Goal: Task Accomplishment & Management: Manage account settings

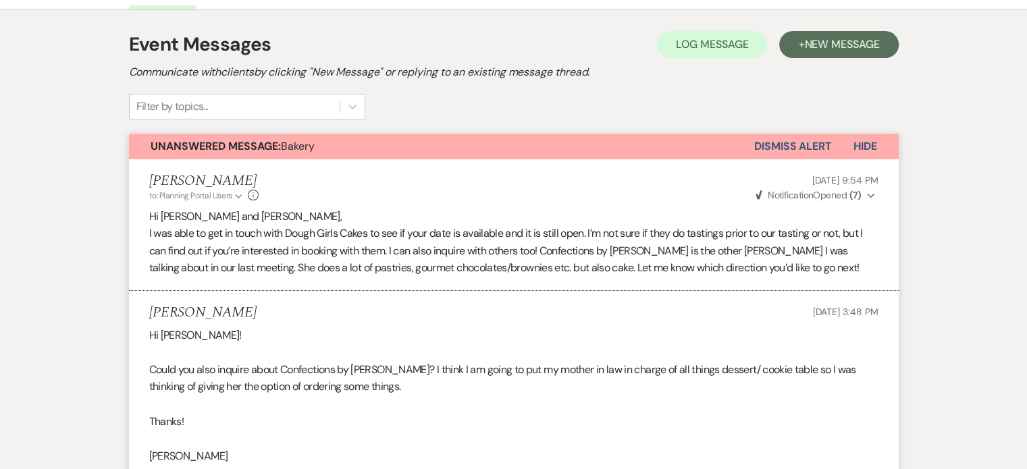
scroll to position [68, 0]
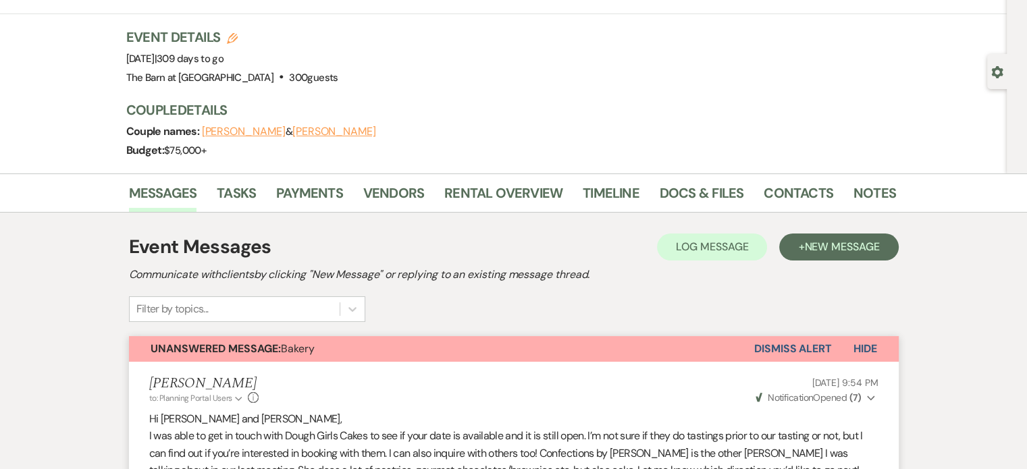
click at [791, 349] on button "Dismiss Alert" at bounding box center [793, 349] width 78 height 26
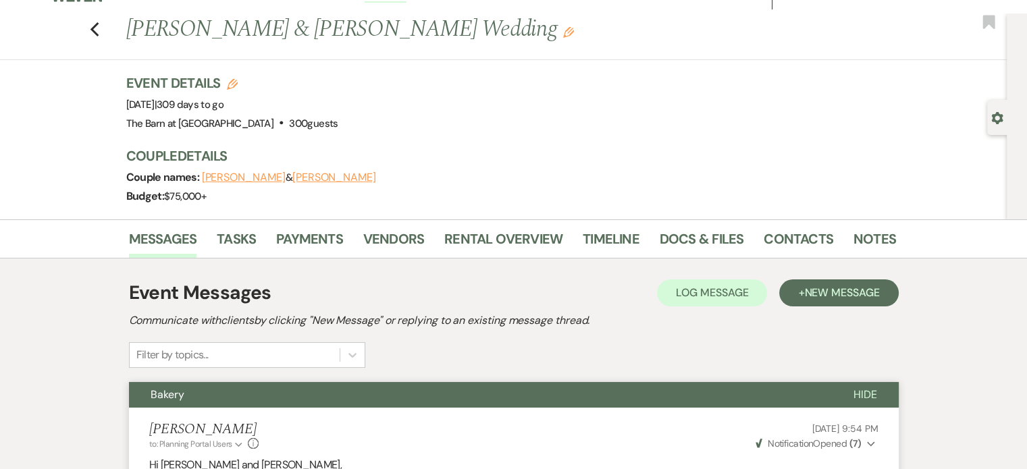
scroll to position [0, 0]
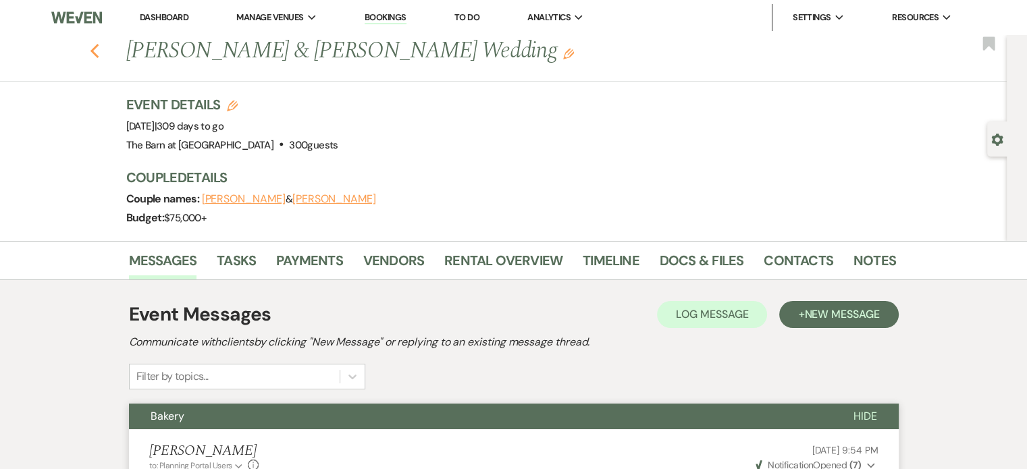
click at [99, 45] on use "button" at bounding box center [94, 51] width 9 height 15
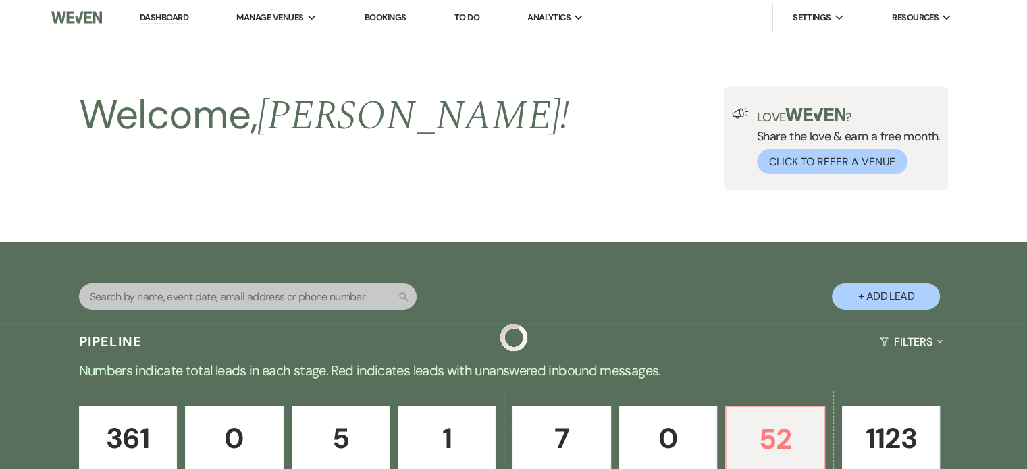
scroll to position [473, 0]
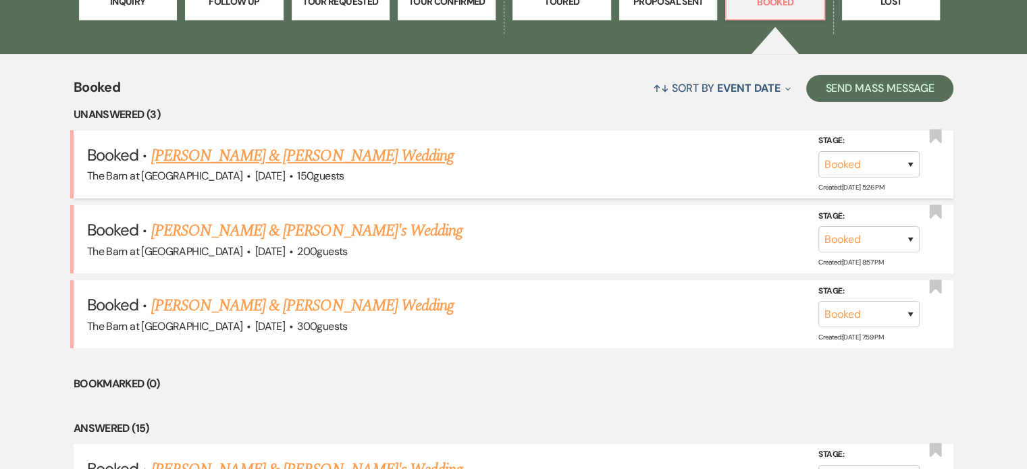
click at [192, 151] on link "[PERSON_NAME] & [PERSON_NAME] Wedding" at bounding box center [302, 156] width 302 height 24
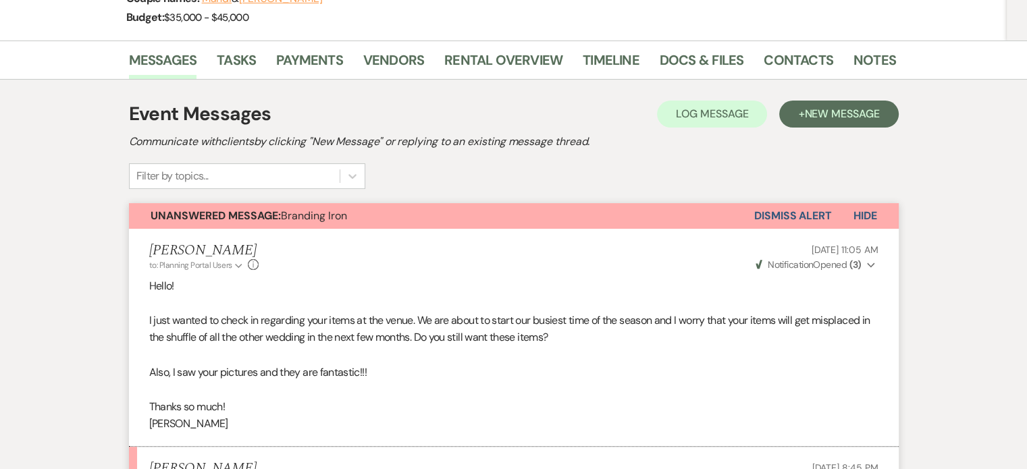
scroll to position [68, 0]
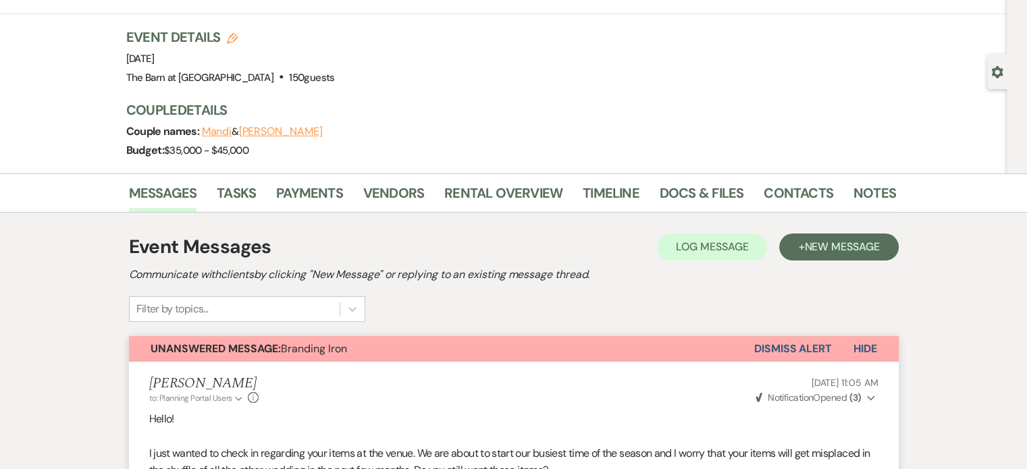
click at [807, 349] on button "Dismiss Alert" at bounding box center [793, 349] width 78 height 26
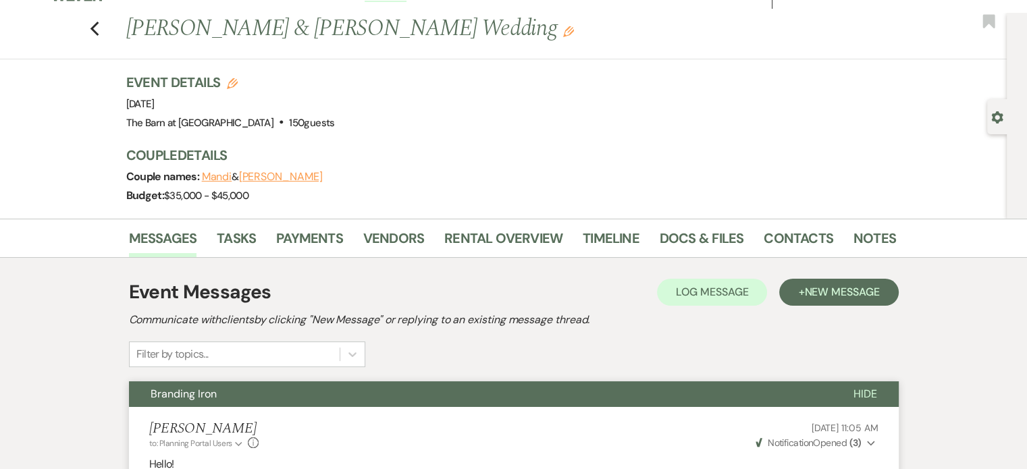
scroll to position [0, 0]
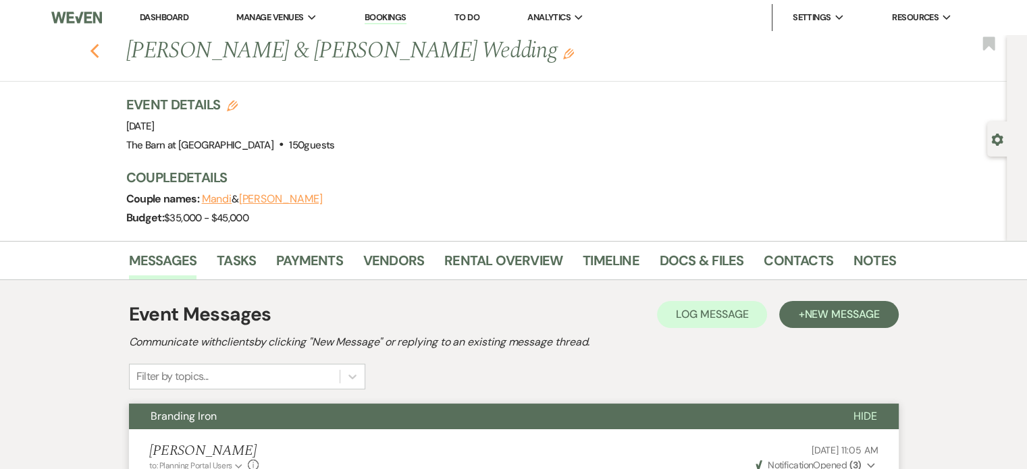
click at [100, 52] on icon "Previous" at bounding box center [95, 51] width 10 height 16
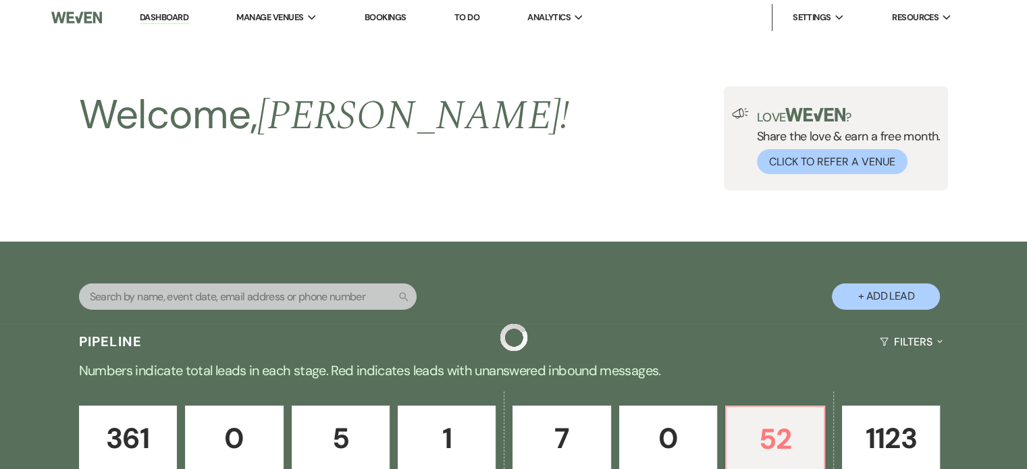
scroll to position [473, 0]
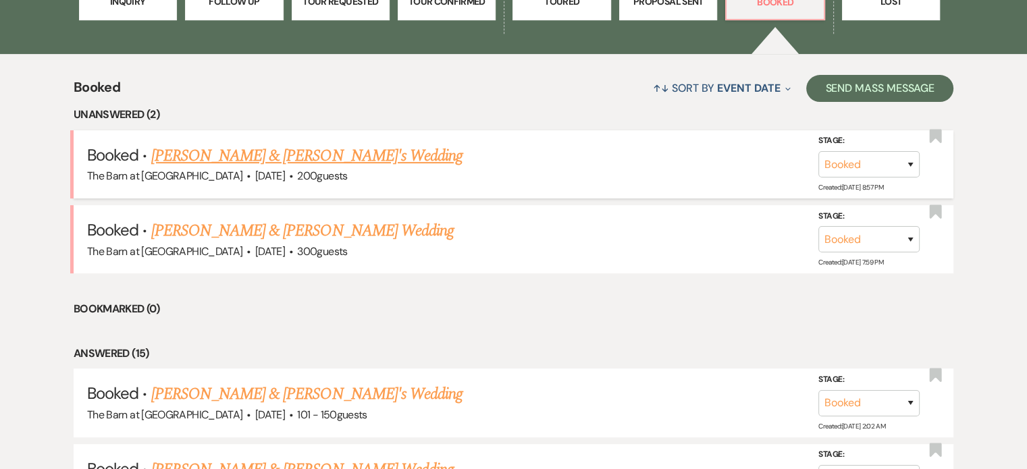
click at [324, 164] on link "[PERSON_NAME] & [PERSON_NAME]'s Wedding" at bounding box center [307, 156] width 312 height 24
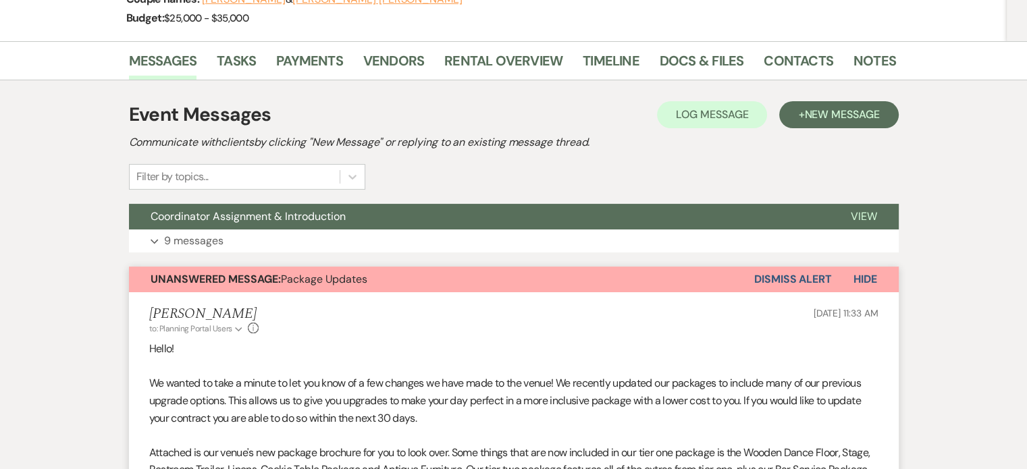
scroll to position [203, 0]
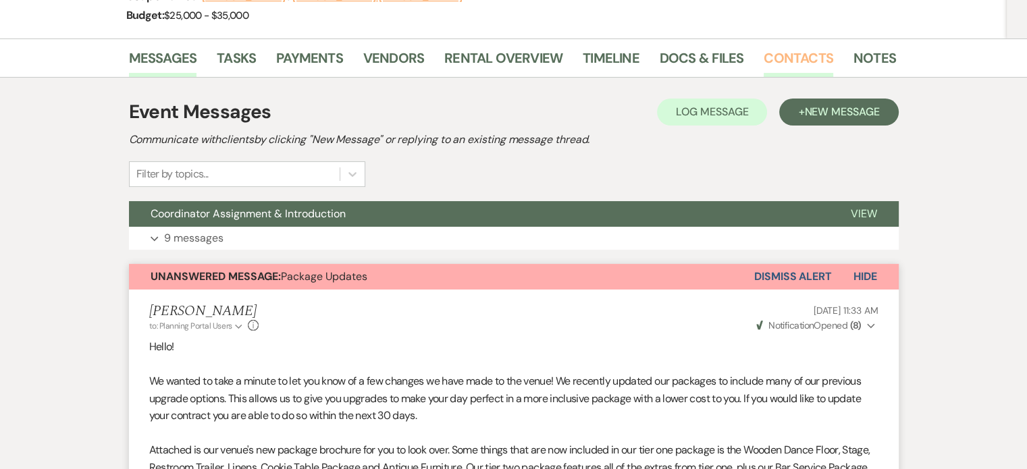
click at [820, 57] on link "Contacts" at bounding box center [799, 62] width 70 height 30
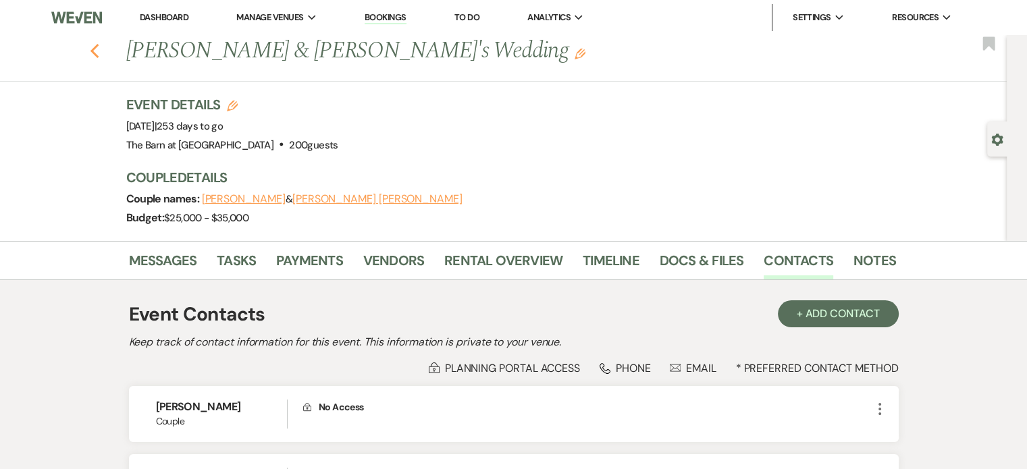
click at [100, 53] on icon "Previous" at bounding box center [95, 51] width 10 height 16
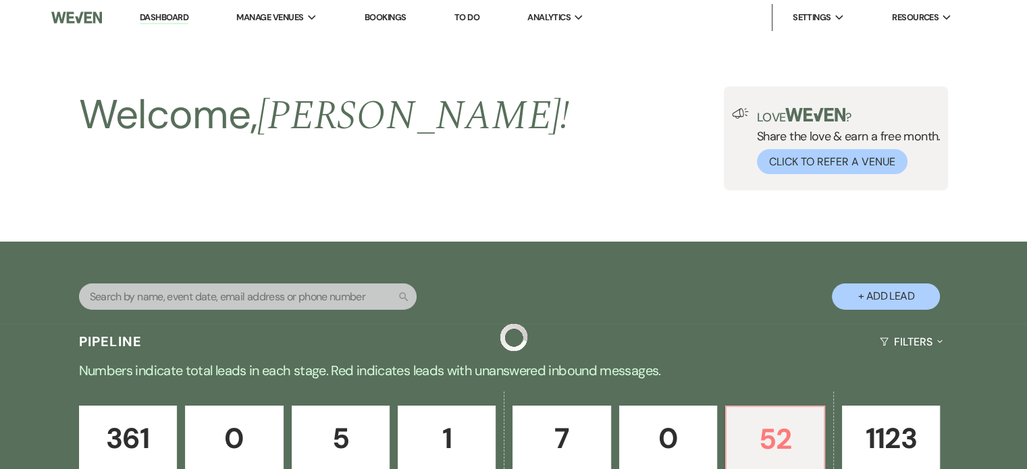
scroll to position [473, 0]
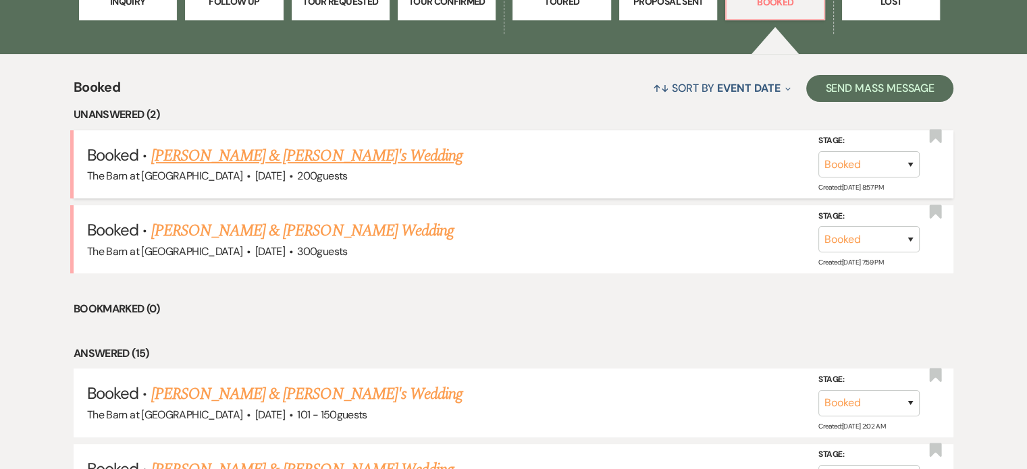
click at [329, 163] on link "[PERSON_NAME] & [PERSON_NAME]'s Wedding" at bounding box center [307, 156] width 312 height 24
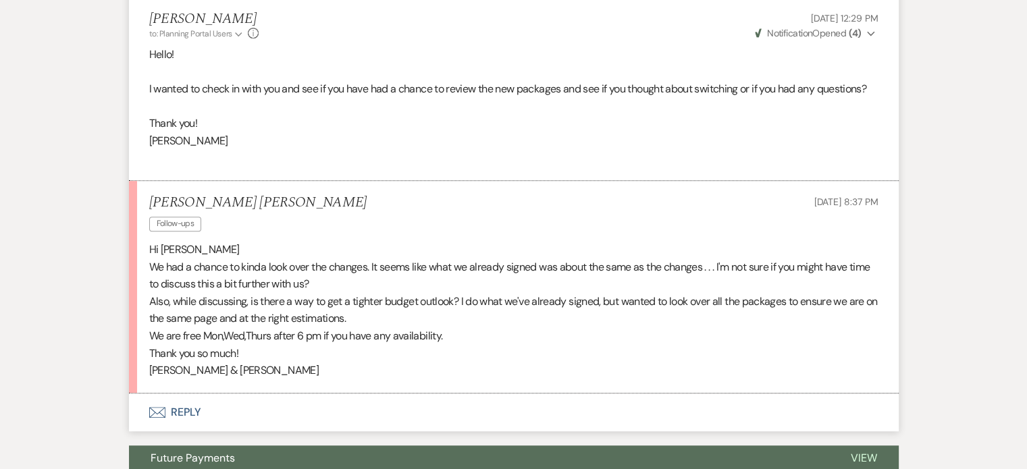
scroll to position [743, 0]
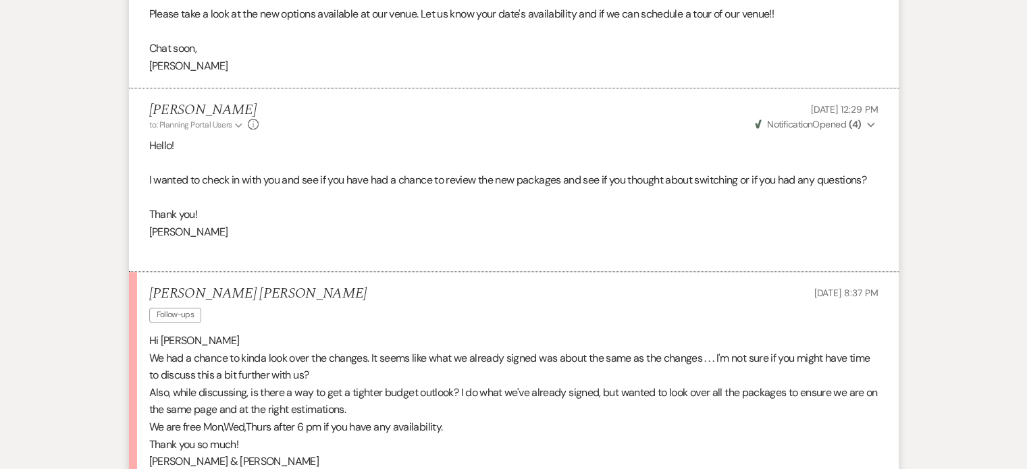
click at [318, 255] on p at bounding box center [513, 249] width 729 height 18
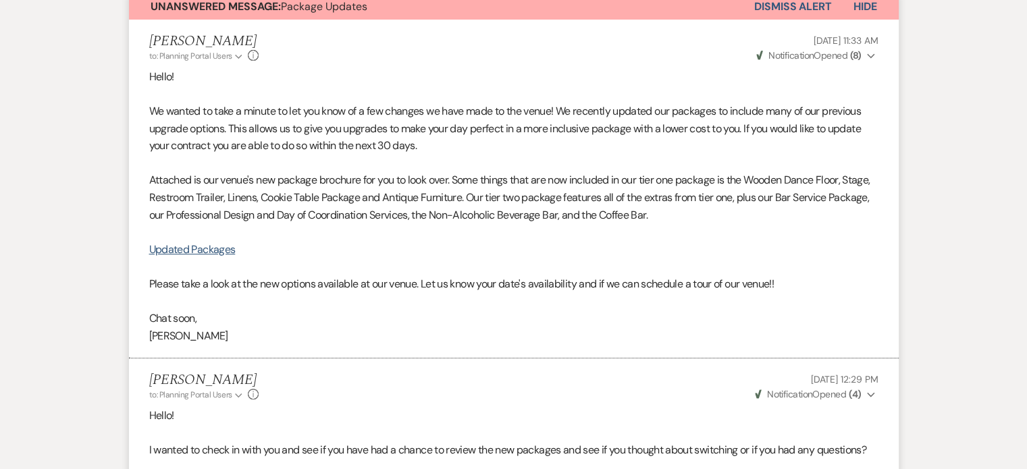
scroll to position [405, 0]
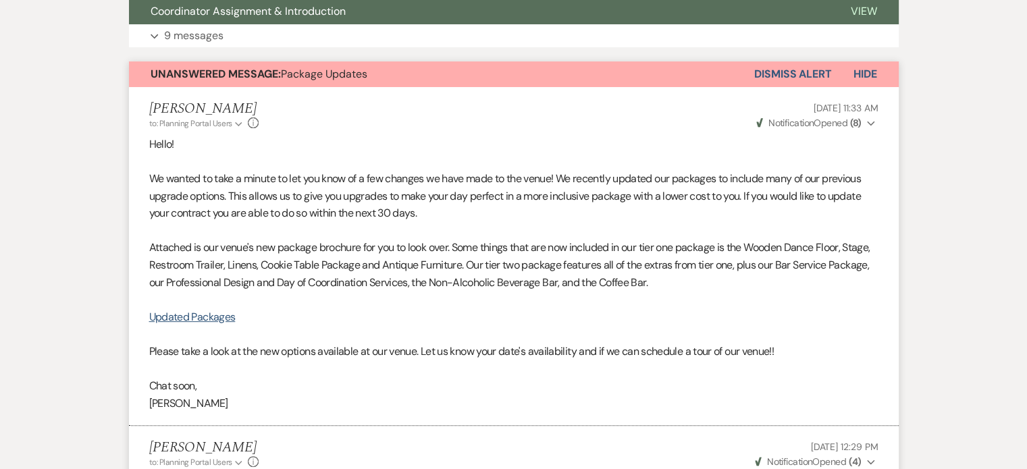
click at [770, 70] on button "Dismiss Alert" at bounding box center [793, 74] width 78 height 26
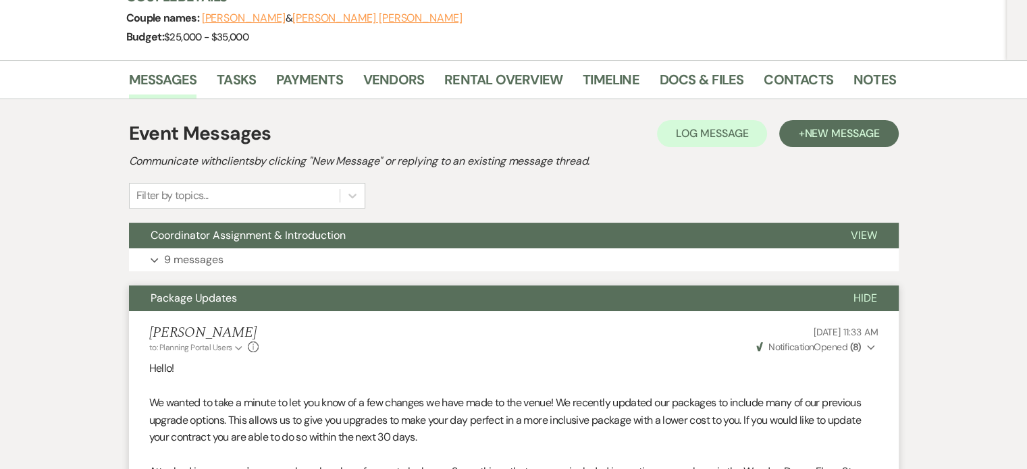
scroll to position [0, 0]
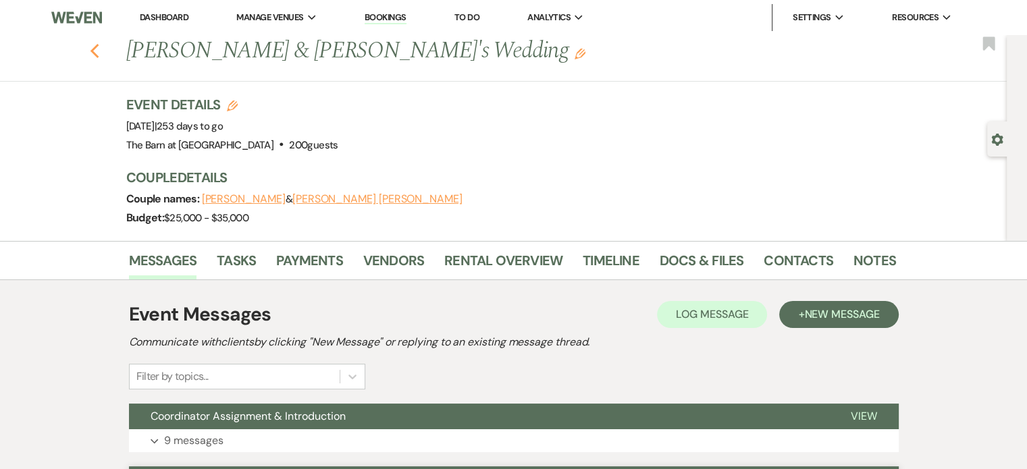
click at [97, 52] on use "button" at bounding box center [94, 51] width 9 height 15
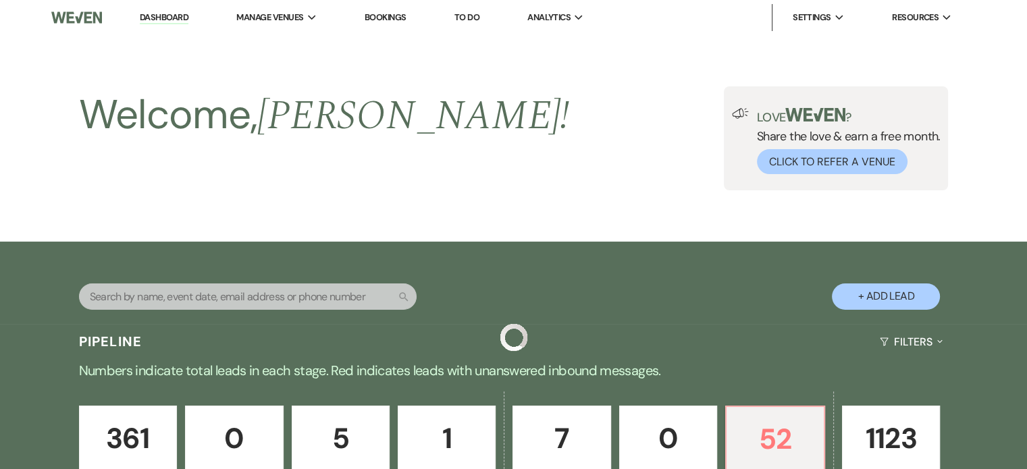
scroll to position [473, 0]
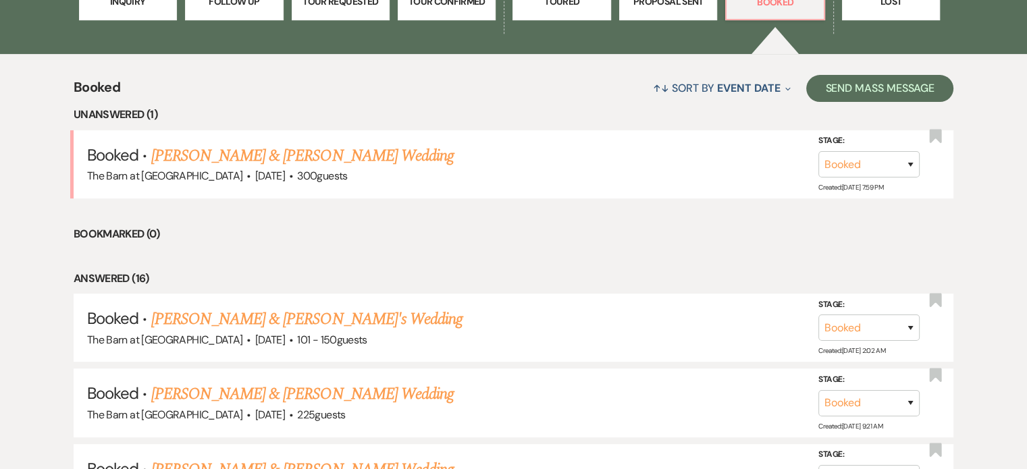
click at [690, 238] on li "Bookmarked (0)" at bounding box center [514, 235] width 880 height 18
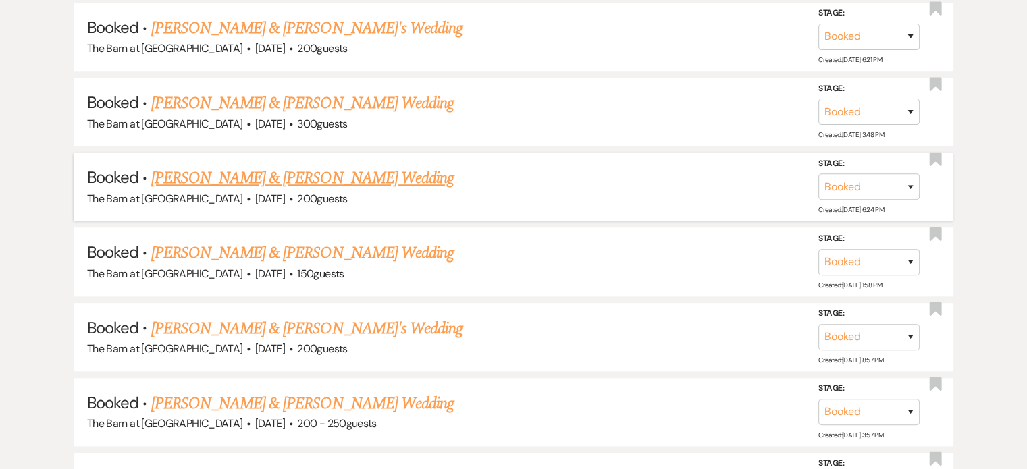
scroll to position [1013, 0]
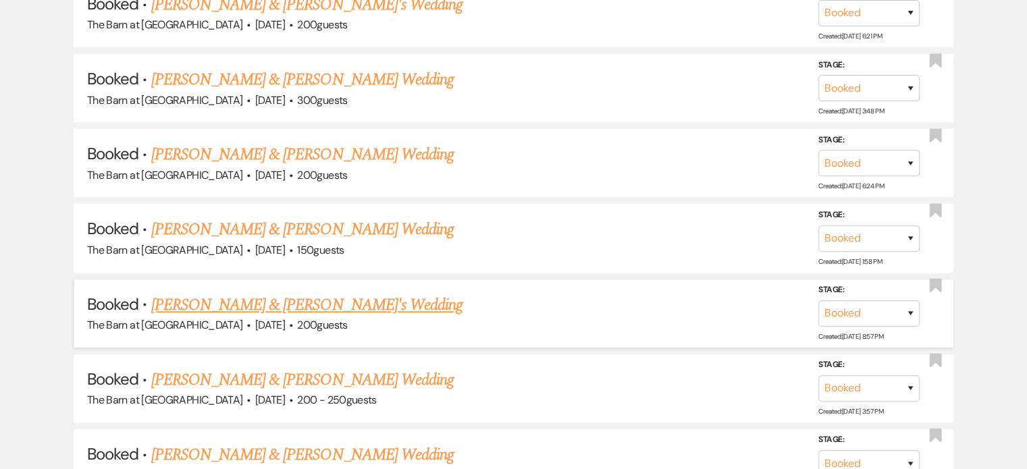
click at [346, 305] on link "[PERSON_NAME] & [PERSON_NAME]'s Wedding" at bounding box center [307, 305] width 312 height 24
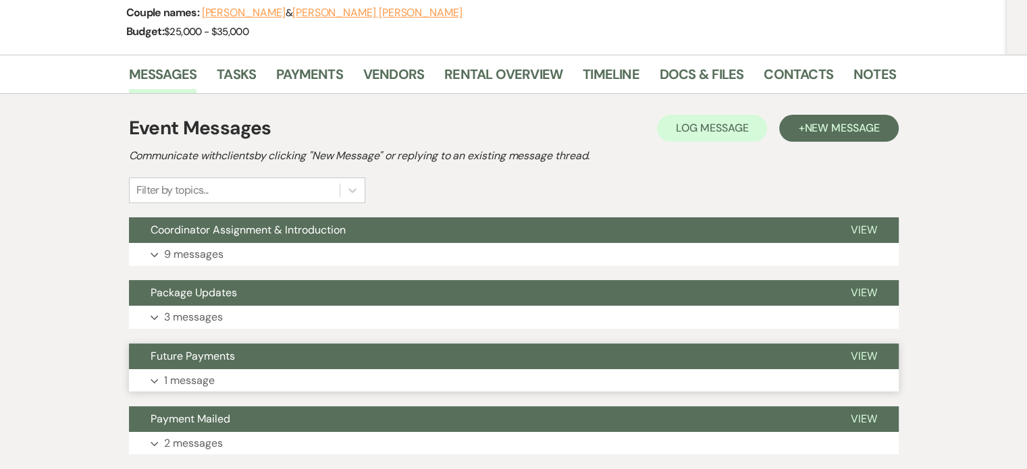
scroll to position [203, 0]
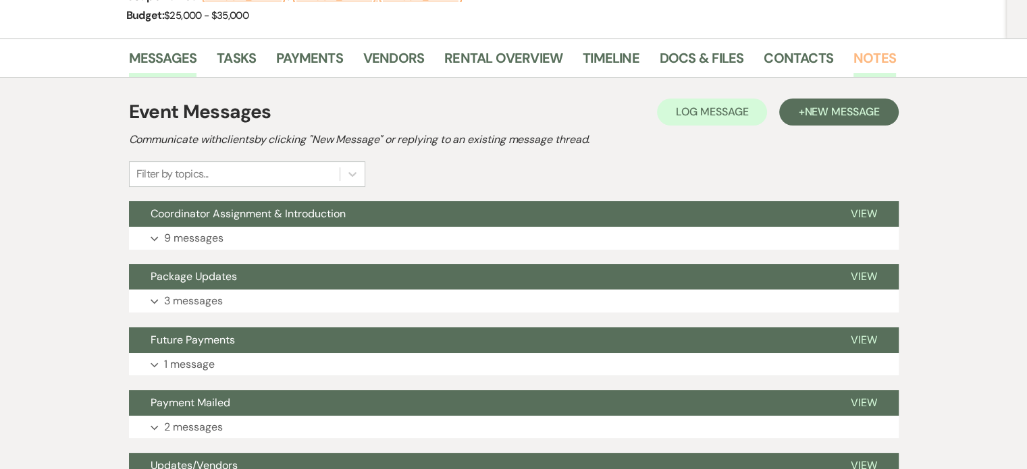
click at [888, 67] on link "Notes" at bounding box center [874, 62] width 43 height 30
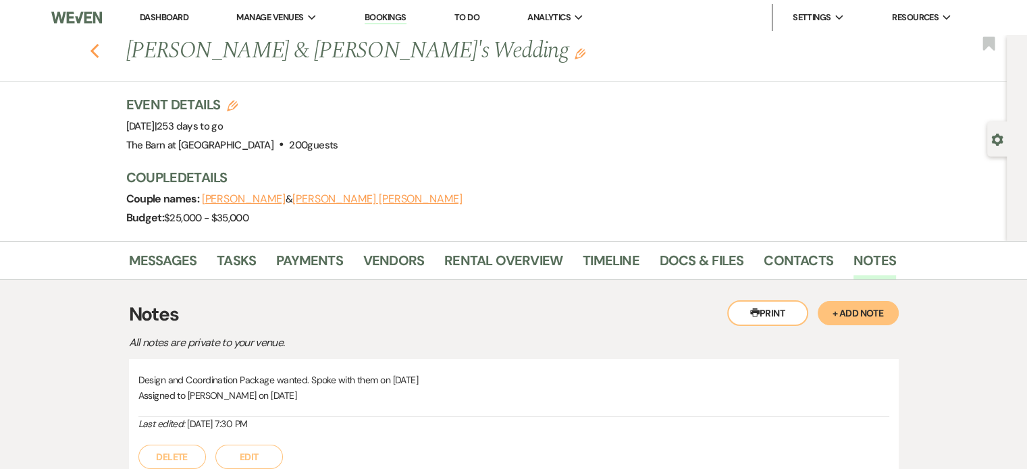
click at [100, 48] on icon "Previous" at bounding box center [95, 51] width 10 height 16
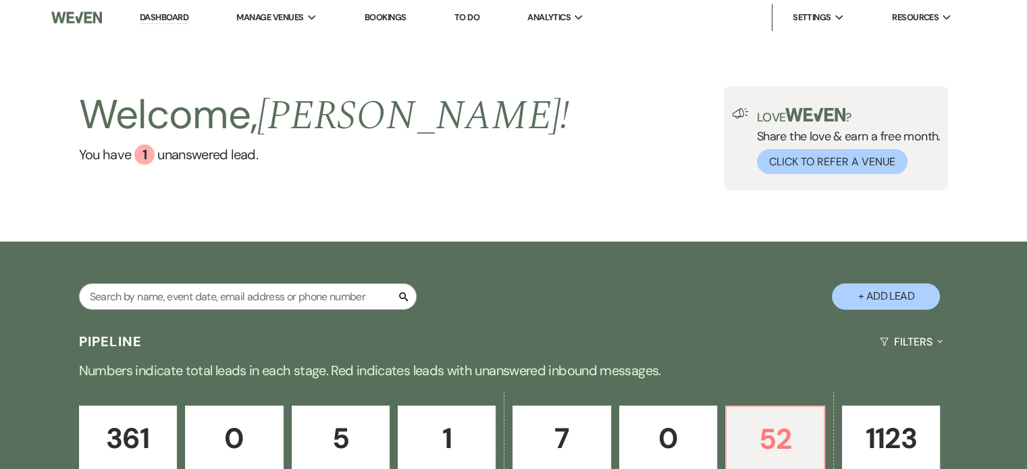
click at [531, 186] on div "Welcome, [PERSON_NAME] ! You have 1 unanswered lead . Love ? Share the love & e…" at bounding box center [514, 138] width 972 height 104
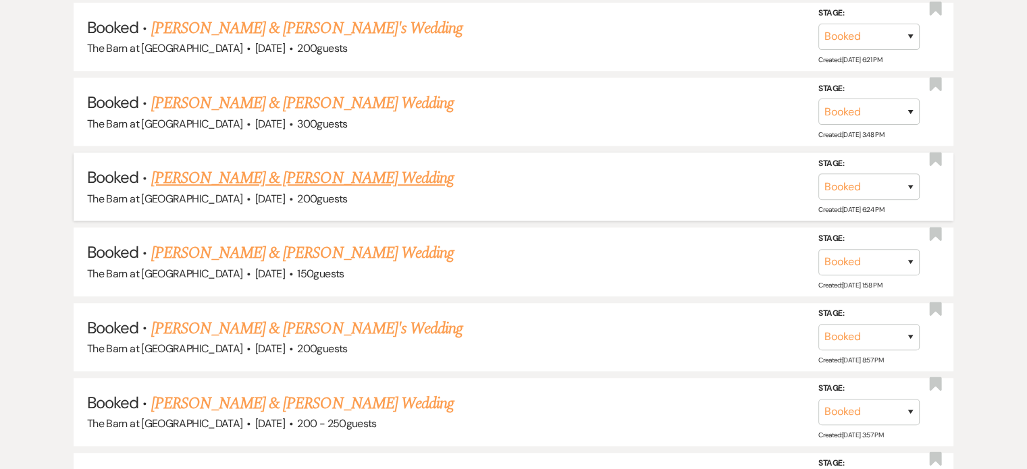
scroll to position [1013, 0]
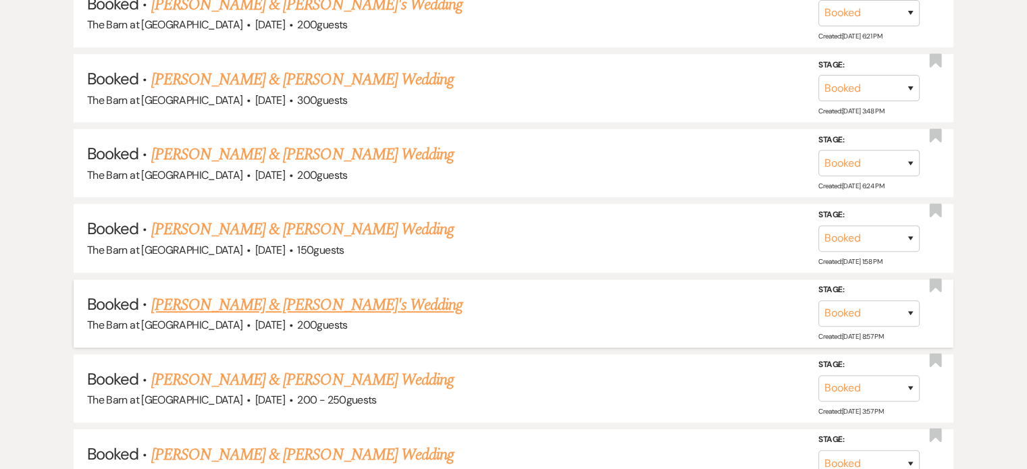
click at [292, 294] on link "[PERSON_NAME] & [PERSON_NAME]'s Wedding" at bounding box center [307, 305] width 312 height 24
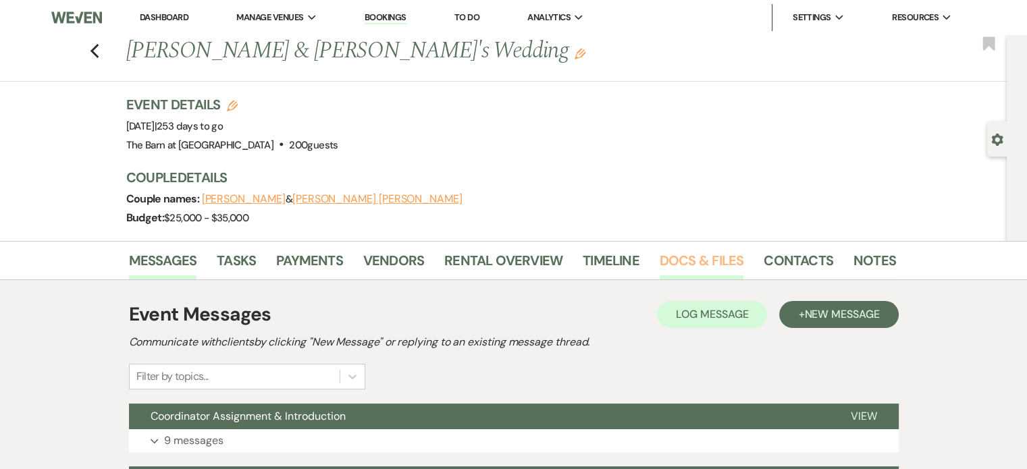
click at [721, 262] on link "Docs & Files" at bounding box center [702, 265] width 84 height 30
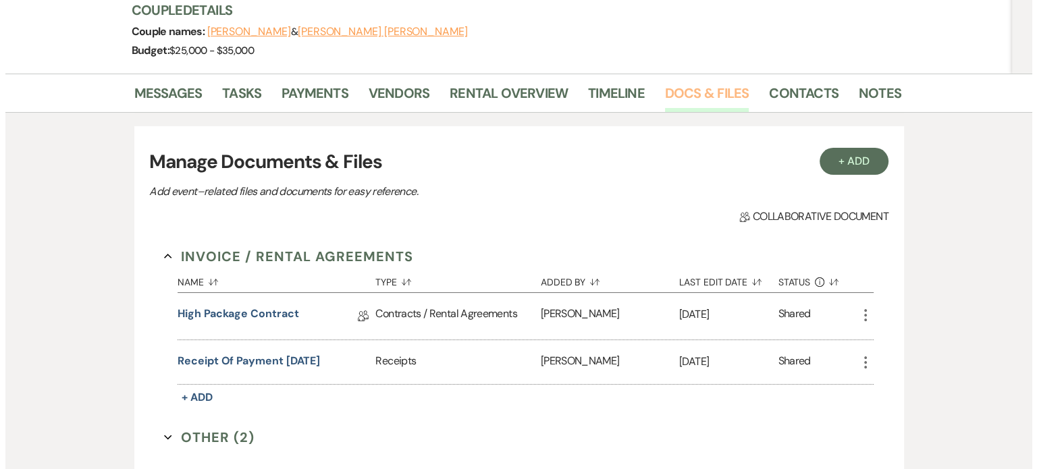
scroll to position [203, 0]
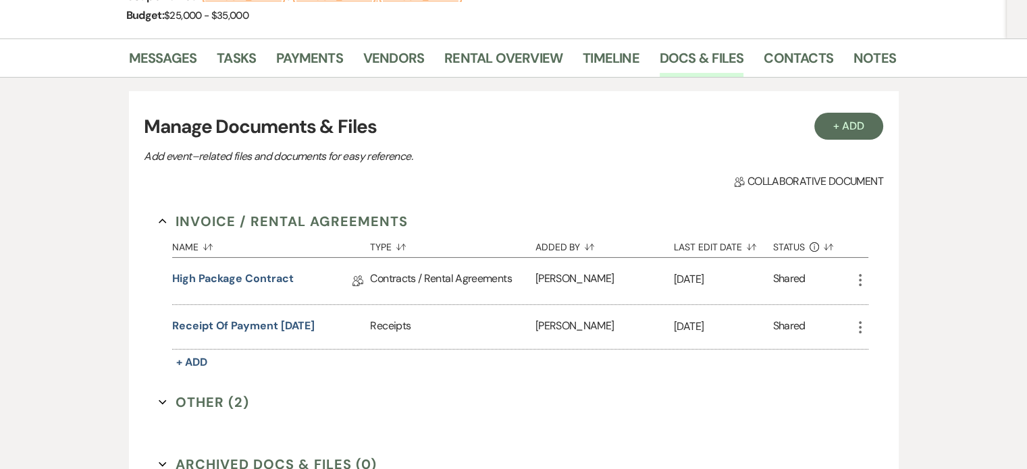
click at [862, 140] on h3 "Manage Documents & Files" at bounding box center [513, 127] width 739 height 28
click at [863, 133] on button "+ Add" at bounding box center [848, 126] width 69 height 27
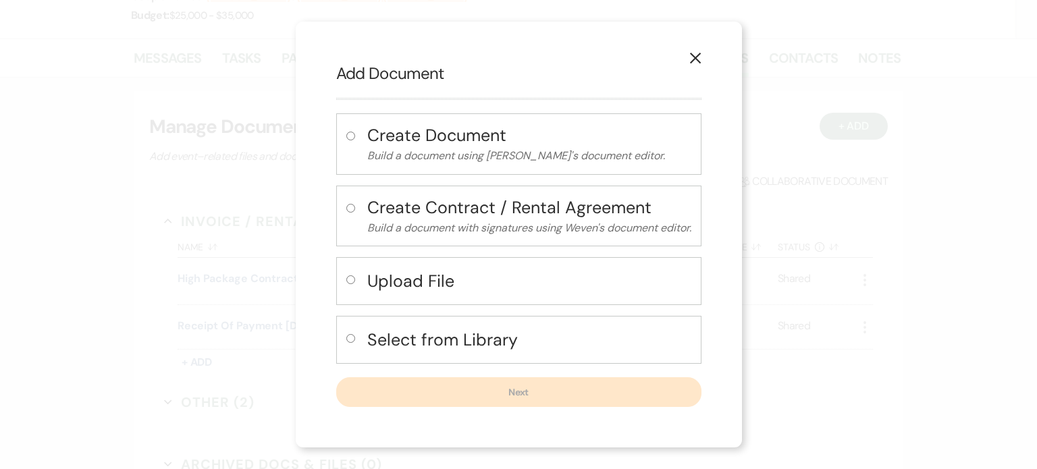
click at [488, 337] on h4 "Select from Library" at bounding box center [529, 340] width 324 height 24
radio input "true"
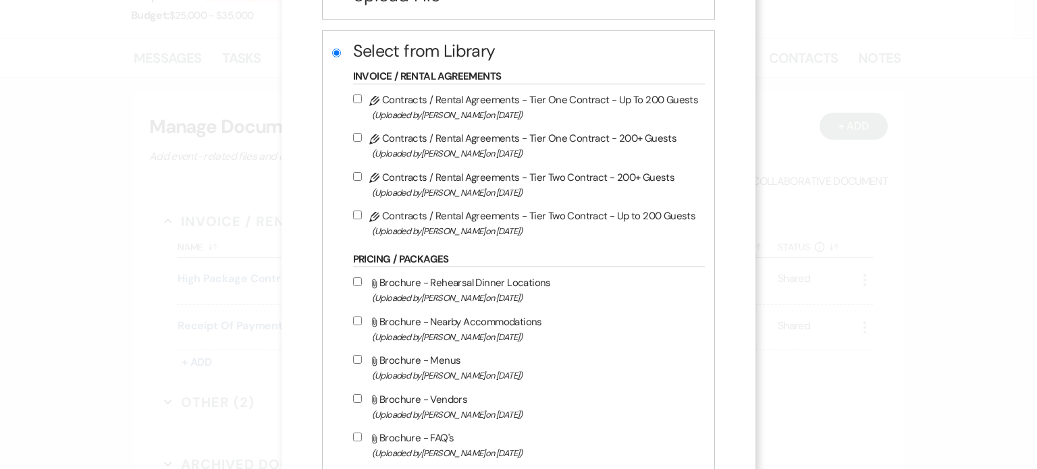
scroll to position [270, 0]
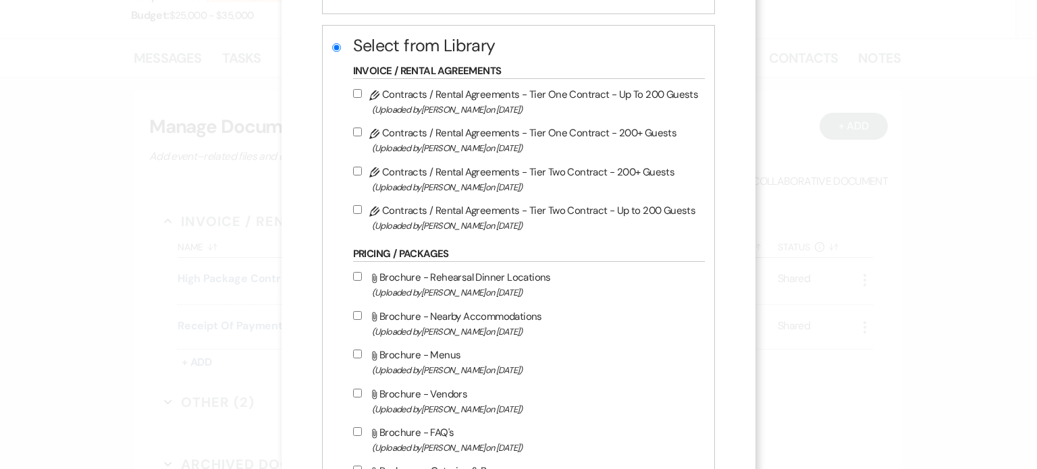
click at [359, 209] on input "Pencil Contracts / Rental Agreements - Tier Two Contract - Up to 200 Guests (Up…" at bounding box center [357, 209] width 9 height 9
checkbox input "true"
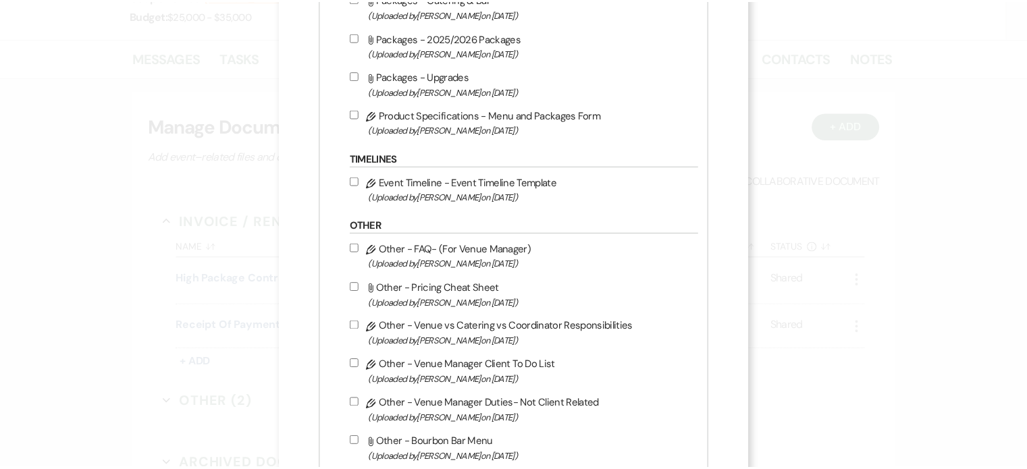
scroll to position [1142, 0]
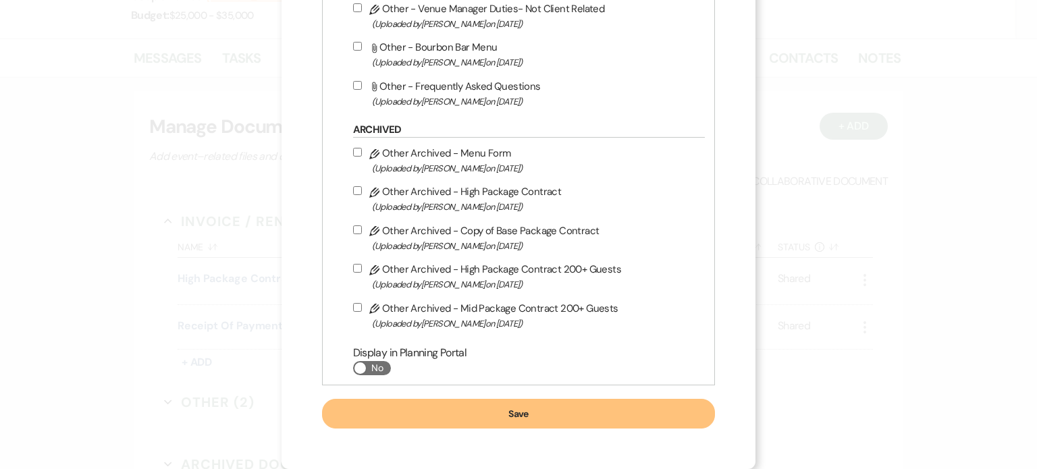
click at [562, 414] on button "Save" at bounding box center [519, 414] width 394 height 30
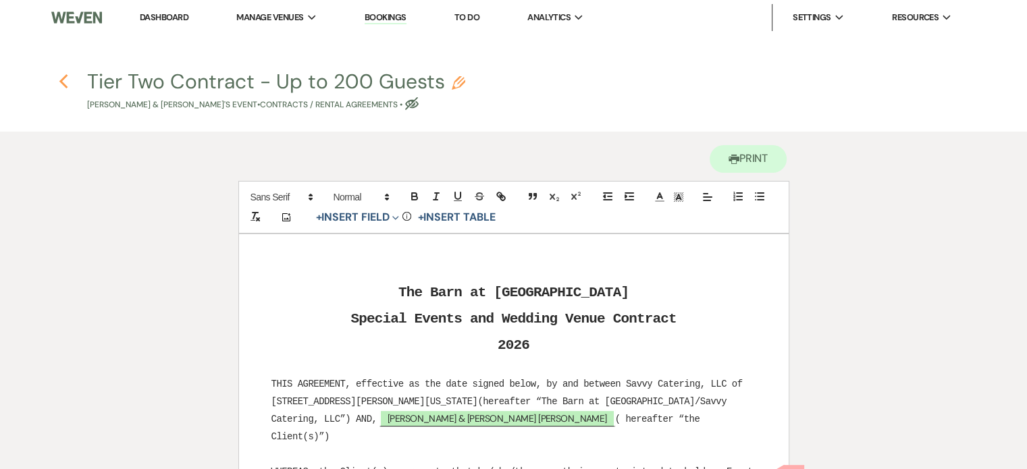
click at [60, 80] on use "button" at bounding box center [63, 81] width 9 height 15
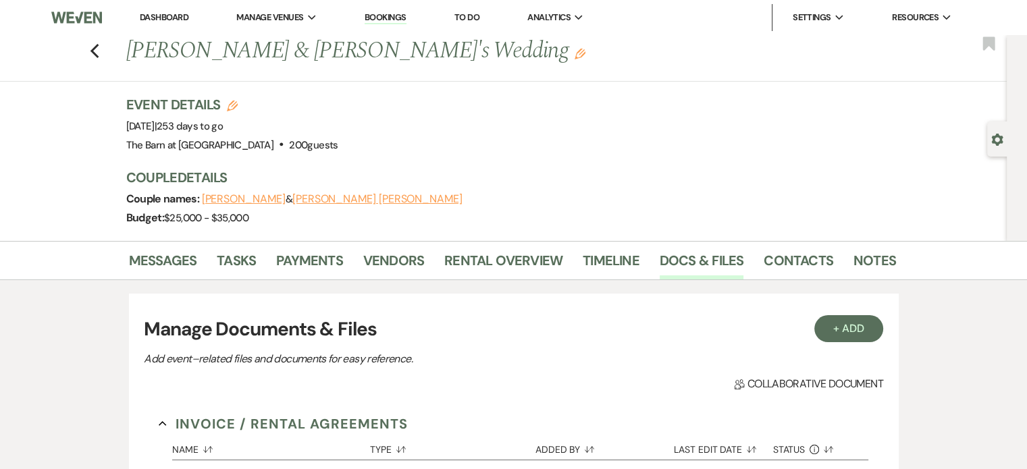
scroll to position [203, 0]
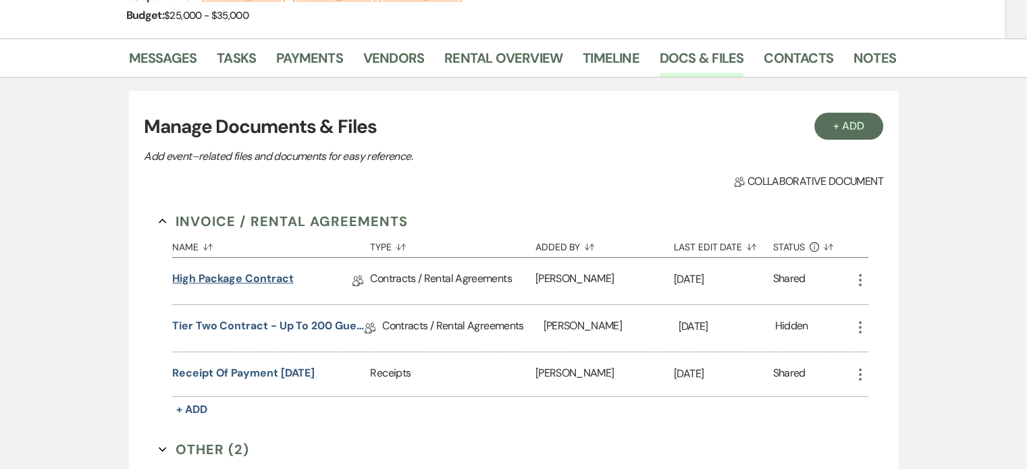
click at [219, 279] on link "High Package Contract" at bounding box center [232, 281] width 121 height 21
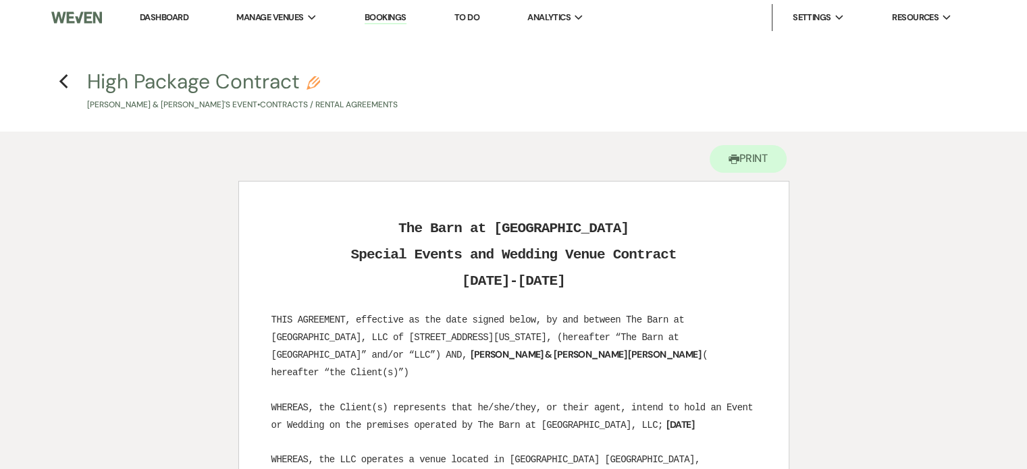
click at [70, 83] on h4 "Previous High Package Contract Pencil [PERSON_NAME] & [PERSON_NAME]'s Event • C…" at bounding box center [514, 90] width 972 height 44
click at [65, 83] on icon "Previous" at bounding box center [64, 82] width 10 height 16
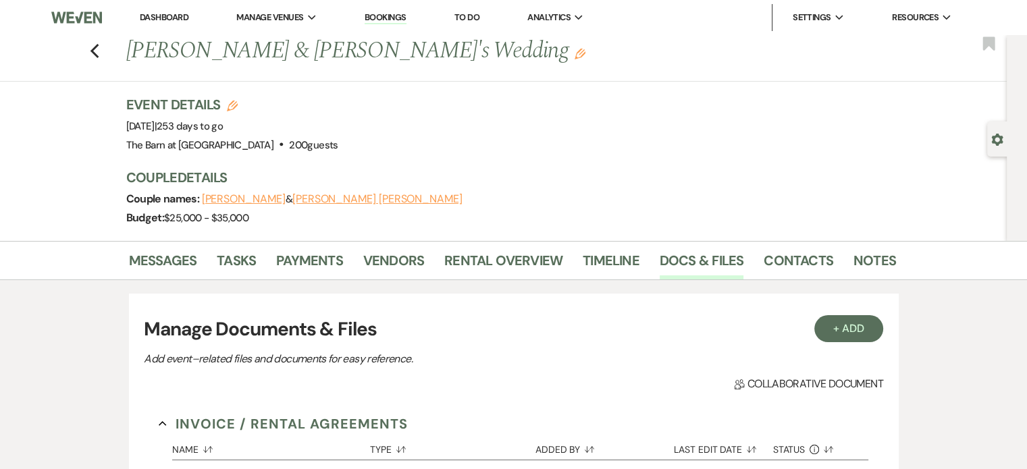
scroll to position [203, 0]
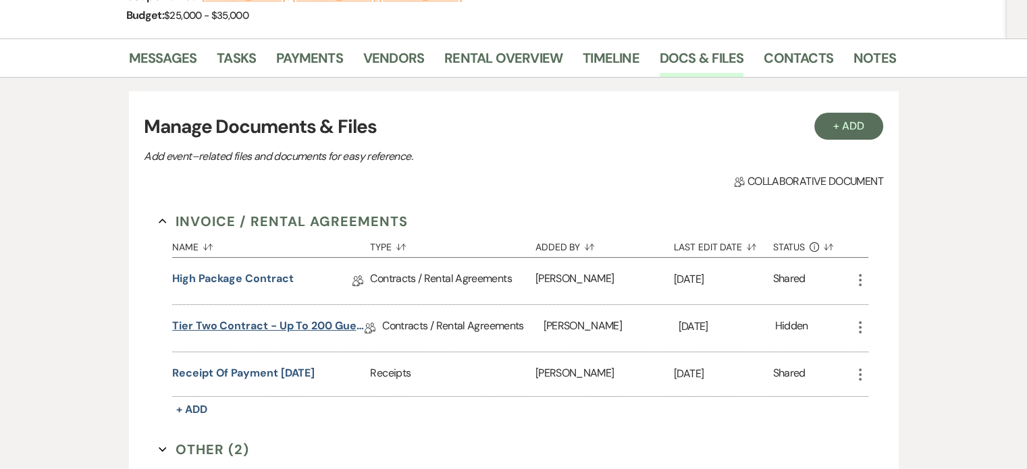
click at [292, 318] on link "Tier Two Contract - Up to 200 Guests" at bounding box center [268, 328] width 192 height 21
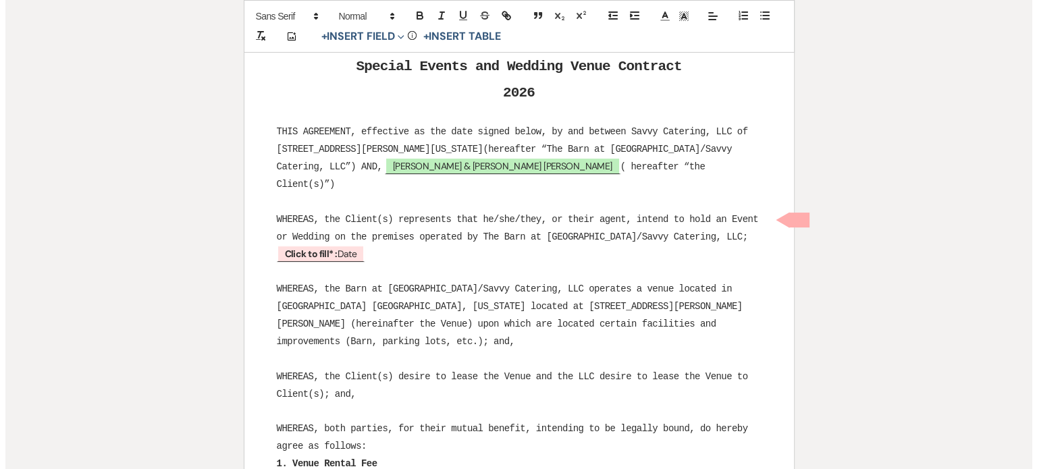
scroll to position [270, 0]
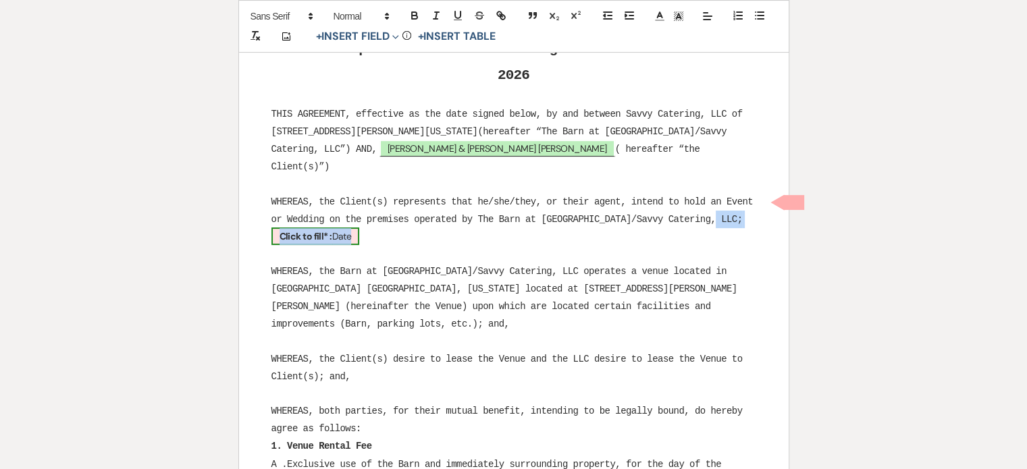
click at [332, 230] on b "Click to fill* :" at bounding box center [306, 236] width 53 height 12
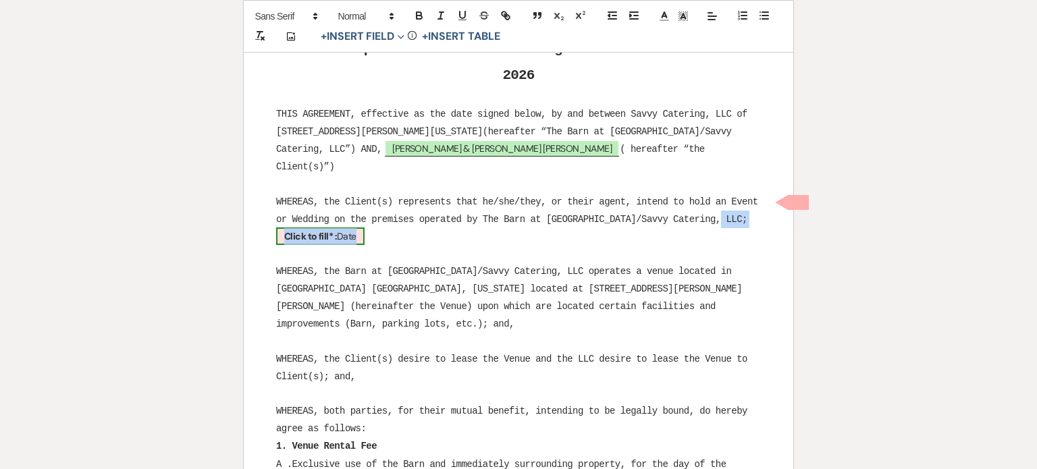
select select "owner"
select select "Date"
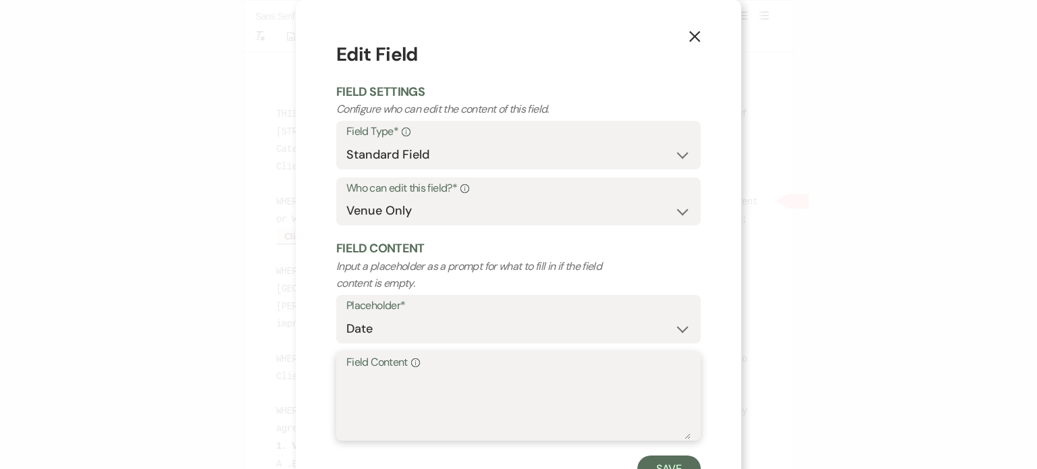
click at [429, 405] on textarea "Field Content Info" at bounding box center [518, 406] width 344 height 68
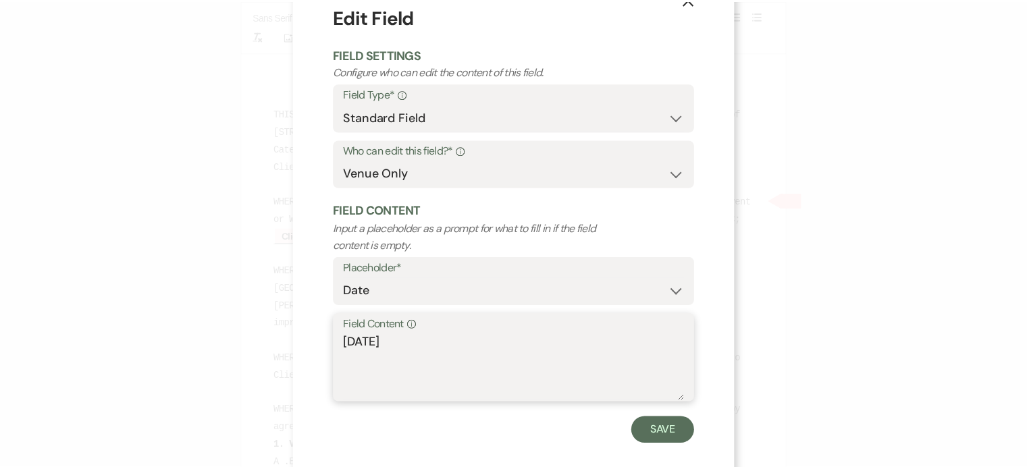
scroll to position [54, 0]
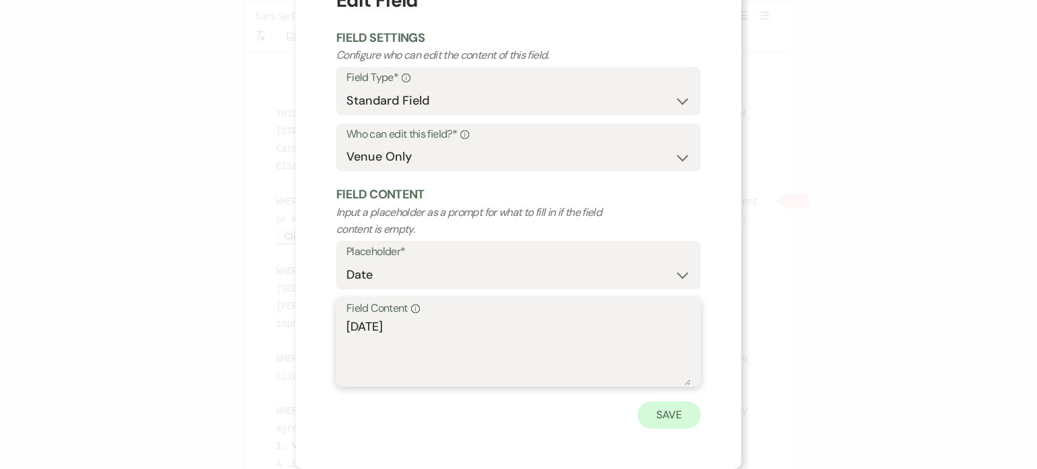
type textarea "[DATE]"
click at [683, 415] on button "Save" at bounding box center [668, 415] width 63 height 27
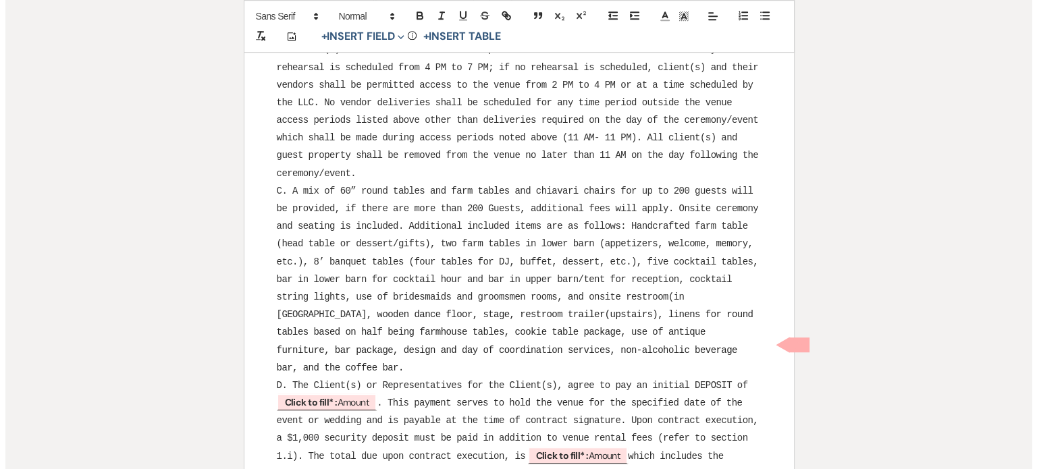
scroll to position [945, 0]
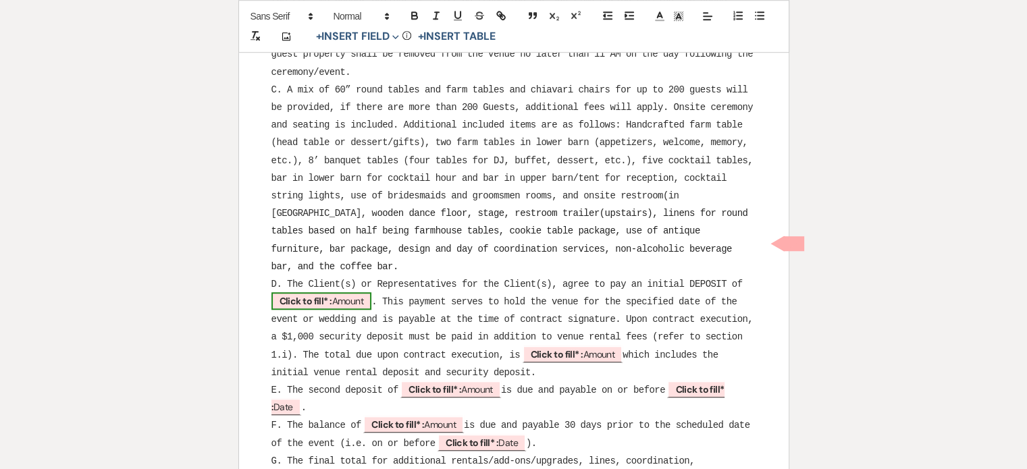
click at [317, 295] on b "Click to fill* :" at bounding box center [306, 301] width 53 height 12
select select "owner"
select select "Amount"
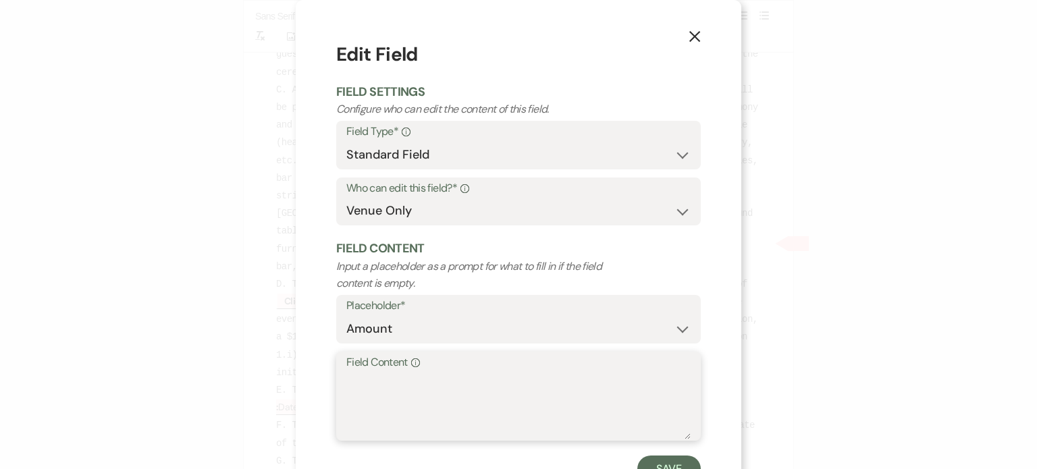
click at [405, 380] on textarea "Field Content Info" at bounding box center [518, 406] width 344 height 68
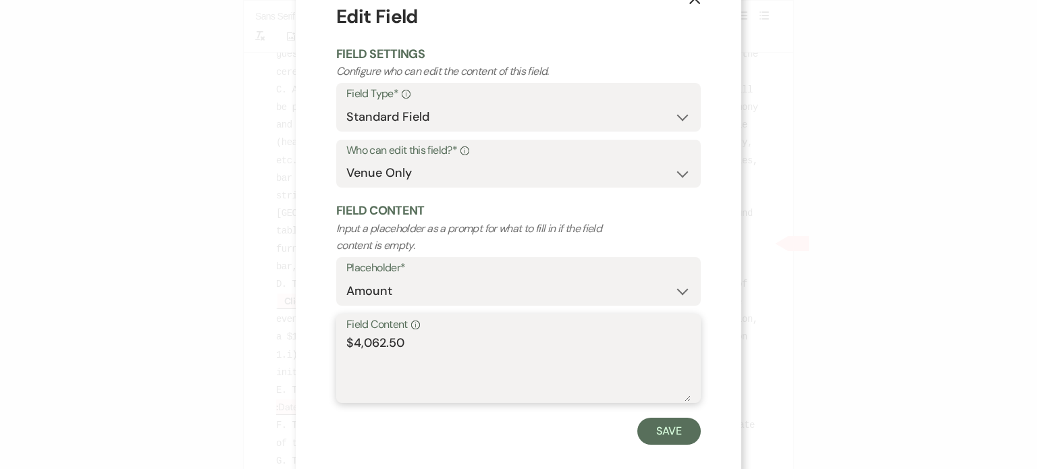
scroll to position [54, 0]
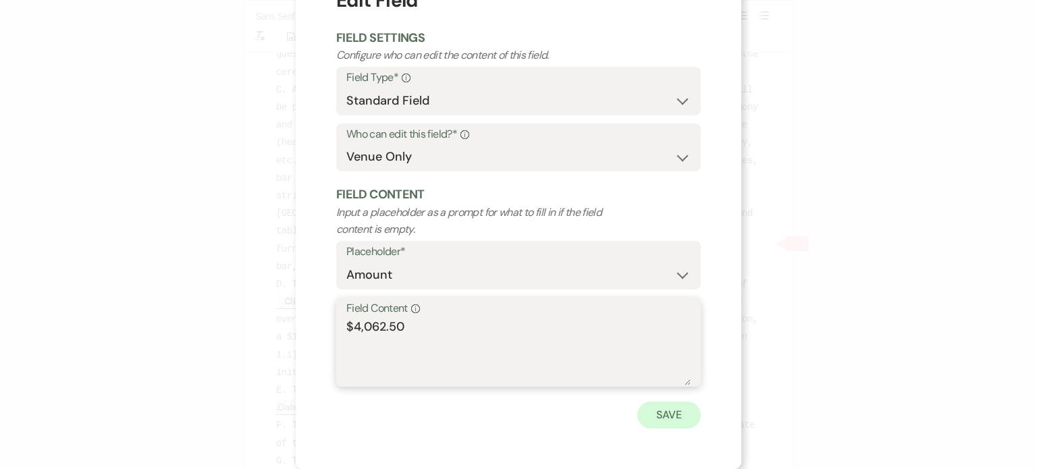
type textarea "$4,062.50"
click at [687, 411] on button "Save" at bounding box center [668, 415] width 63 height 27
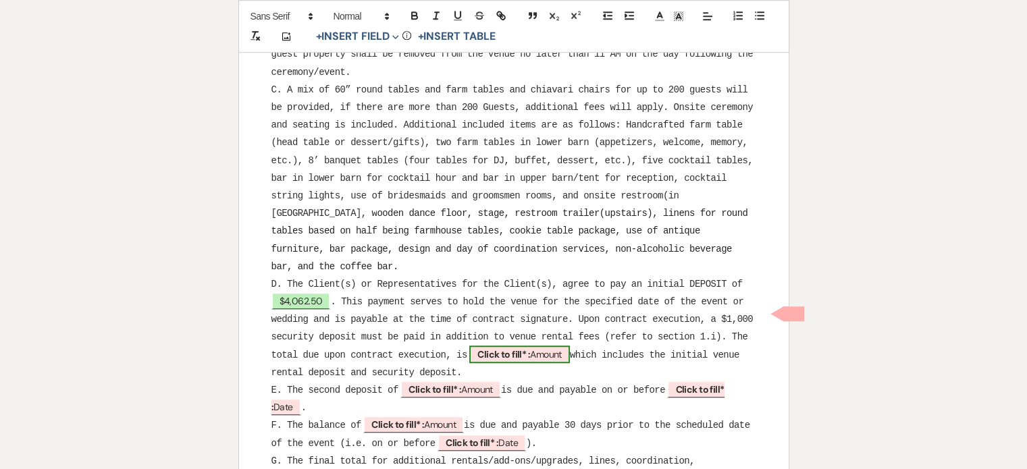
click at [554, 346] on span "Click to fill* : Amount" at bounding box center [519, 355] width 101 height 18
select select "owner"
select select "Amount"
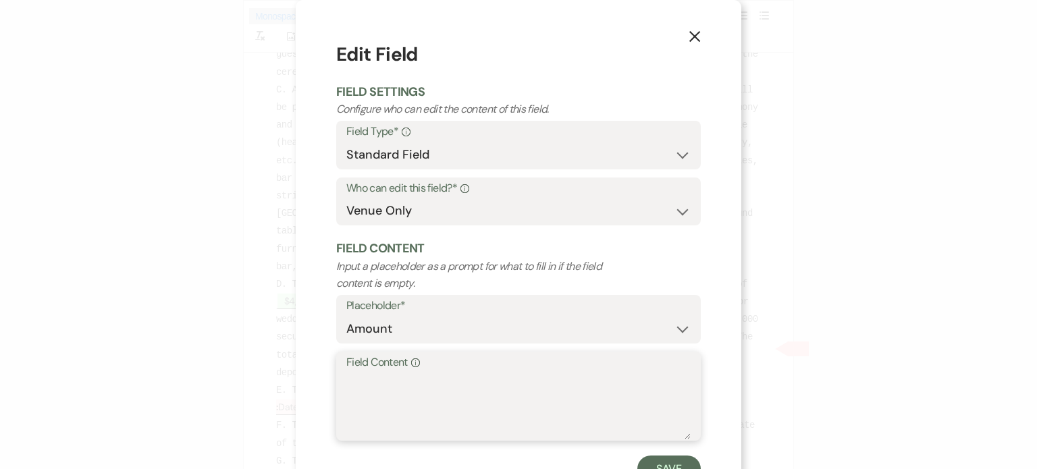
click at [512, 375] on textarea "Field Content Info" at bounding box center [518, 406] width 344 height 68
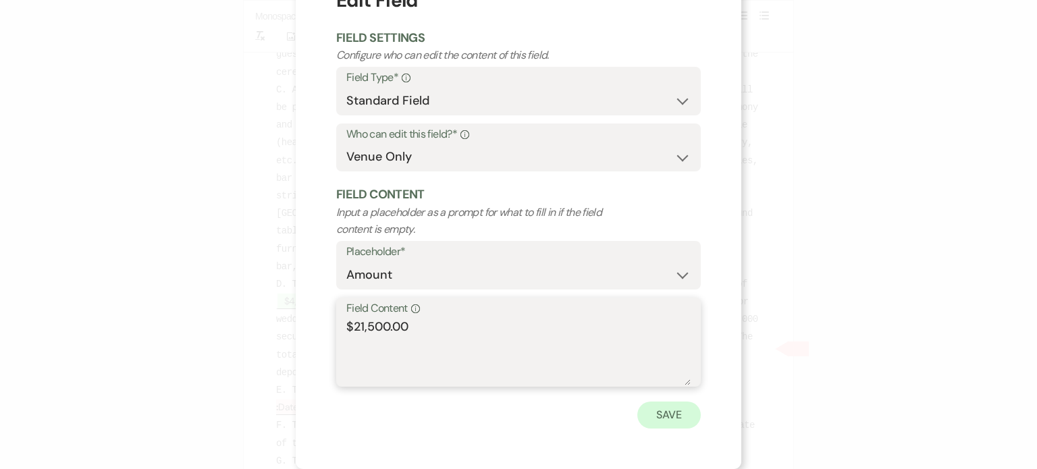
type textarea "$21,500.00"
click at [678, 418] on button "Save" at bounding box center [668, 415] width 63 height 27
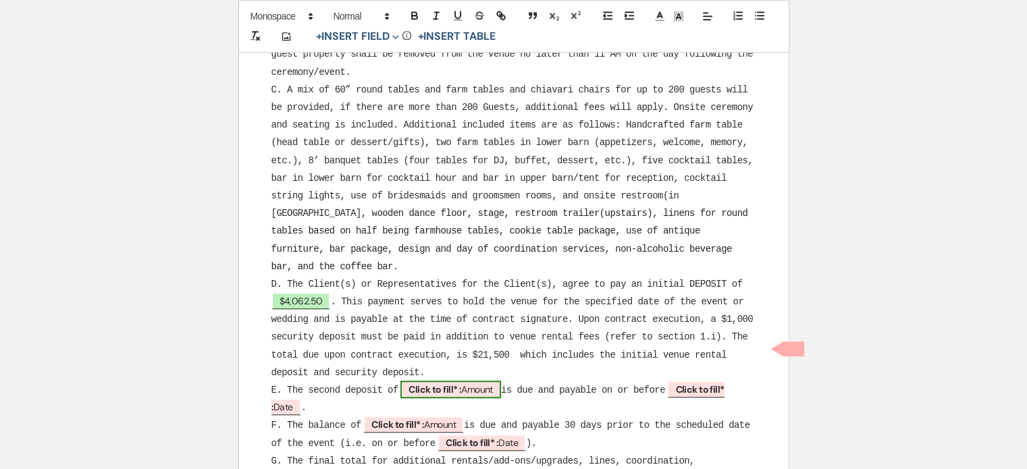
click at [480, 381] on span "Click to fill* : Amount" at bounding box center [450, 390] width 101 height 18
select select "owner"
select select "Amount"
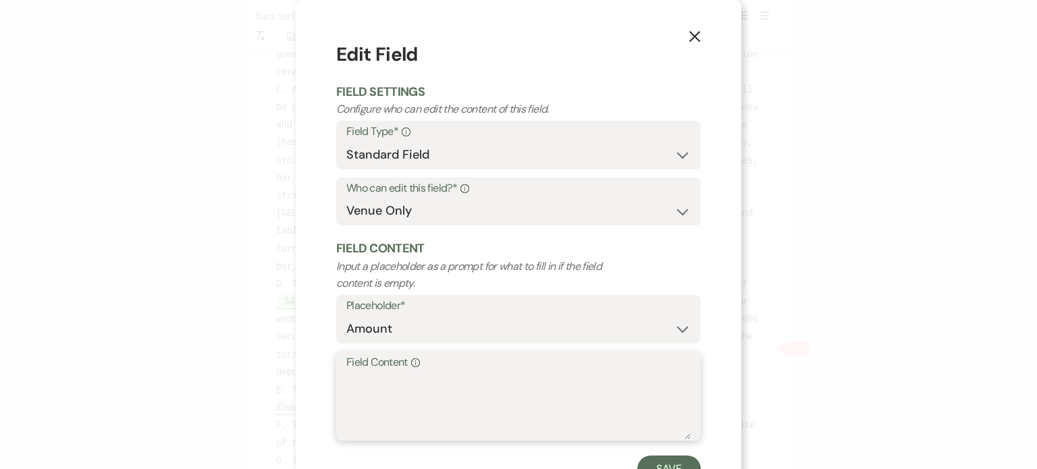
click at [475, 388] on textarea "Field Content Info" at bounding box center [518, 406] width 344 height 68
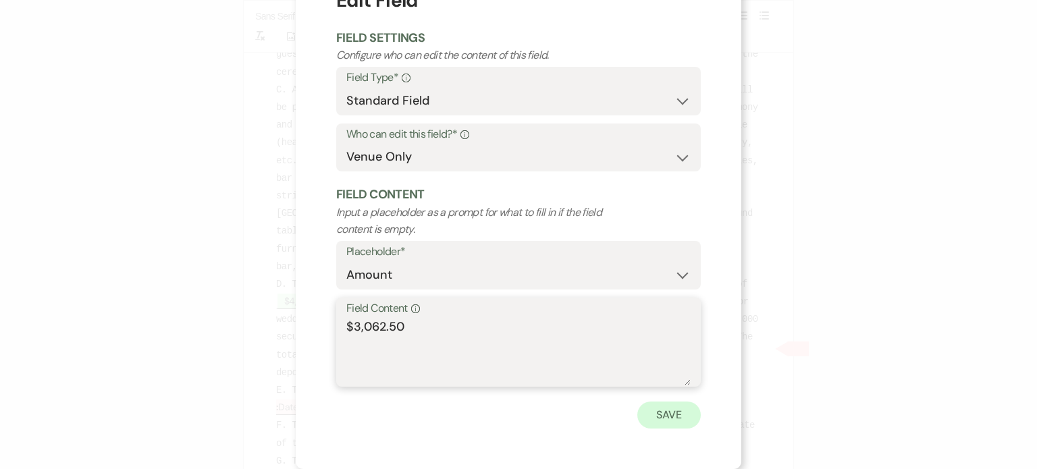
type textarea "$3,062.50"
click at [681, 416] on button "Save" at bounding box center [668, 415] width 63 height 27
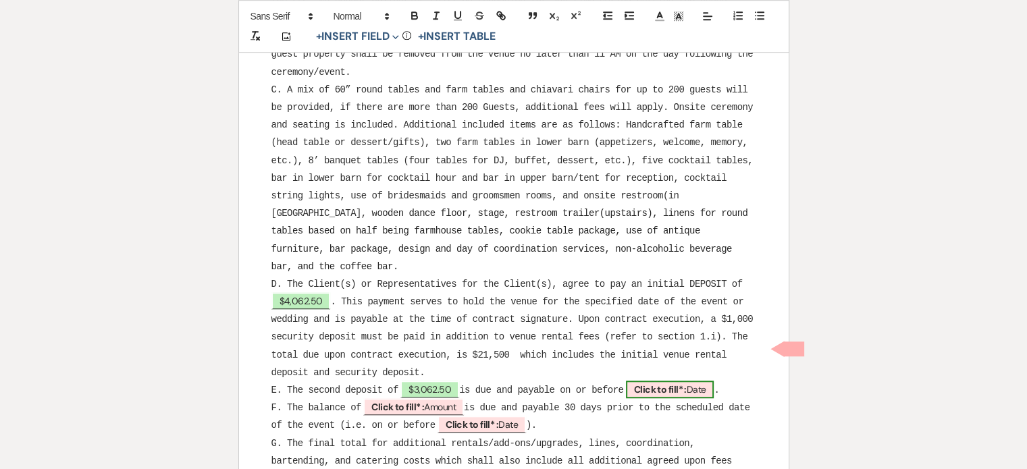
click at [672, 384] on b "Click to fill* :" at bounding box center [660, 390] width 53 height 12
select select "owner"
select select "Date"
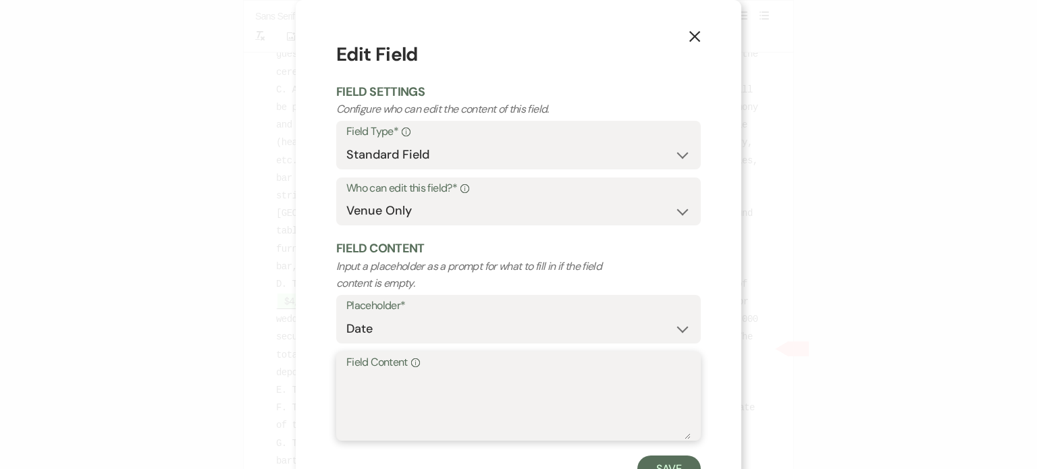
click at [455, 392] on textarea "Field Content Info" at bounding box center [518, 406] width 344 height 68
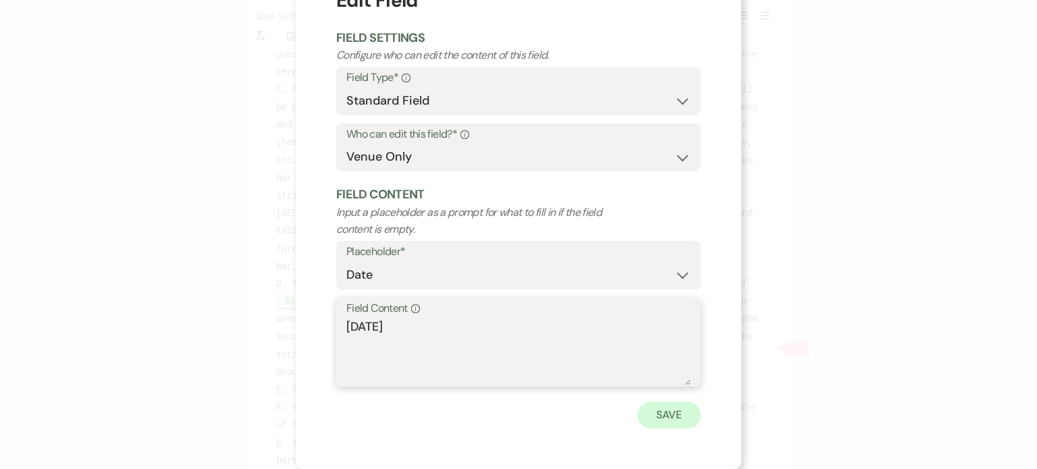
type textarea "[DATE]"
click at [652, 407] on button "Save" at bounding box center [668, 415] width 63 height 27
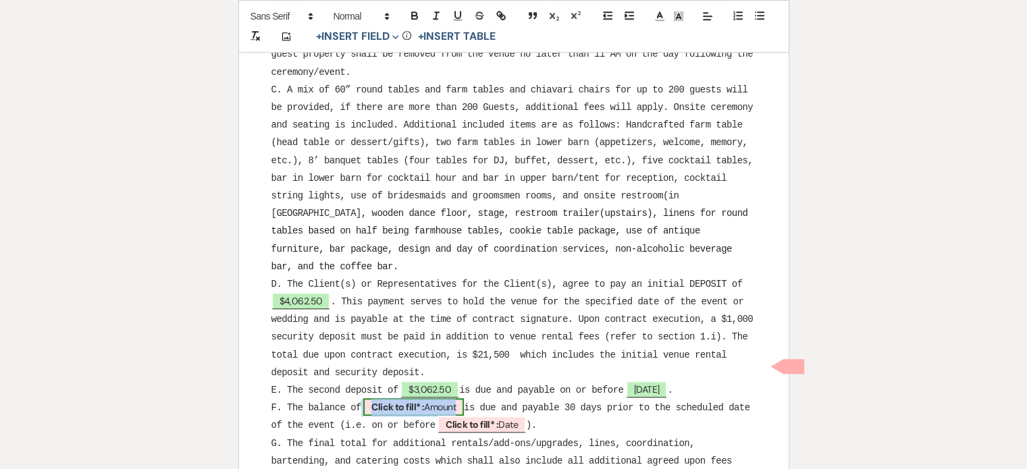
click at [433, 398] on span "Click to fill* : Amount" at bounding box center [413, 407] width 101 height 18
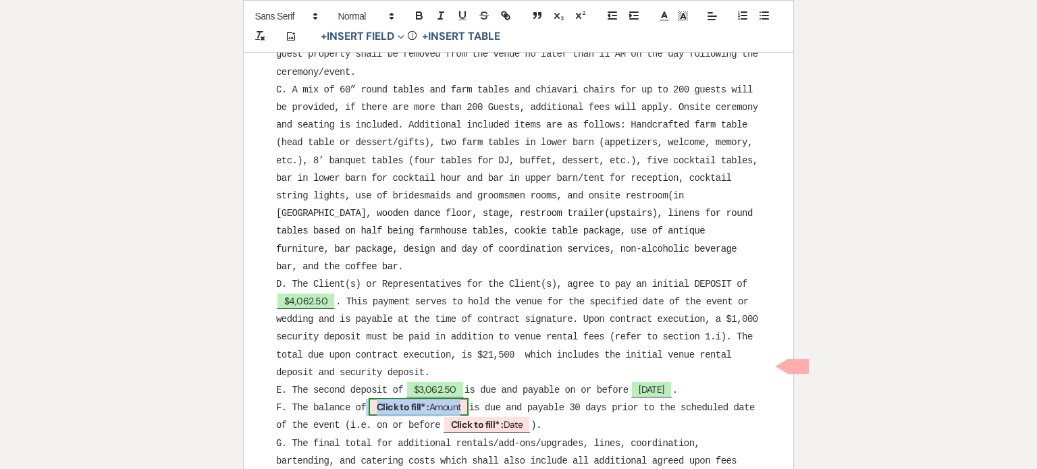
select select "owner"
select select "Amount"
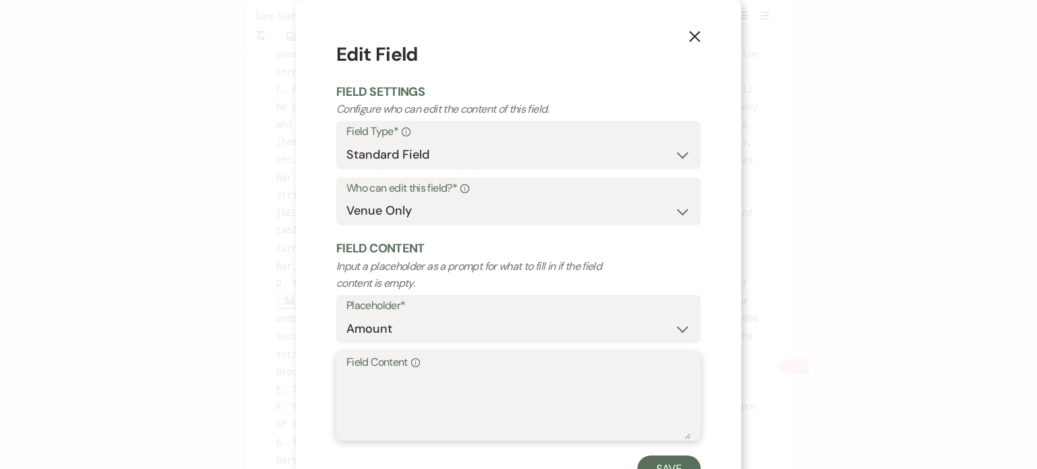
click at [432, 372] on textarea "Field Content Info" at bounding box center [518, 406] width 344 height 68
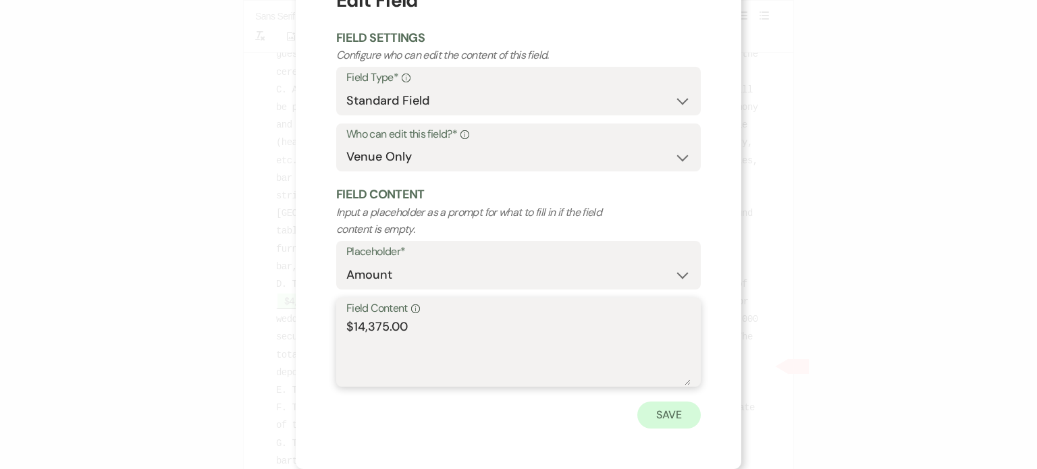
type textarea "$14,375.00"
click at [650, 411] on button "Save" at bounding box center [668, 415] width 63 height 27
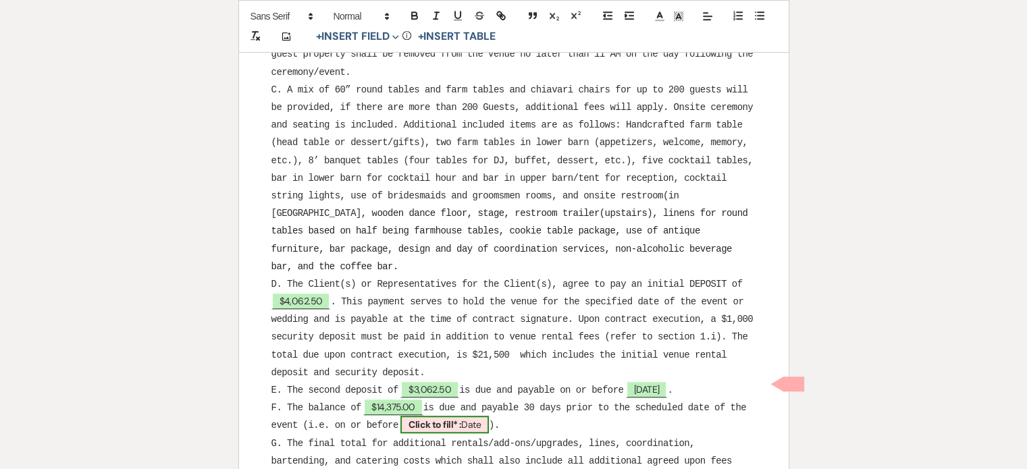
click at [476, 416] on span "Click to fill* : Date" at bounding box center [444, 425] width 88 height 18
select select "owner"
select select "Date"
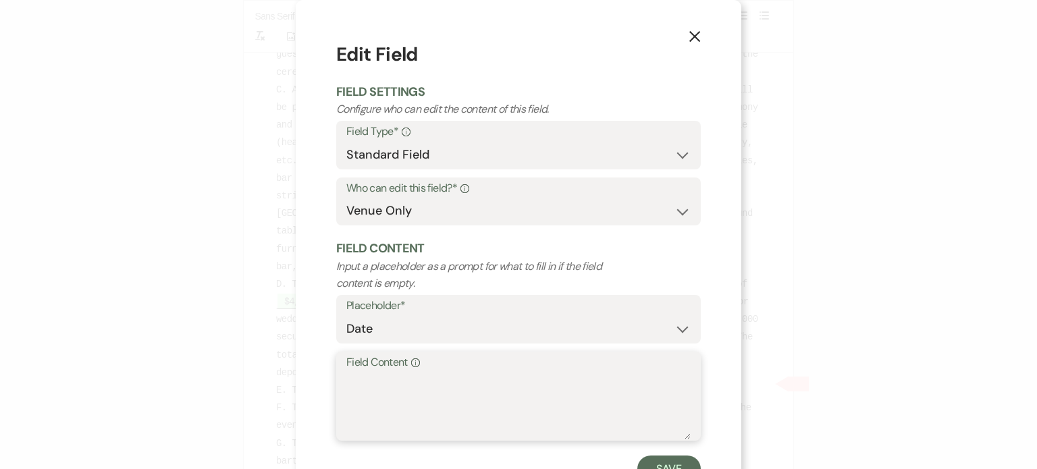
click at [420, 386] on textarea "Field Content Info" at bounding box center [518, 406] width 344 height 68
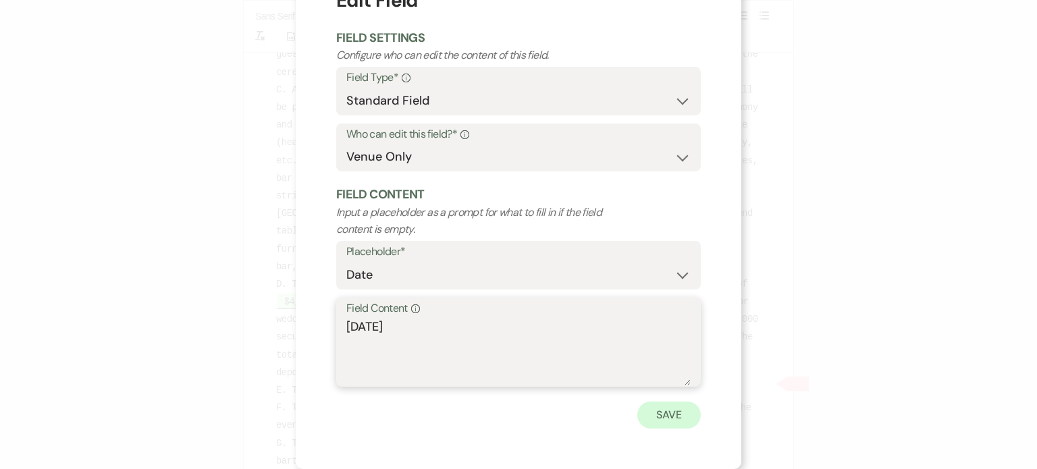
type textarea "[DATE]"
click at [653, 403] on button "Save" at bounding box center [668, 415] width 63 height 27
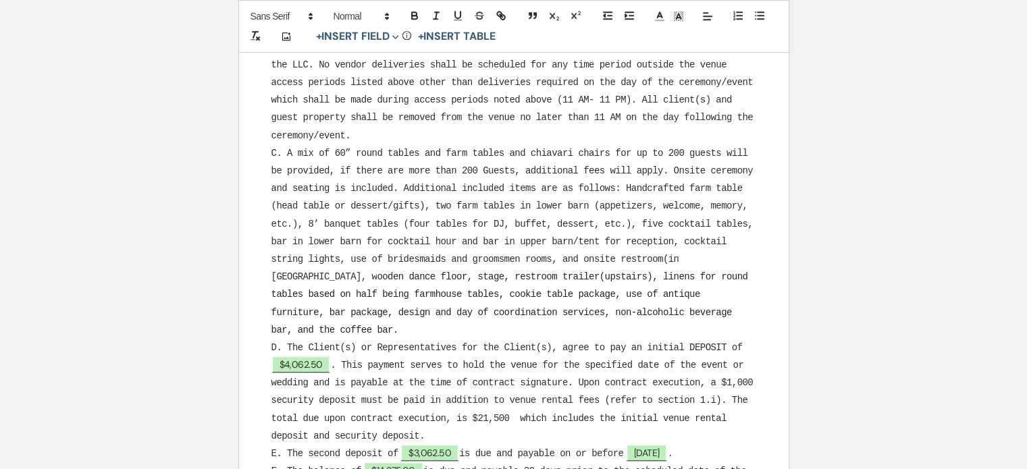
scroll to position [878, 0]
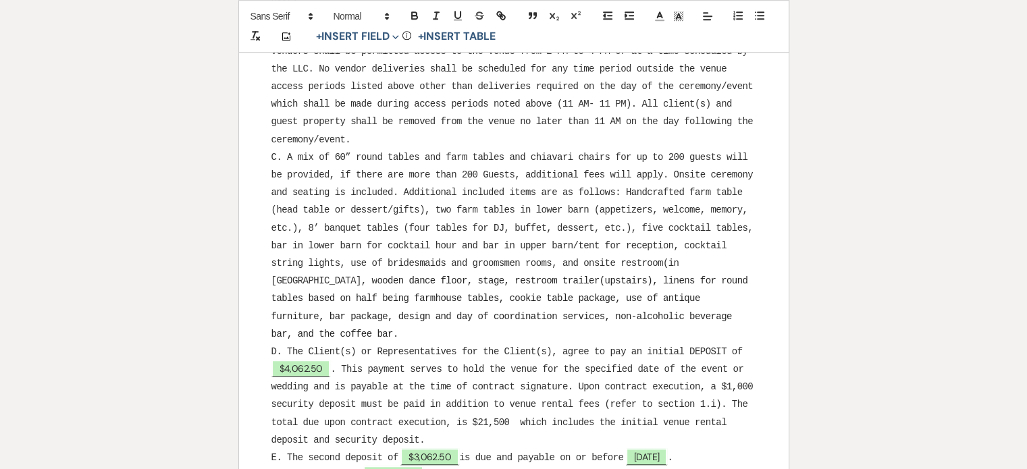
click at [664, 152] on span "C. A mix of 60” round tables and farm tables and chiavari chairs for up to 200 …" at bounding box center [514, 219] width 487 height 134
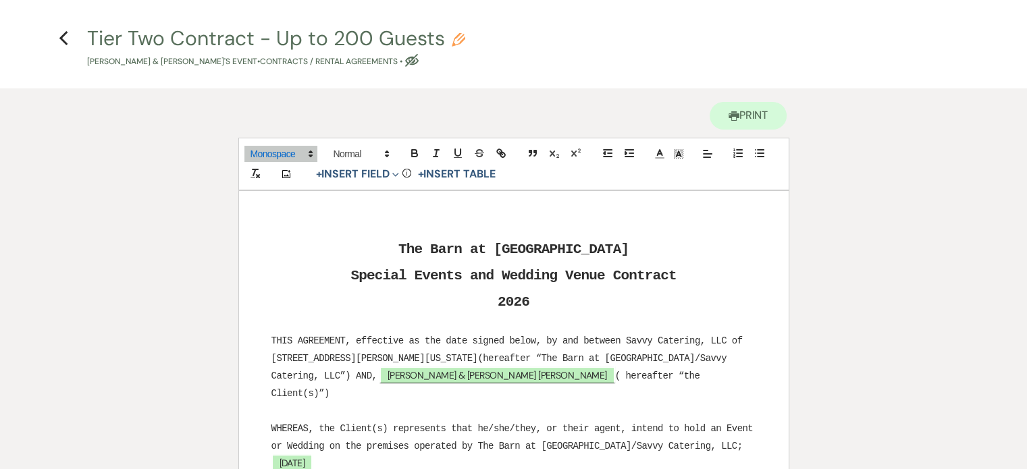
scroll to position [0, 0]
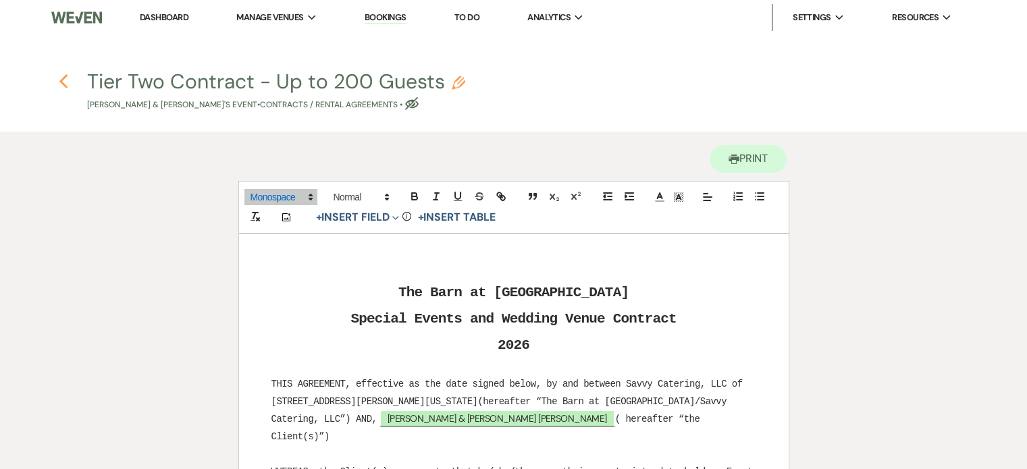
click at [65, 78] on use "button" at bounding box center [63, 81] width 9 height 15
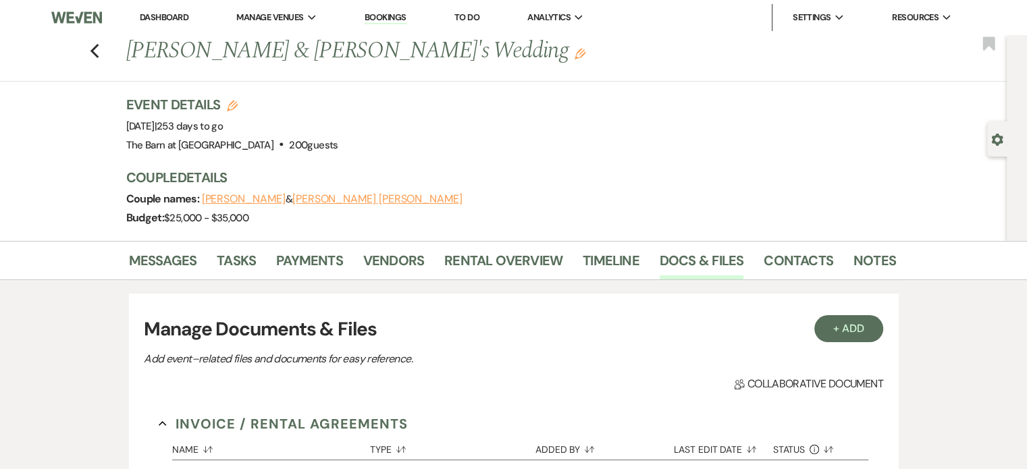
scroll to position [203, 0]
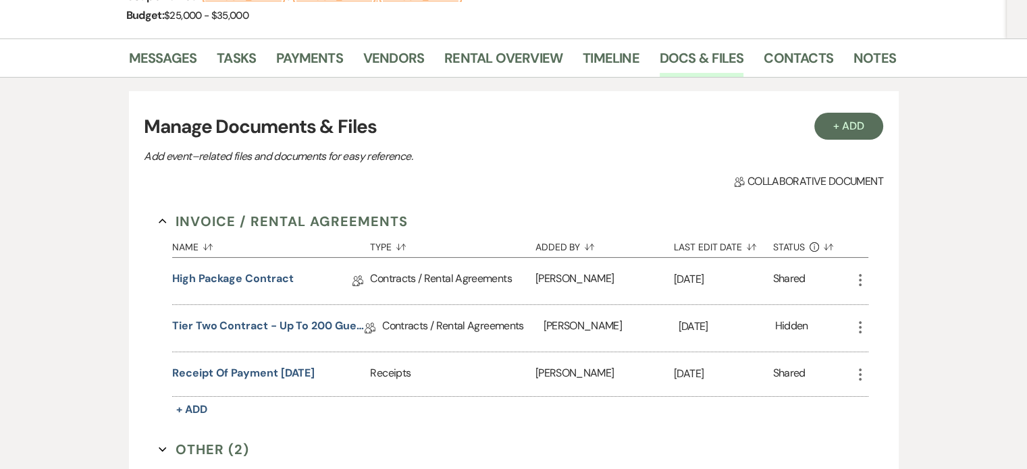
click at [860, 282] on icon "More" at bounding box center [860, 280] width 16 height 16
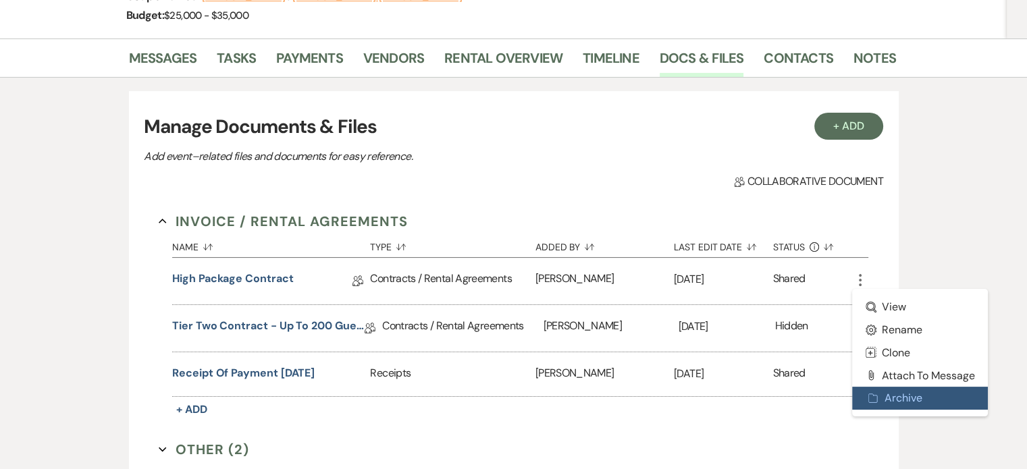
click at [886, 398] on button "Archive Archive" at bounding box center [920, 398] width 136 height 23
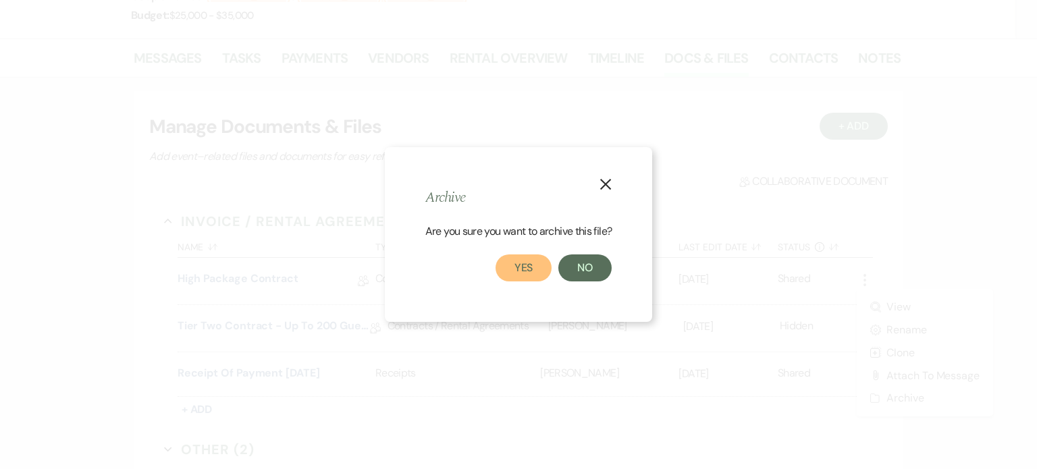
click at [523, 257] on button "Yes" at bounding box center [524, 268] width 57 height 27
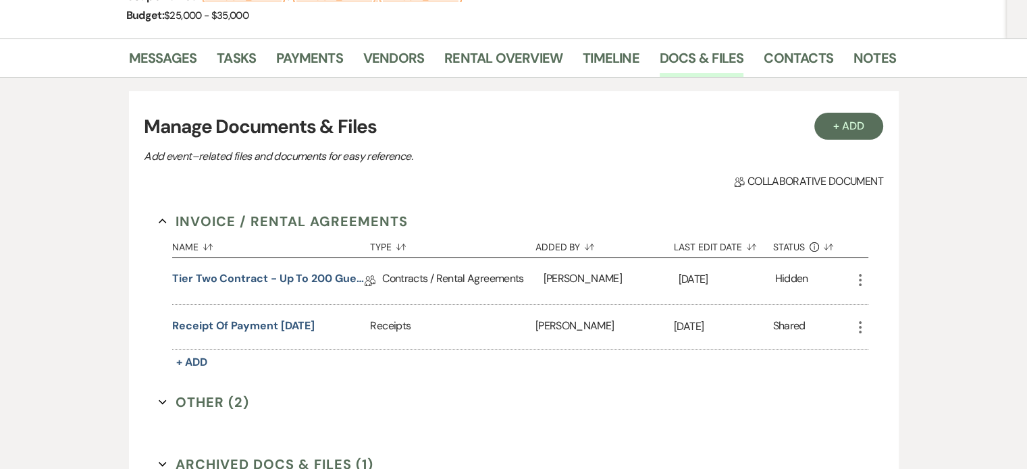
scroll to position [0, 0]
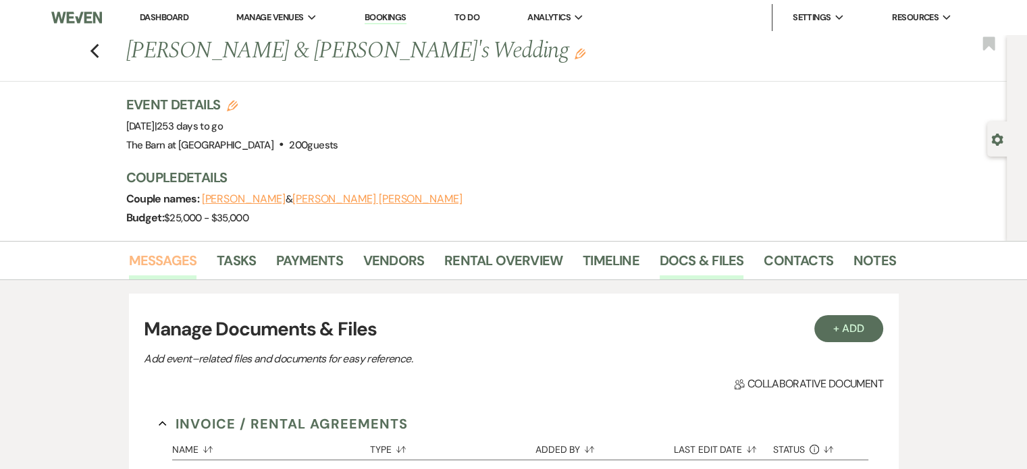
click at [149, 251] on link "Messages" at bounding box center [163, 265] width 68 height 30
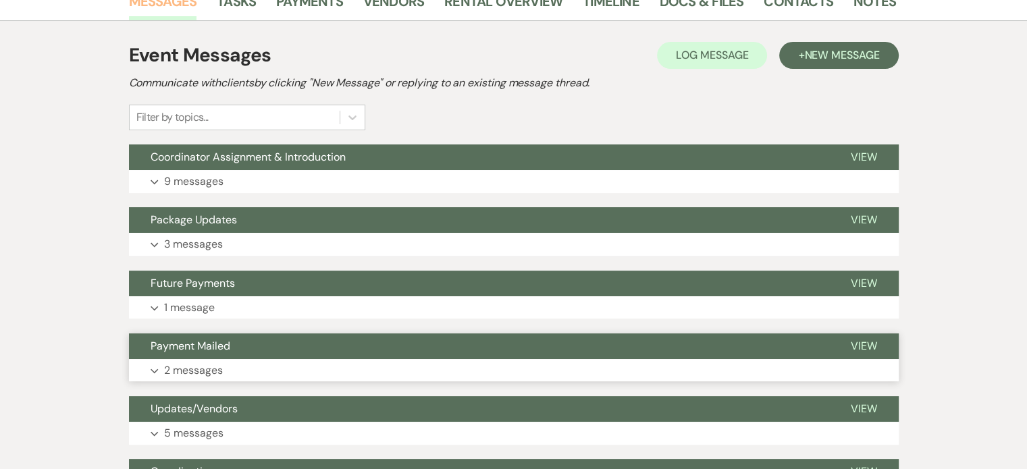
scroll to position [338, 0]
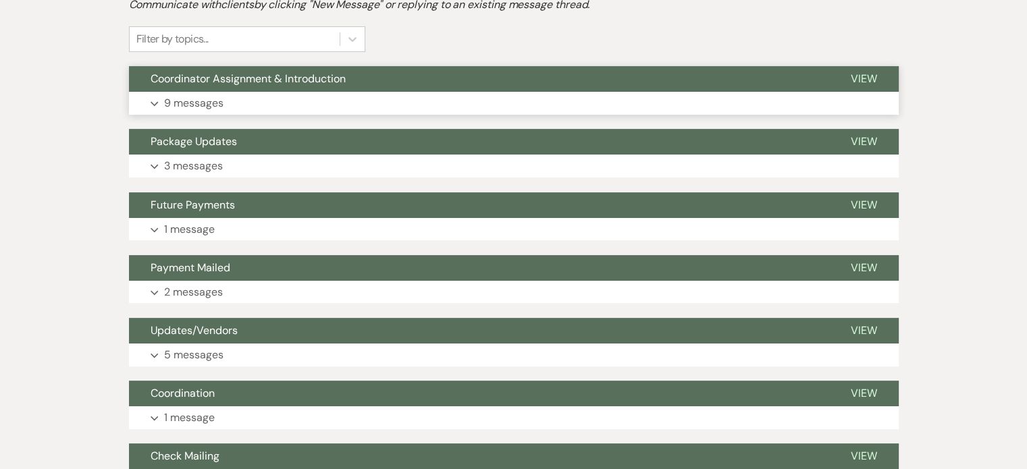
click at [240, 94] on button "Expand 9 messages" at bounding box center [514, 103] width 770 height 23
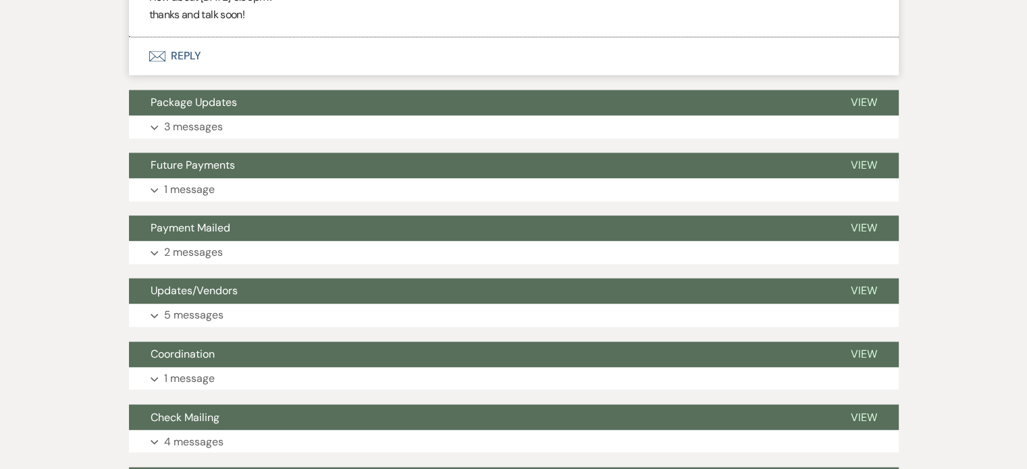
scroll to position [2161, 0]
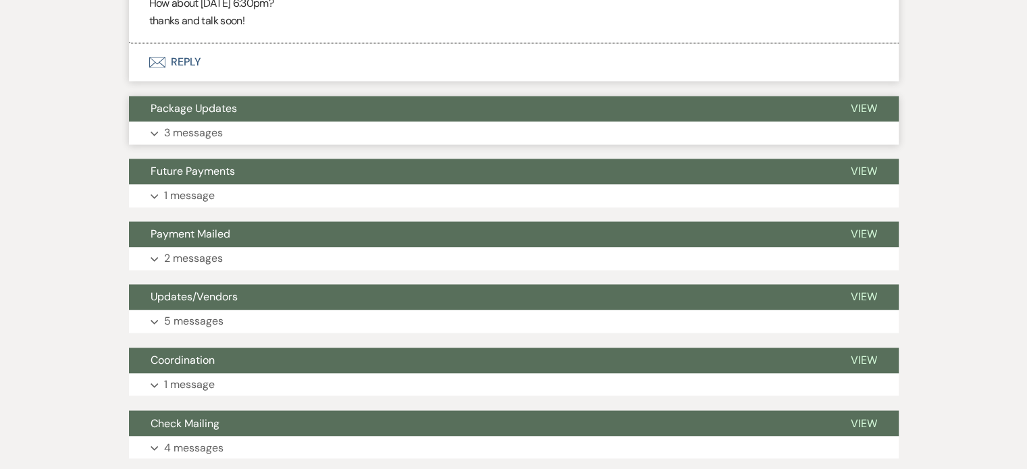
click at [238, 123] on button "Expand 3 messages" at bounding box center [514, 133] width 770 height 23
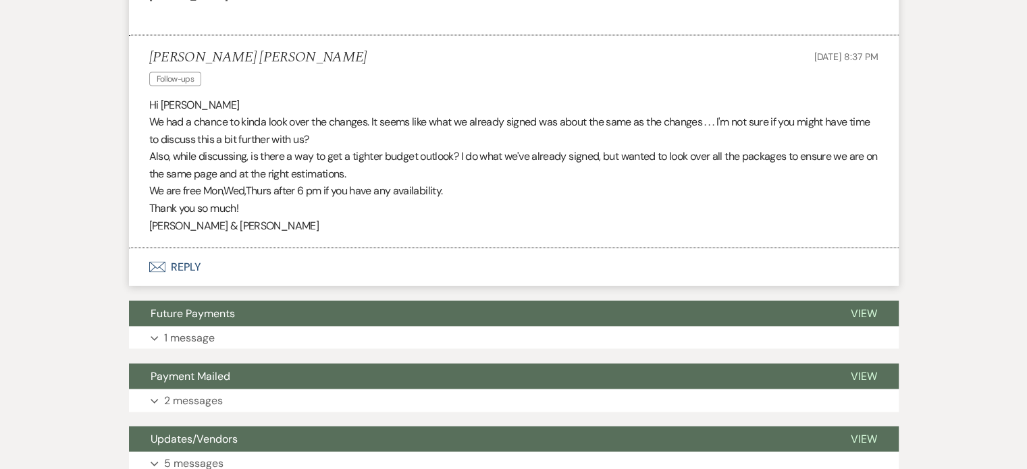
click at [192, 259] on button "Envelope Reply" at bounding box center [514, 267] width 770 height 38
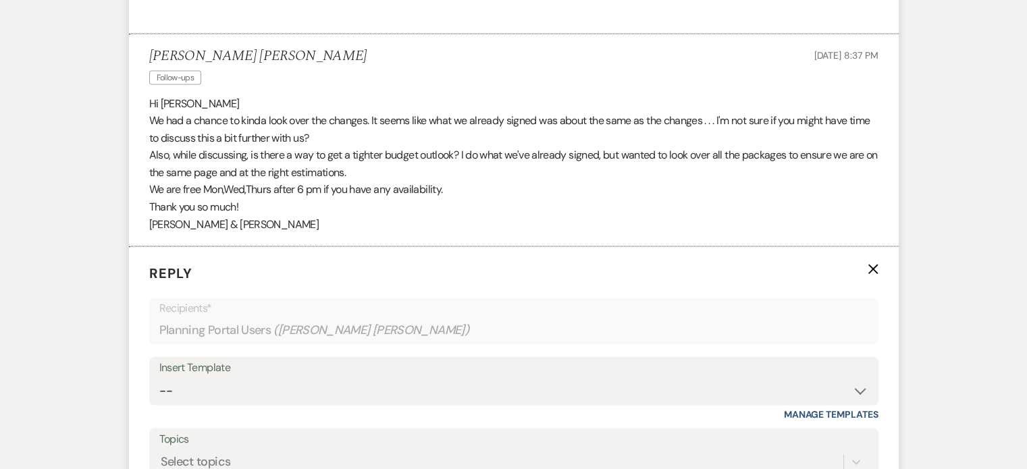
scroll to position [2981, 0]
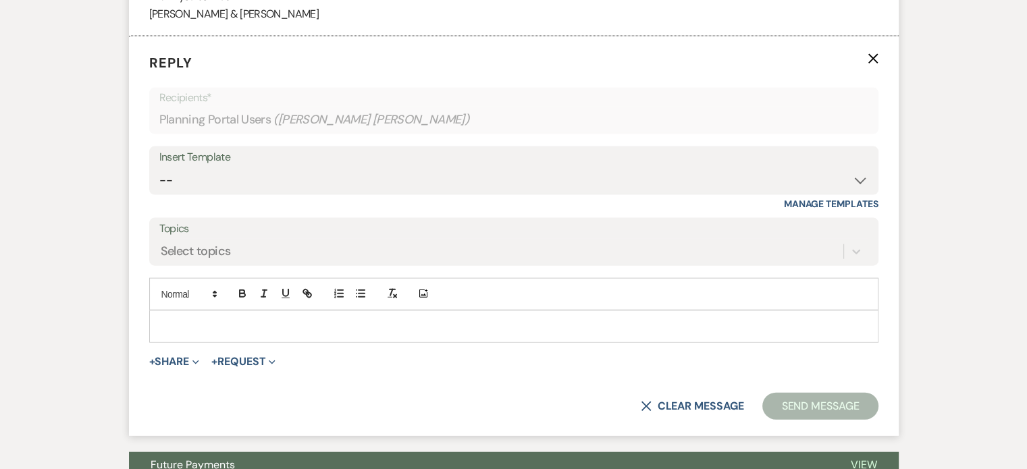
click at [261, 322] on p at bounding box center [514, 326] width 708 height 15
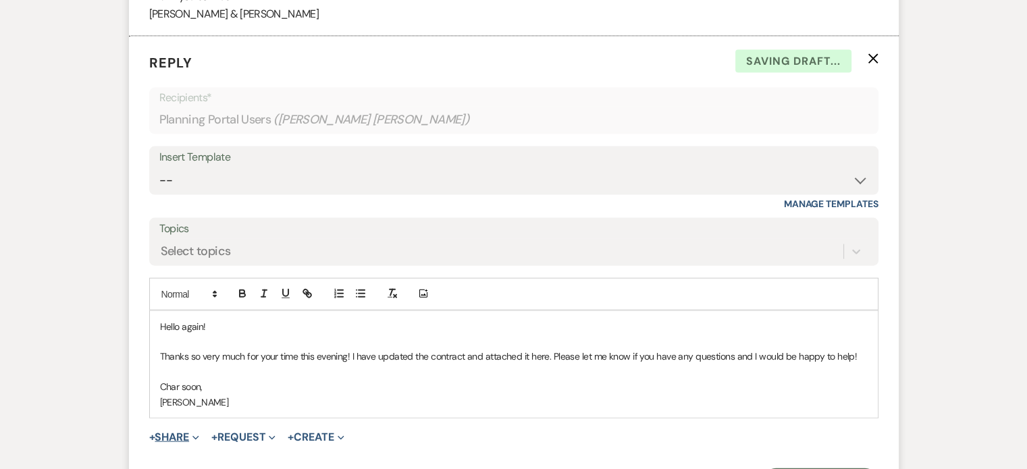
click at [192, 431] on span "Expand" at bounding box center [194, 437] width 10 height 14
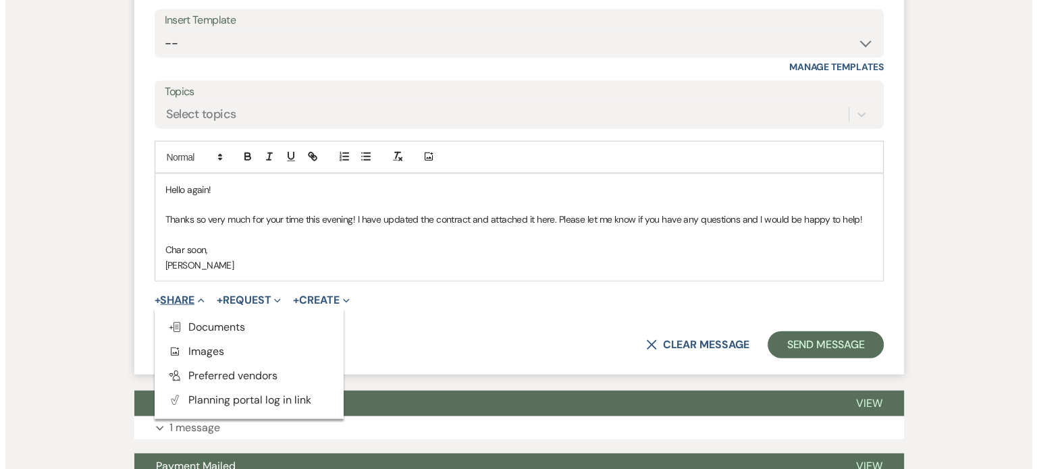
scroll to position [3251, 0]
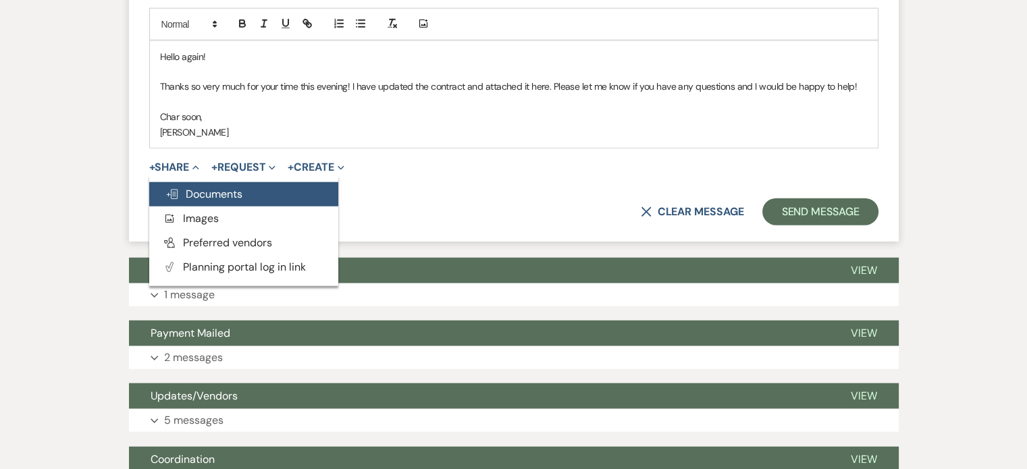
click at [244, 188] on button "Doc Upload Documents" at bounding box center [243, 194] width 189 height 24
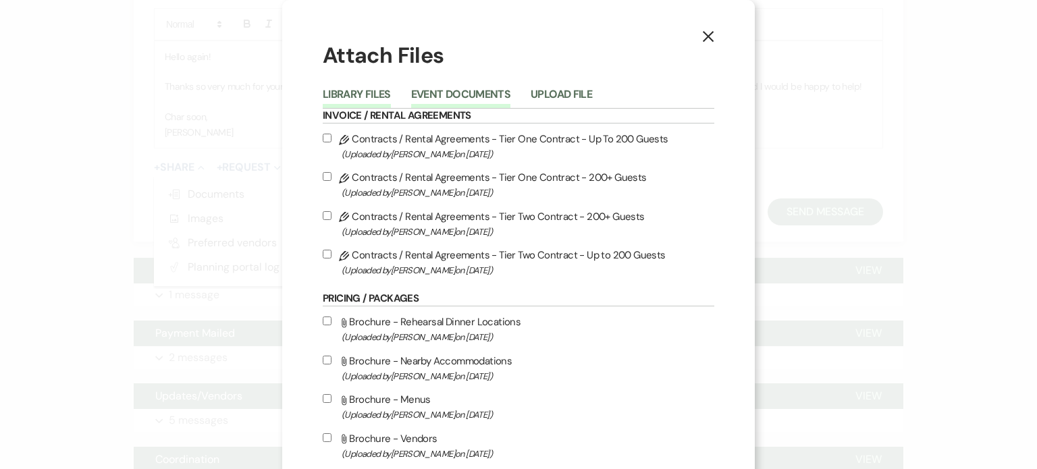
click at [467, 94] on button "Event Documents" at bounding box center [460, 98] width 99 height 19
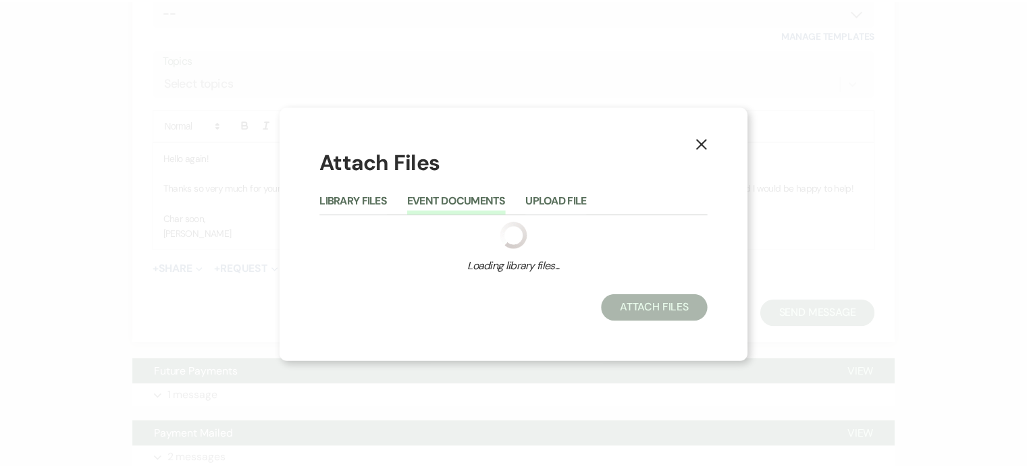
scroll to position [3352, 0]
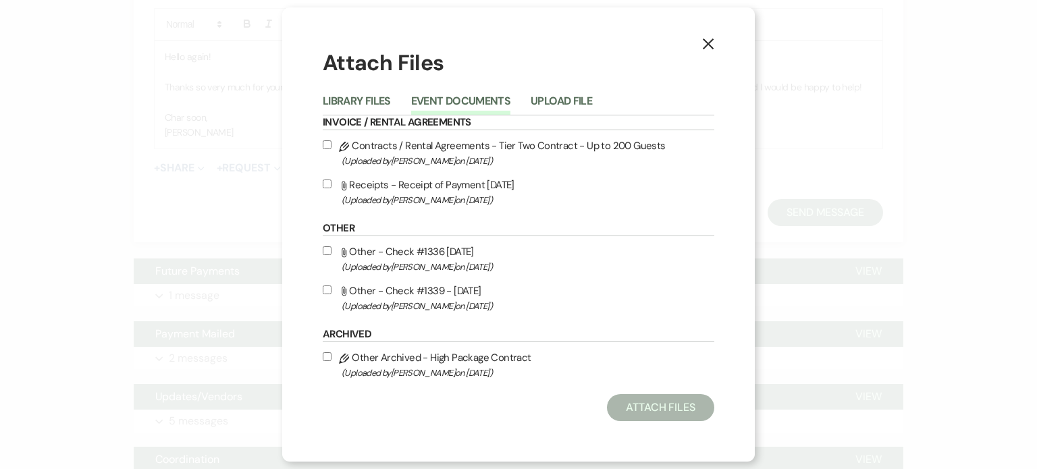
click at [354, 147] on label "Pencil Contracts / Rental Agreements - Tier Two Contract - Up to 200 Guests (Up…" at bounding box center [519, 153] width 392 height 32
click at [332, 147] on input "Pencil Contracts / Rental Agreements - Tier Two Contract - Up to 200 Guests (Up…" at bounding box center [327, 144] width 9 height 9
checkbox input "true"
click at [643, 413] on button "Attach Files" at bounding box center [660, 407] width 107 height 27
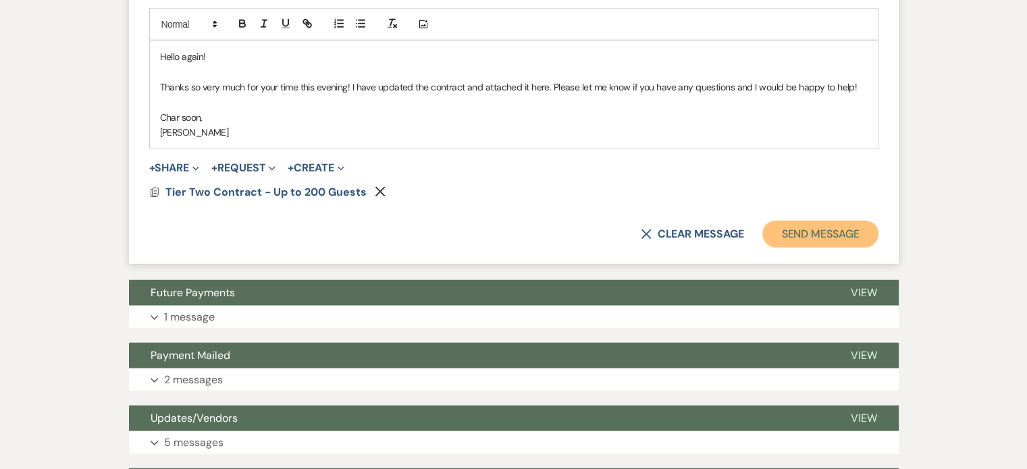
click at [810, 226] on button "Send Message" at bounding box center [819, 234] width 115 height 27
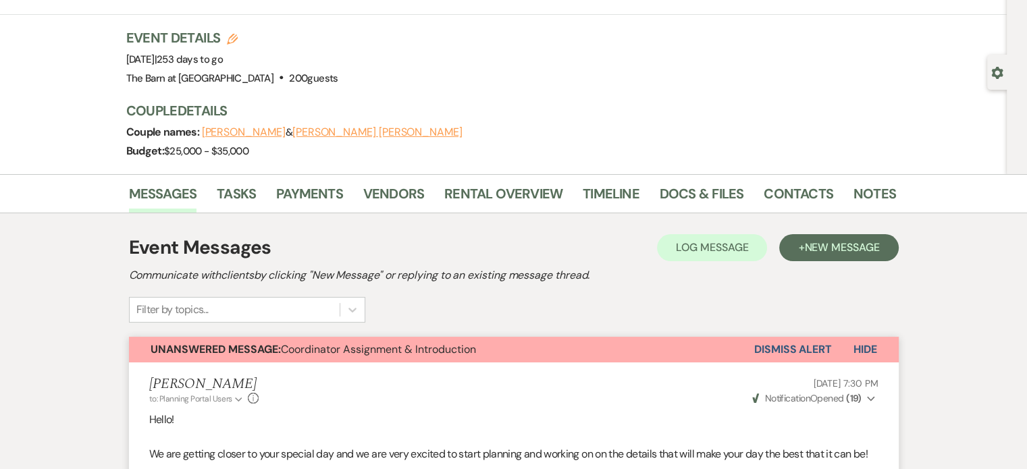
scroll to position [0, 0]
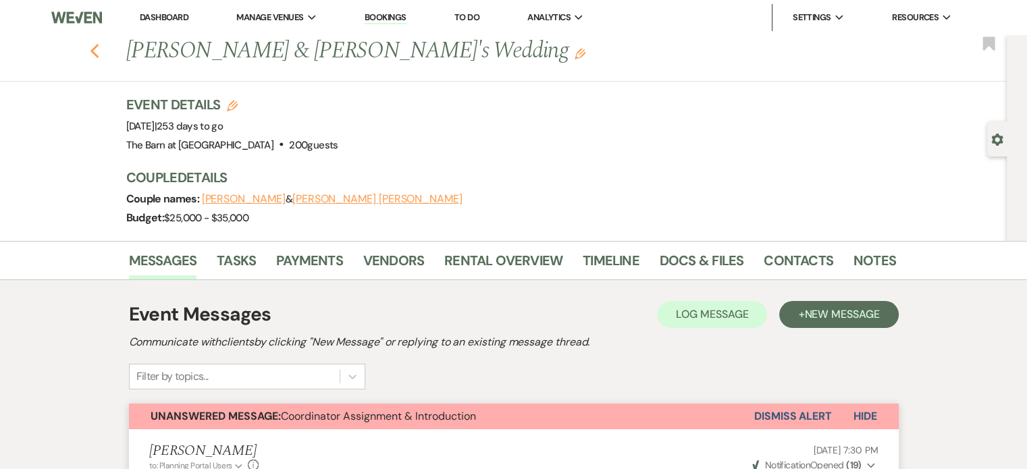
click at [99, 50] on use "button" at bounding box center [94, 51] width 9 height 15
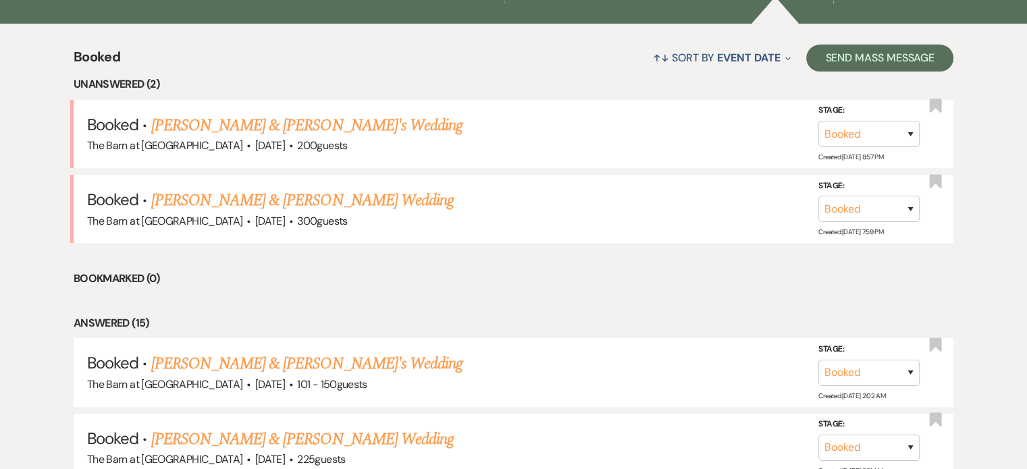
scroll to position [338, 0]
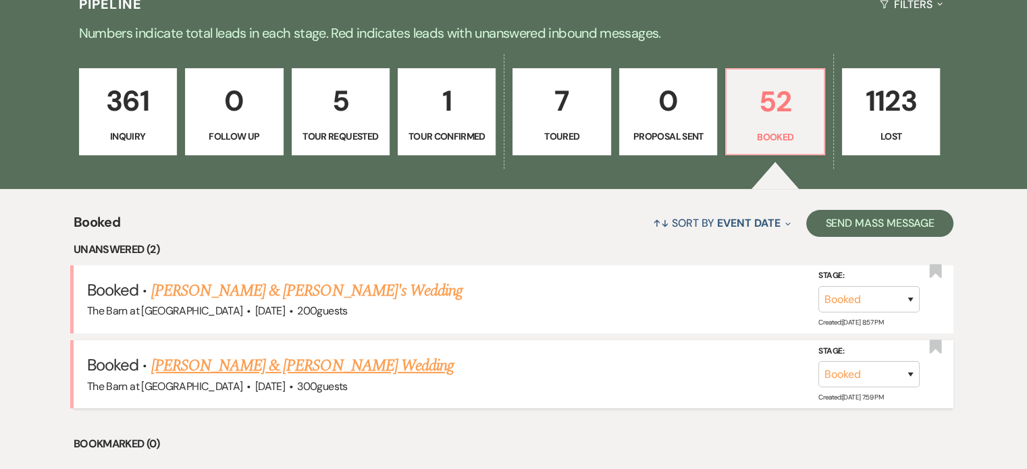
click at [241, 365] on link "[PERSON_NAME] & [PERSON_NAME] Wedding" at bounding box center [302, 366] width 302 height 24
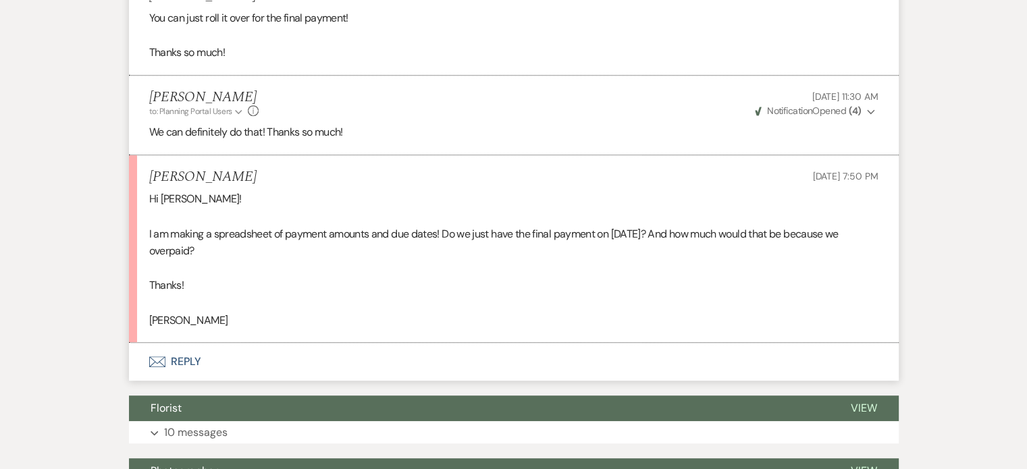
scroll to position [743, 0]
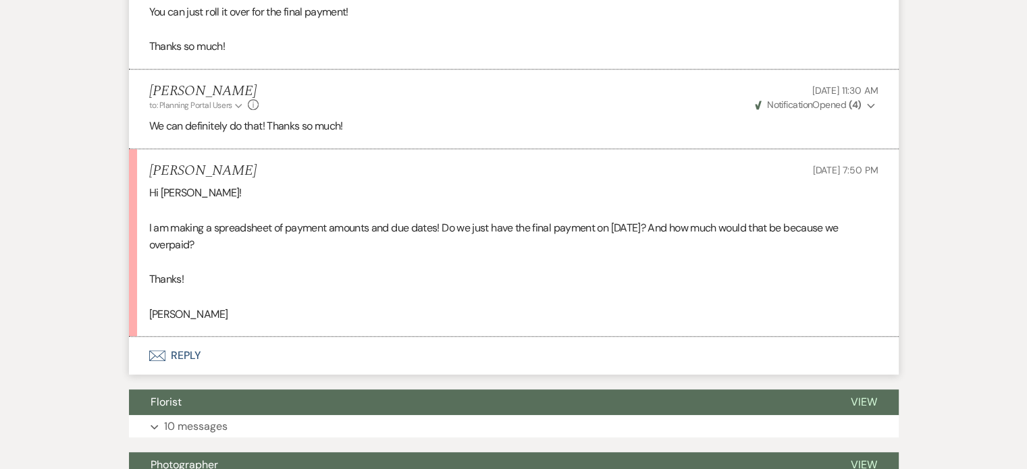
click at [194, 354] on button "Envelope Reply" at bounding box center [514, 356] width 770 height 38
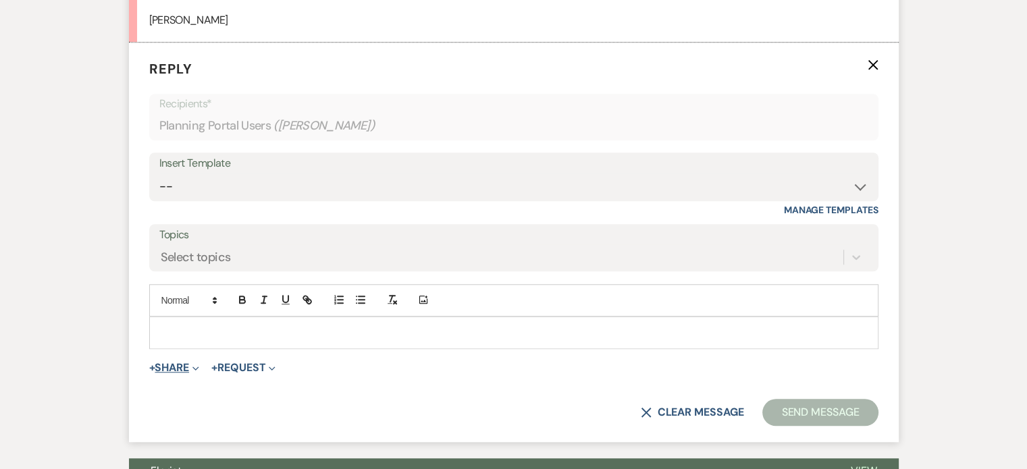
scroll to position [1043, 0]
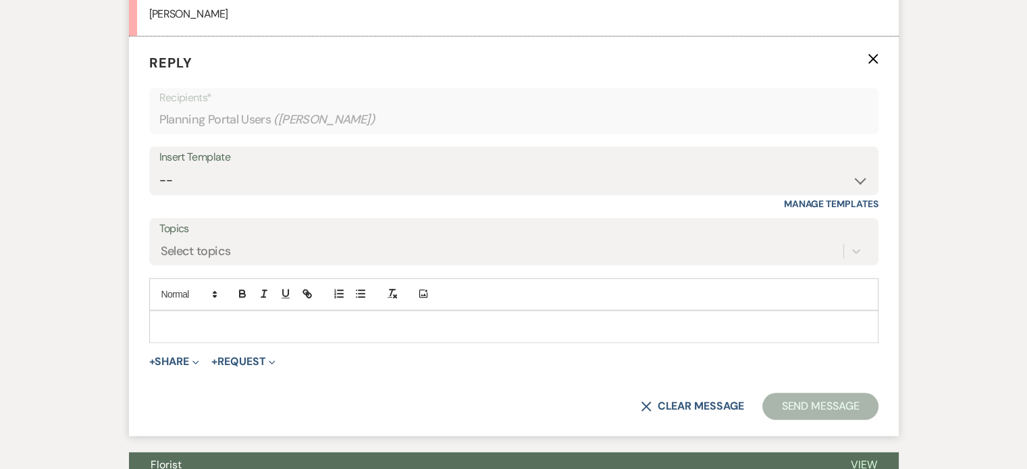
click at [233, 324] on p at bounding box center [514, 326] width 708 height 15
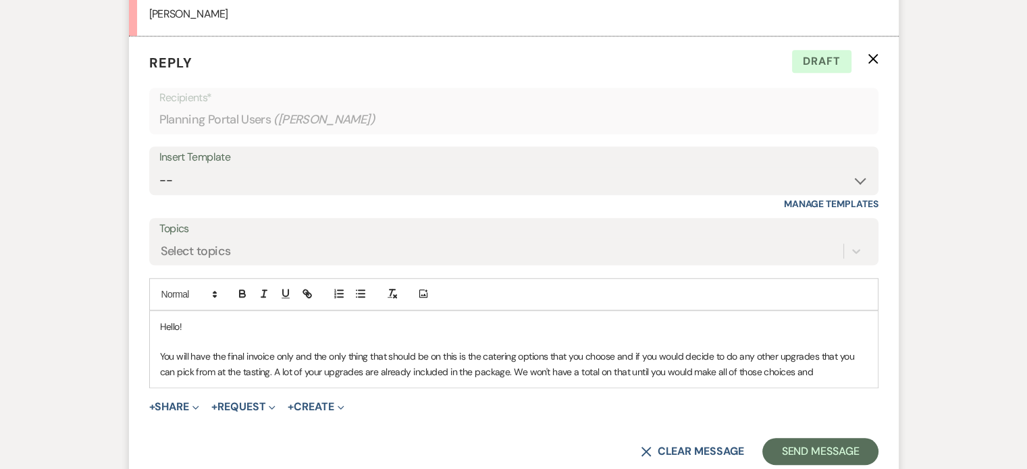
click at [624, 371] on p "You will have the final invoice only and the only thing that should be on this …" at bounding box center [514, 364] width 708 height 30
click at [783, 374] on p "You will have the final invoice only and the only thing that should be on this …" at bounding box center [514, 364] width 708 height 30
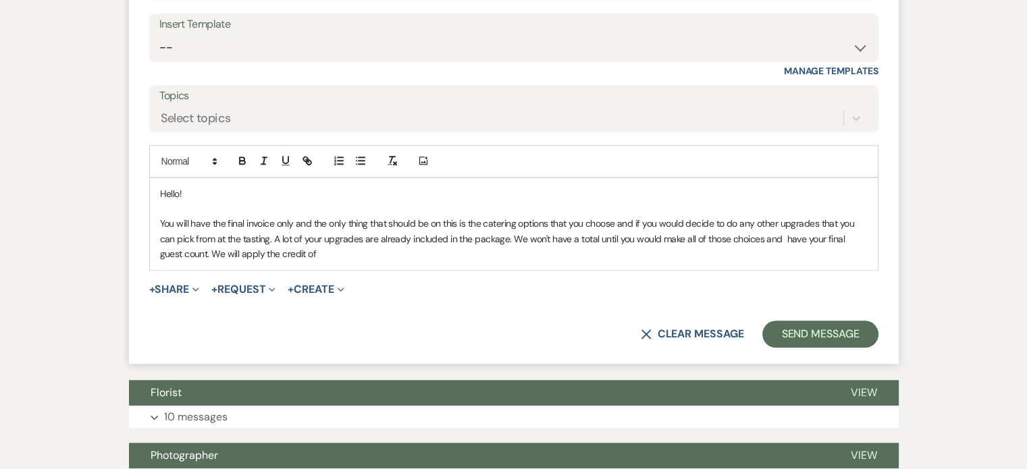
scroll to position [1313, 0]
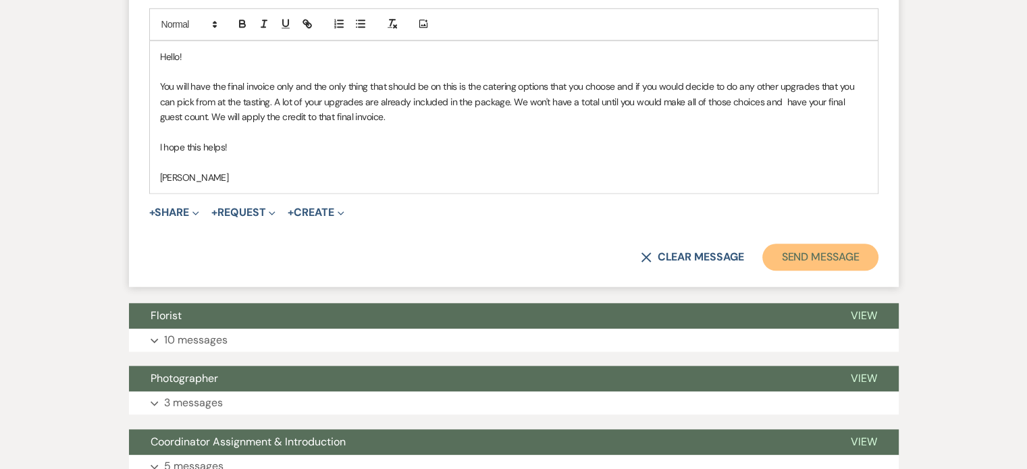
click at [812, 260] on button "Send Message" at bounding box center [819, 257] width 115 height 27
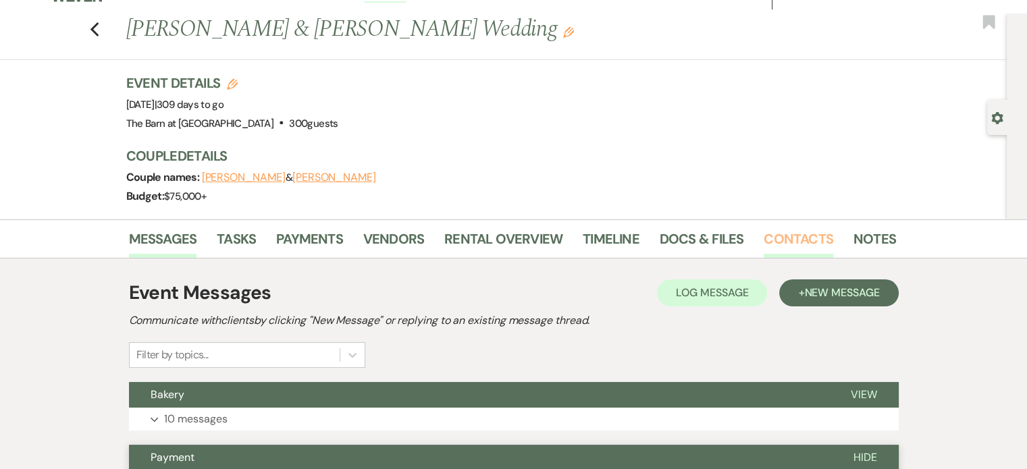
scroll to position [0, 0]
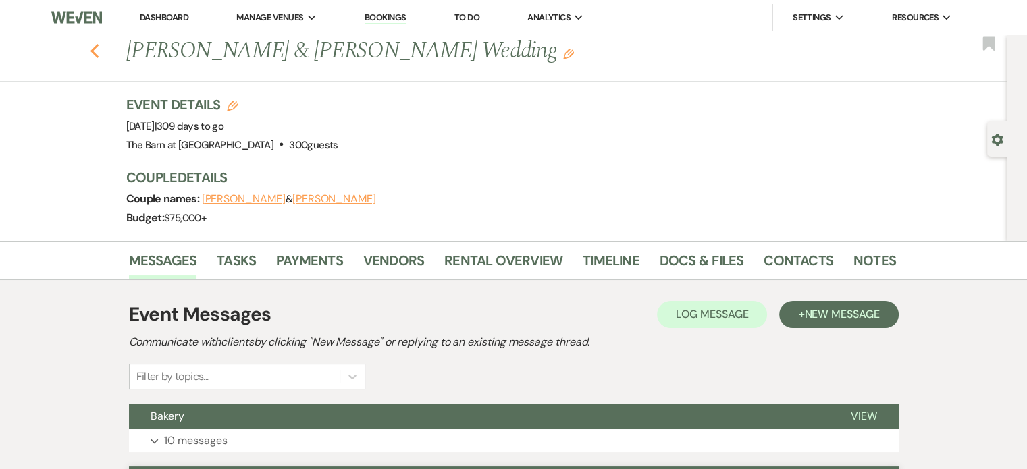
click at [99, 56] on use "button" at bounding box center [94, 51] width 9 height 15
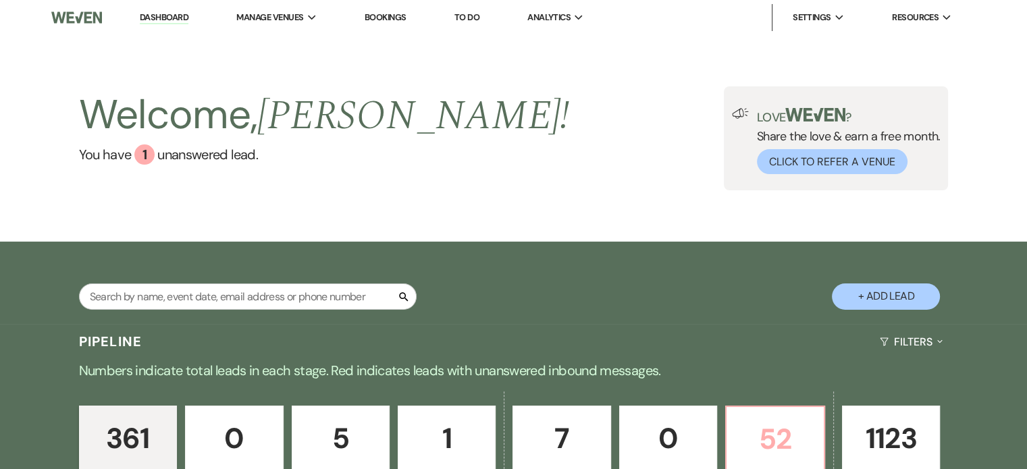
drag, startPoint x: 756, startPoint y: 418, endPoint x: 573, endPoint y: 180, distance: 300.4
click at [756, 418] on p "52" at bounding box center [775, 439] width 80 height 45
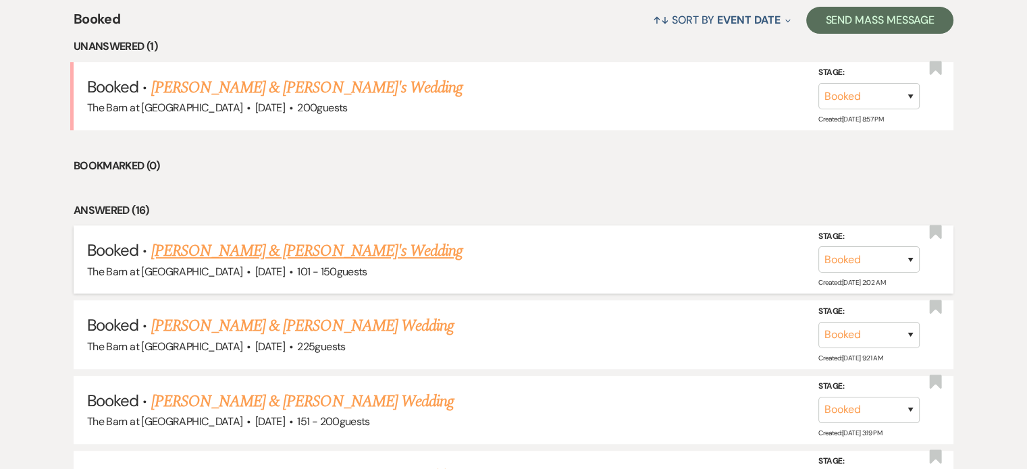
scroll to position [629, 0]
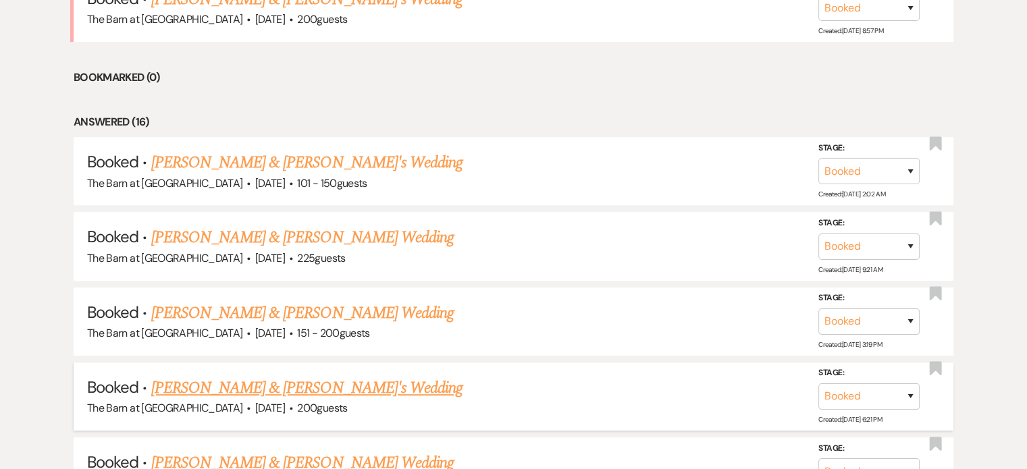
click at [269, 379] on link "[PERSON_NAME] & [PERSON_NAME]'s Wedding" at bounding box center [307, 388] width 312 height 24
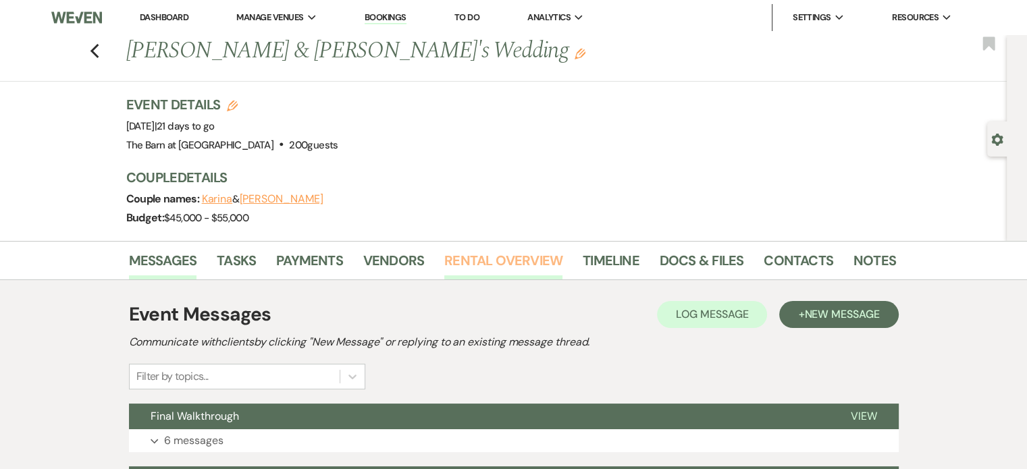
click at [487, 255] on link "Rental Overview" at bounding box center [503, 265] width 118 height 30
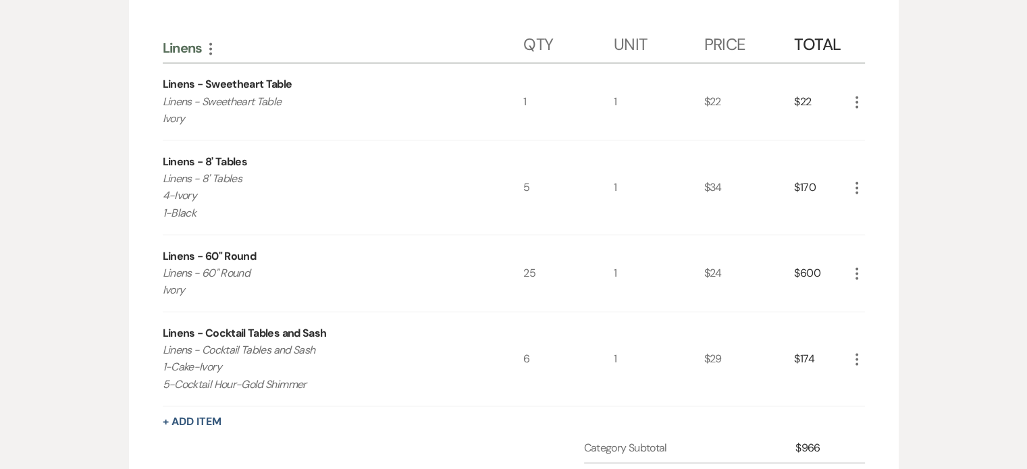
scroll to position [2466, 0]
click at [853, 265] on icon "More" at bounding box center [857, 273] width 16 height 16
click at [879, 288] on button "Pencil Edit" at bounding box center [884, 299] width 70 height 22
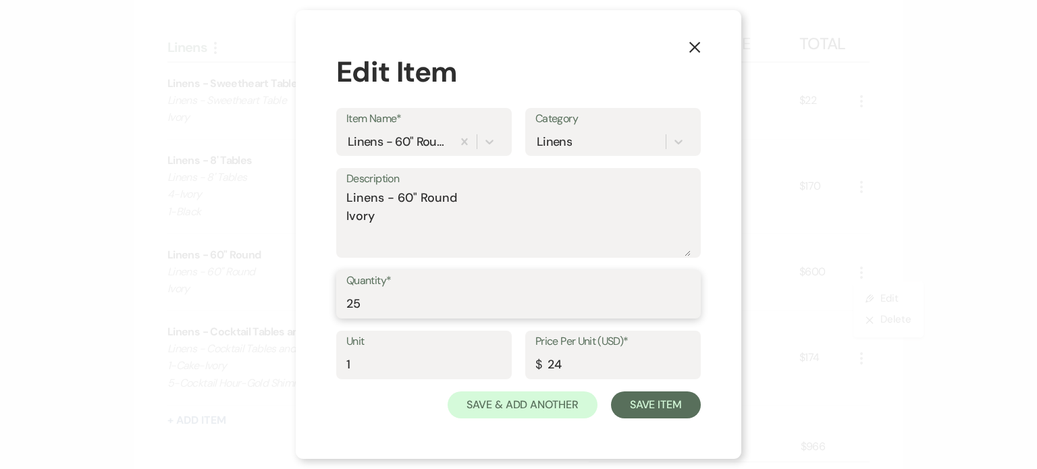
click at [390, 302] on input "25" at bounding box center [518, 304] width 344 height 26
type input "2"
type input "11"
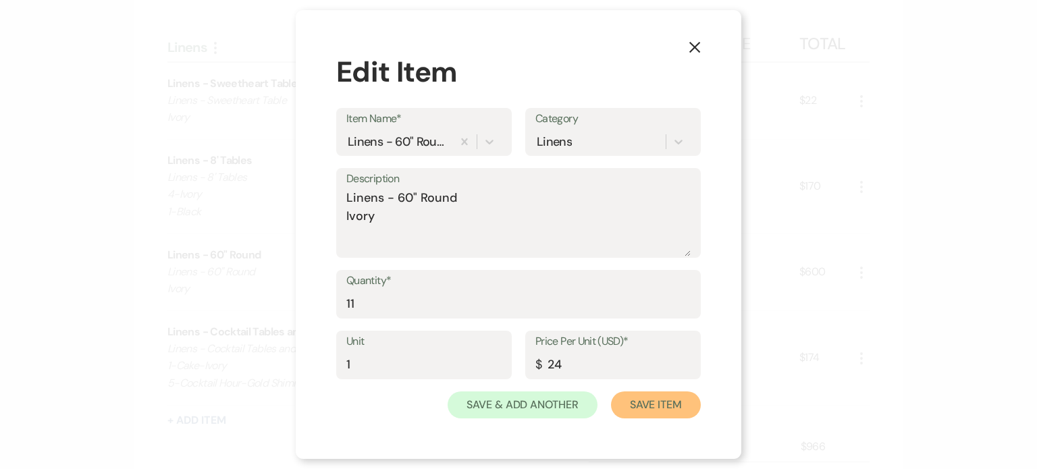
click at [672, 404] on button "Save Item" at bounding box center [656, 405] width 90 height 27
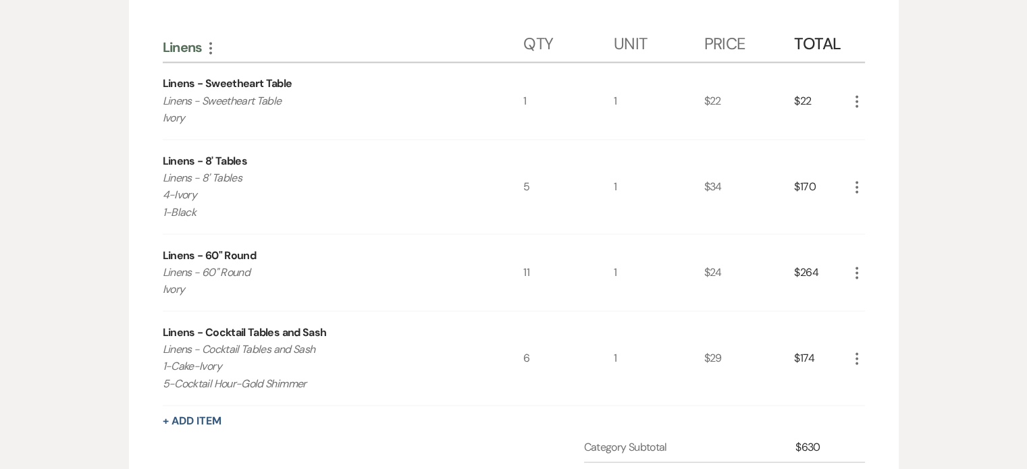
drag, startPoint x: 341, startPoint y: 232, endPoint x: 859, endPoint y: 261, distance: 518.7
click at [341, 234] on div "Linens - 60" Round Linens - 60" Round Ivory" at bounding box center [343, 272] width 361 height 76
click at [860, 265] on icon "More" at bounding box center [857, 273] width 16 height 16
click at [869, 296] on icon "Pencil" at bounding box center [868, 299] width 8 height 10
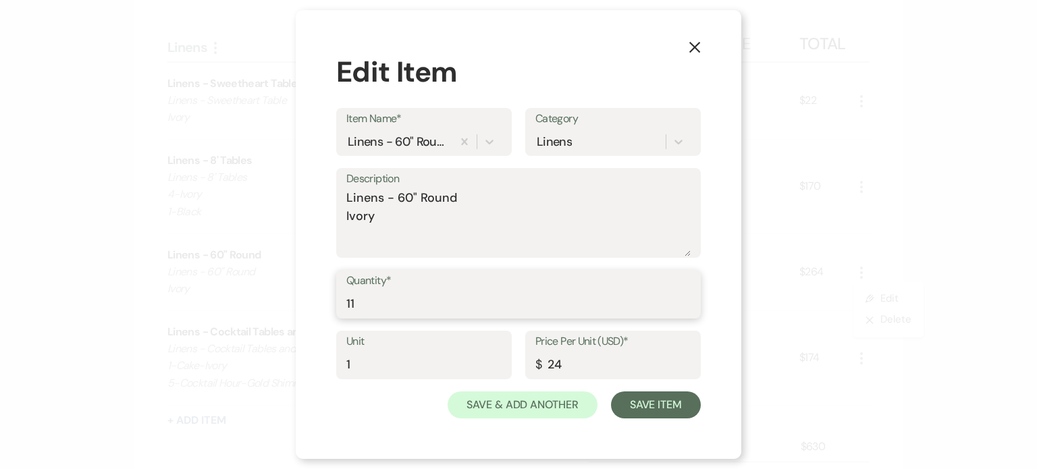
drag, startPoint x: 427, startPoint y: 315, endPoint x: 434, endPoint y: 311, distance: 8.5
click at [430, 315] on input "11" at bounding box center [518, 304] width 344 height 26
type input "12"
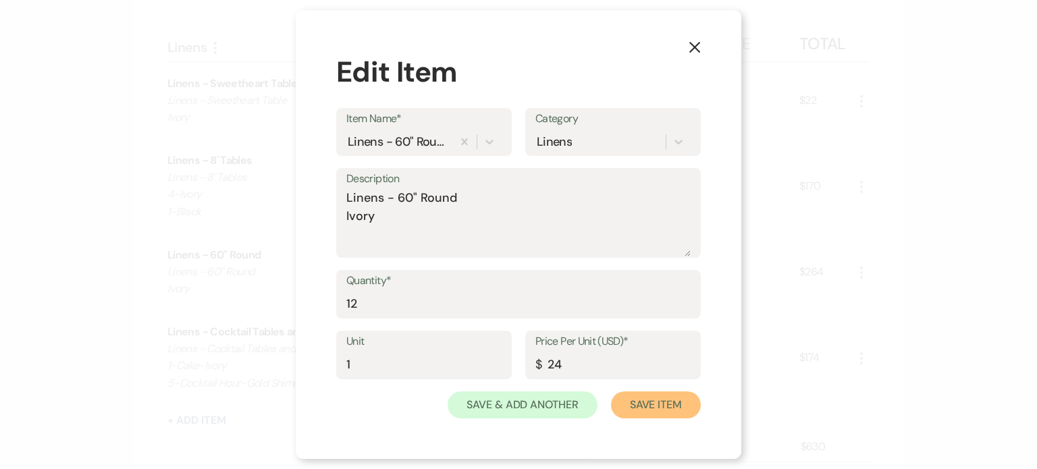
click at [660, 406] on button "Save Item" at bounding box center [656, 405] width 90 height 27
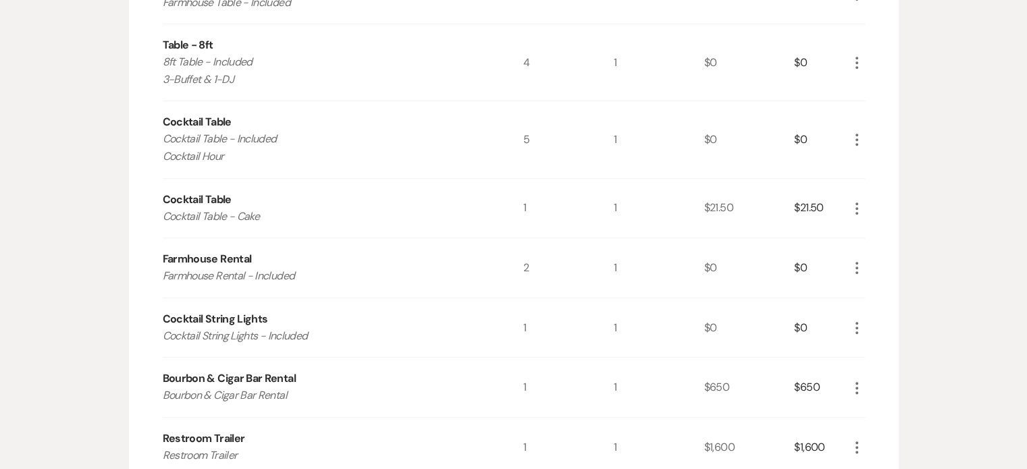
scroll to position [441, 0]
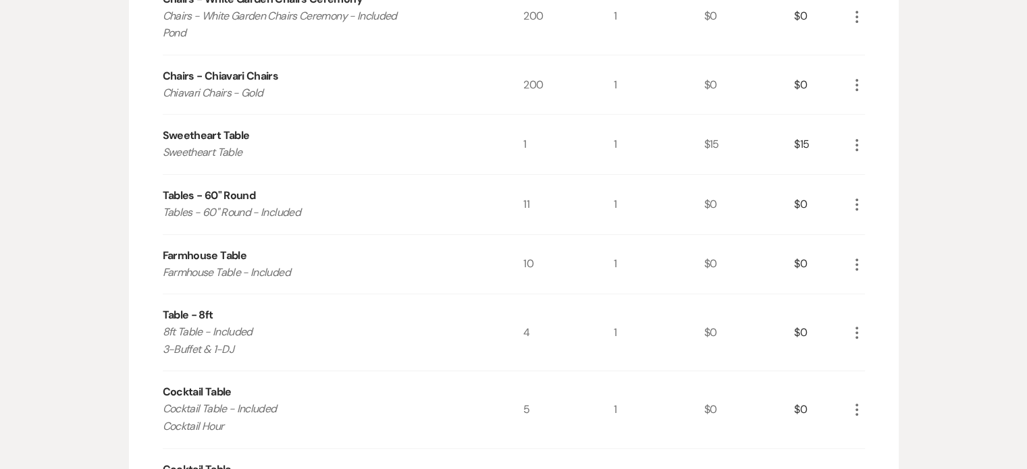
click at [857, 205] on icon "More" at bounding box center [857, 204] width 16 height 16
click at [859, 228] on button "Pencil Edit" at bounding box center [884, 231] width 70 height 22
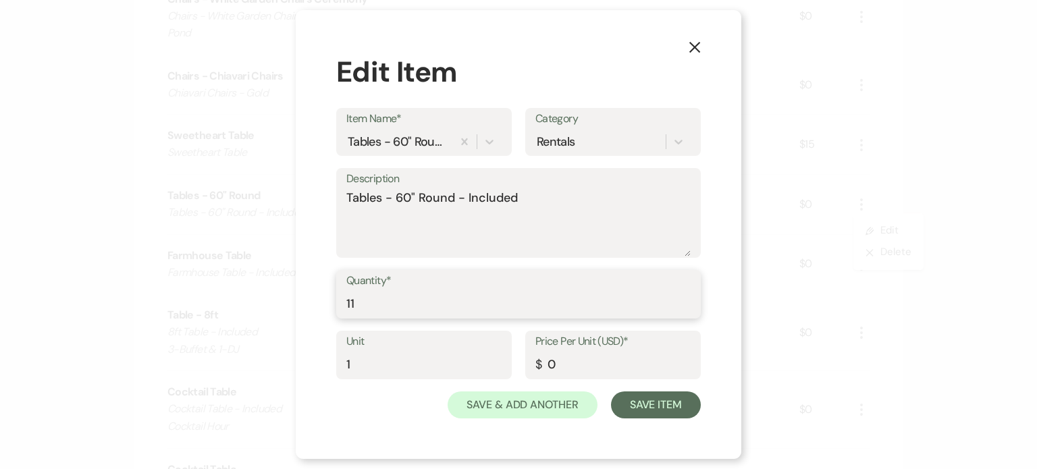
drag, startPoint x: 454, startPoint y: 307, endPoint x: 477, endPoint y: 296, distance: 26.0
click at [459, 303] on input "11" at bounding box center [518, 304] width 344 height 26
type input "12"
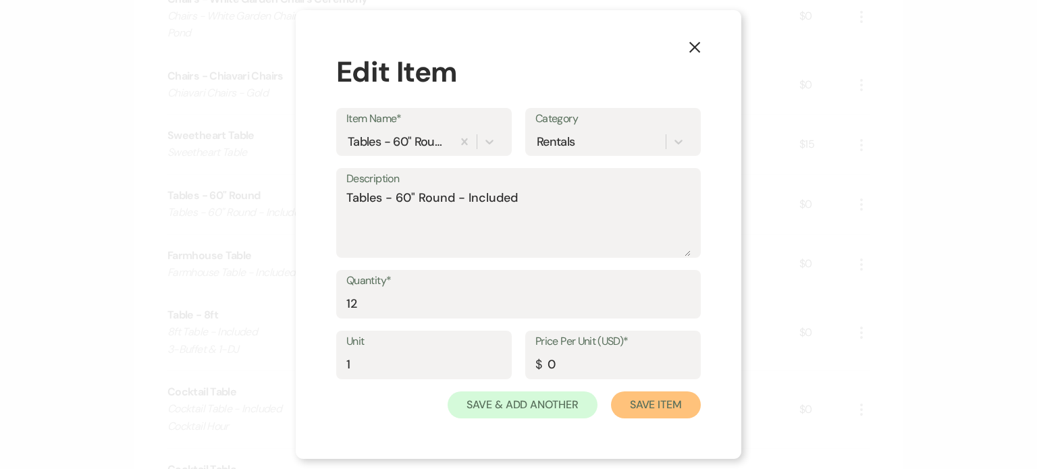
click at [672, 400] on button "Save Item" at bounding box center [656, 405] width 90 height 27
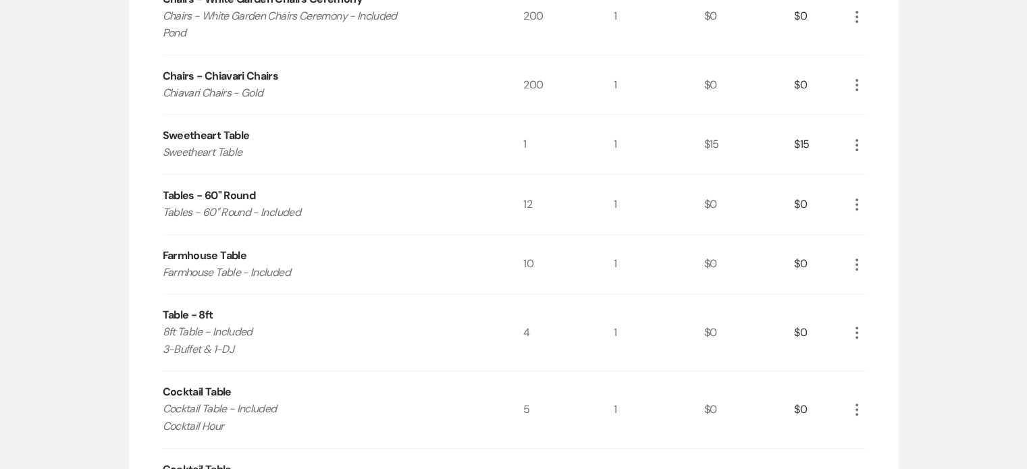
click at [859, 260] on icon "More" at bounding box center [857, 265] width 16 height 16
click at [867, 288] on icon "Pencil" at bounding box center [868, 291] width 8 height 10
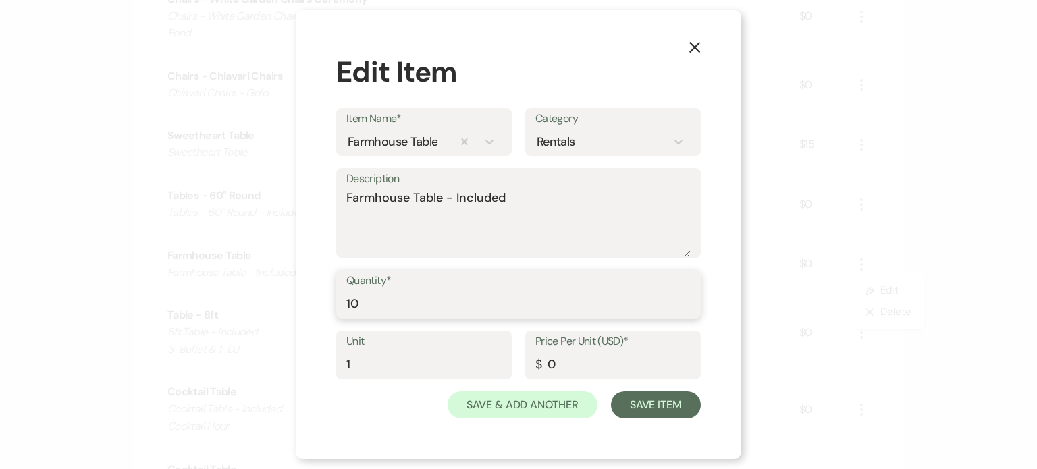
click at [400, 296] on input "10" at bounding box center [518, 304] width 344 height 26
type input "1"
type input "9"
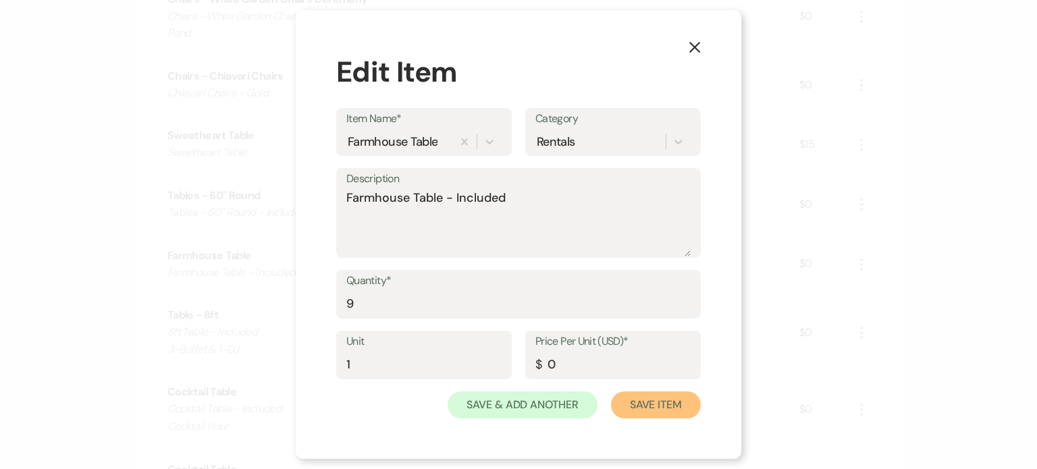
click at [648, 392] on button "Save Item" at bounding box center [656, 405] width 90 height 27
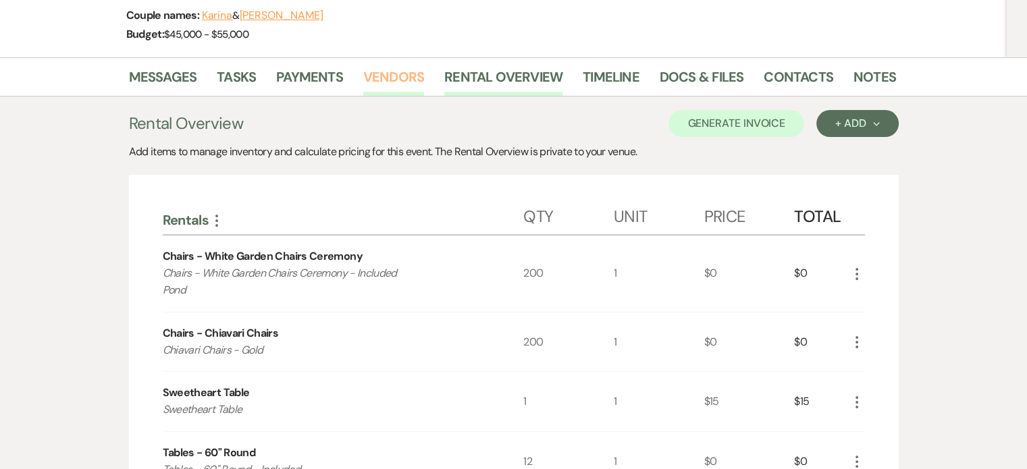
scroll to position [0, 0]
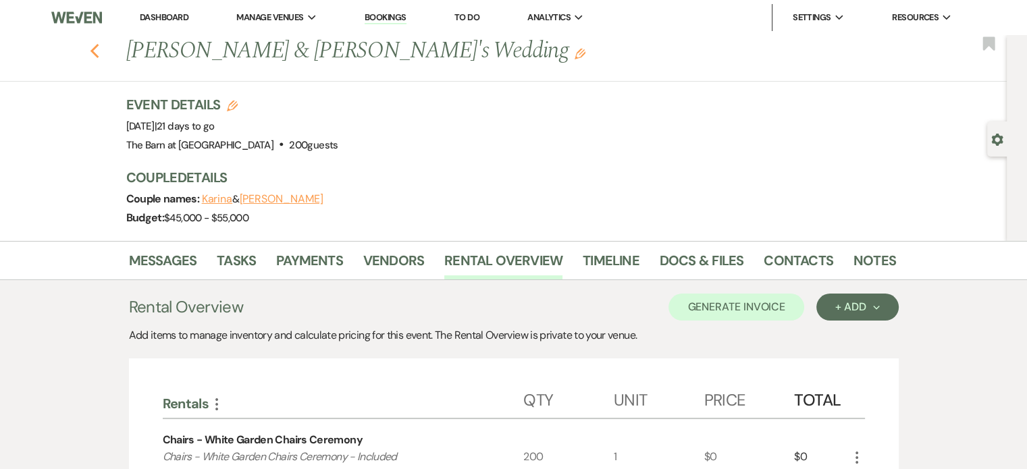
click at [100, 52] on icon "Previous" at bounding box center [95, 51] width 10 height 16
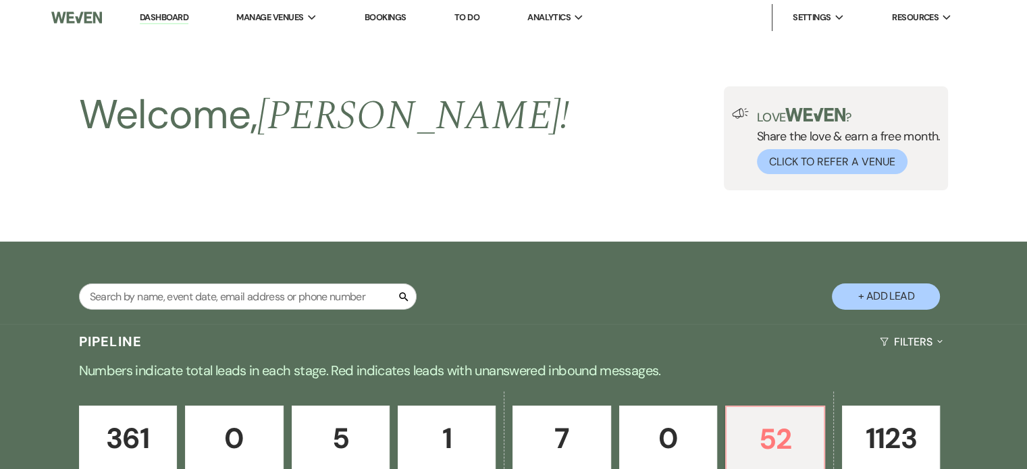
scroll to position [629, 0]
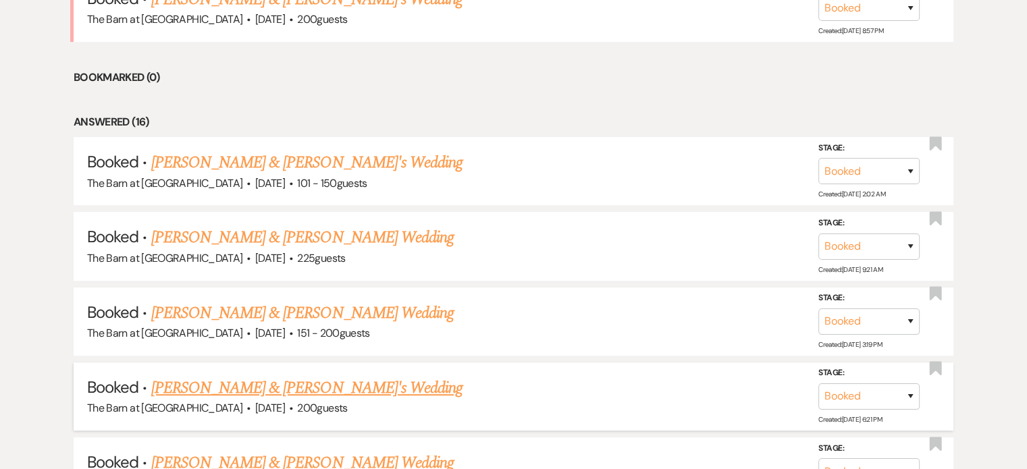
click at [234, 392] on link "[PERSON_NAME] & [PERSON_NAME]'s Wedding" at bounding box center [307, 388] width 312 height 24
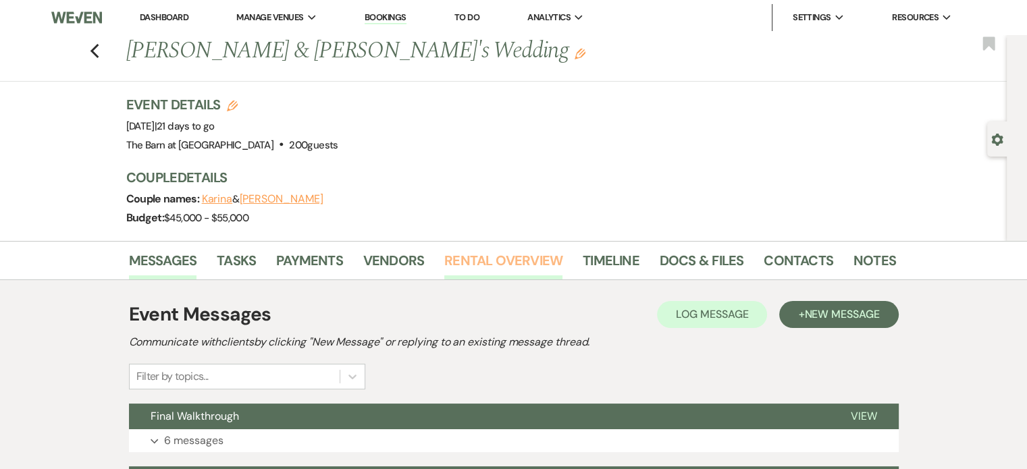
click at [531, 259] on link "Rental Overview" at bounding box center [503, 265] width 118 height 30
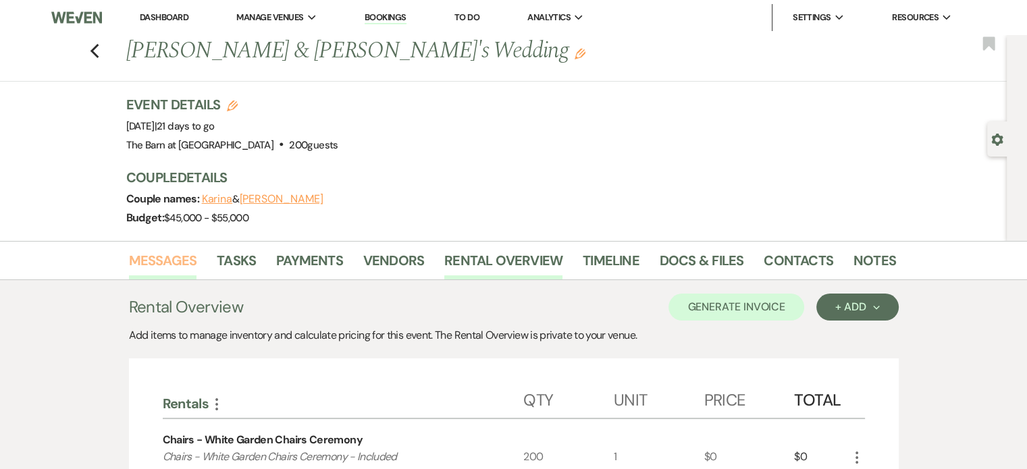
click at [161, 261] on link "Messages" at bounding box center [163, 265] width 68 height 30
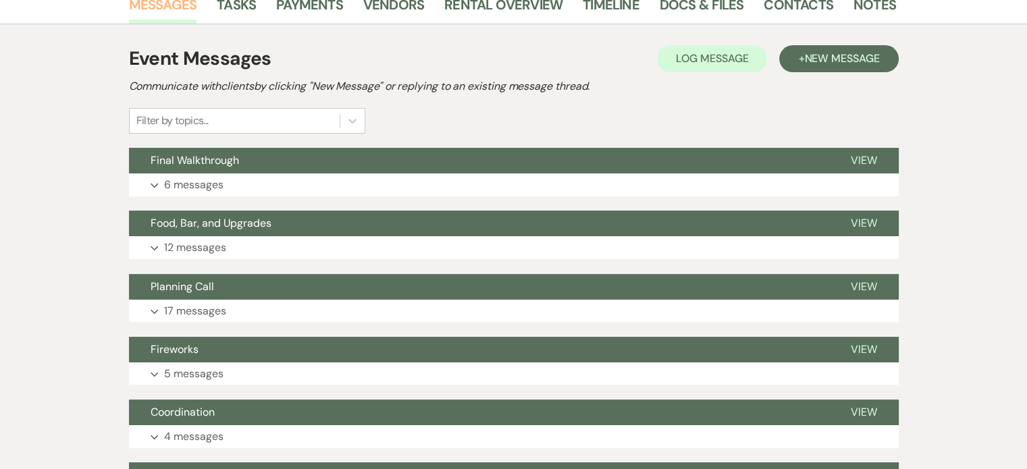
scroll to position [270, 0]
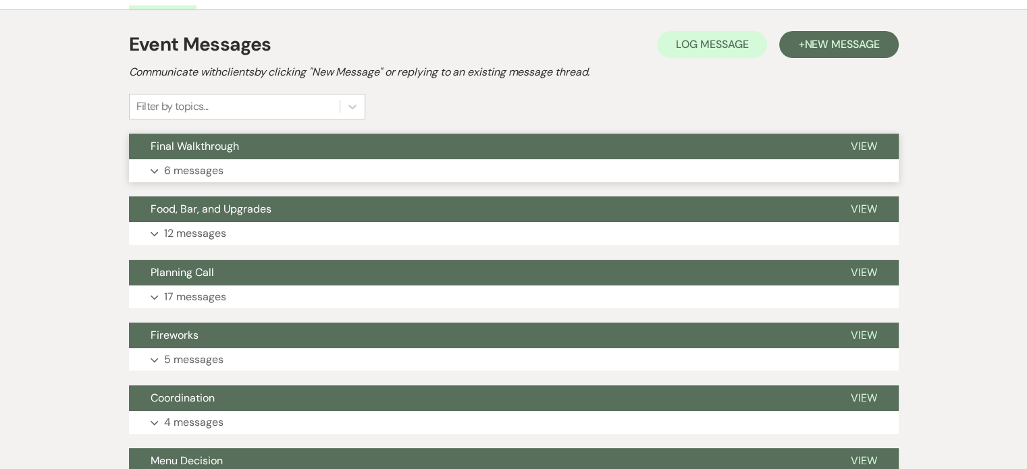
click at [217, 169] on p "6 messages" at bounding box center [193, 171] width 59 height 18
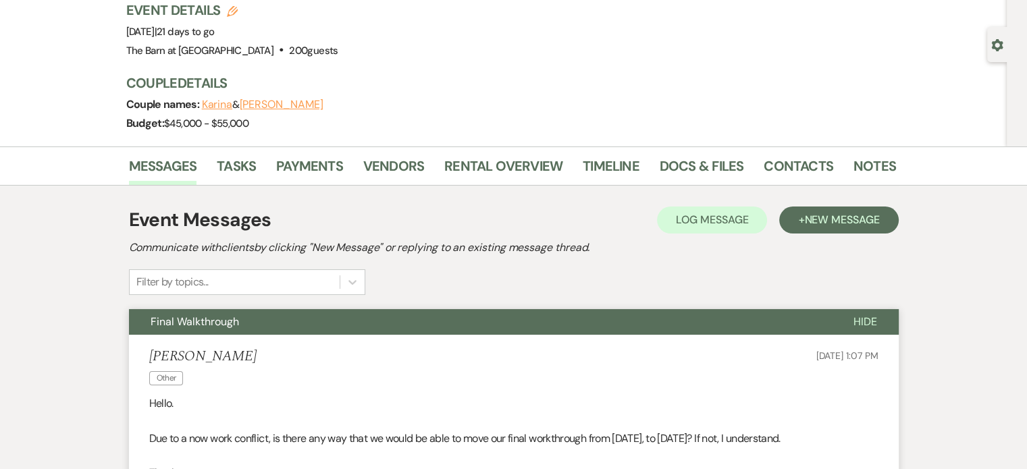
scroll to position [0, 0]
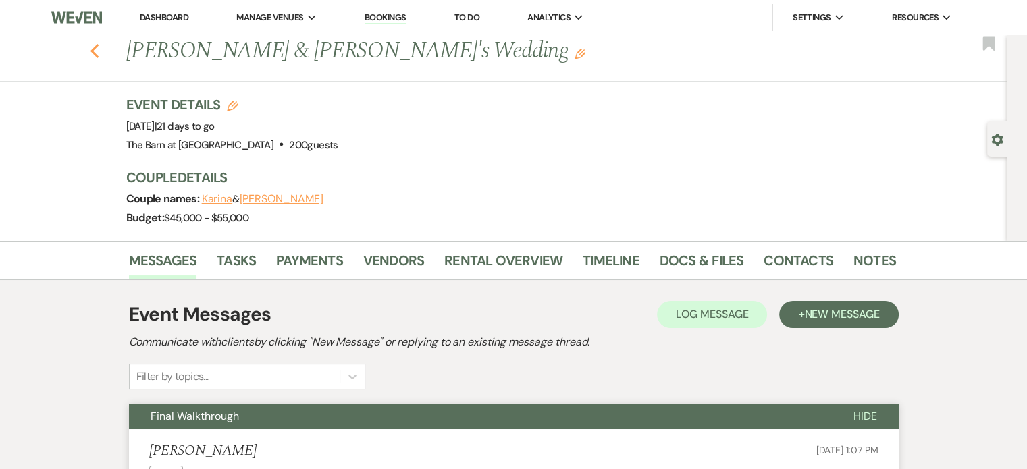
click at [100, 43] on icon "Previous" at bounding box center [95, 51] width 10 height 16
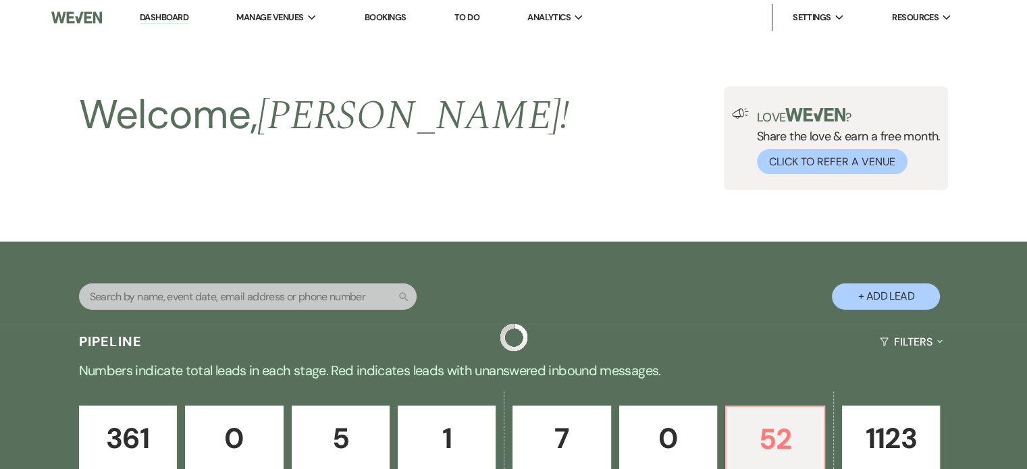
scroll to position [629, 0]
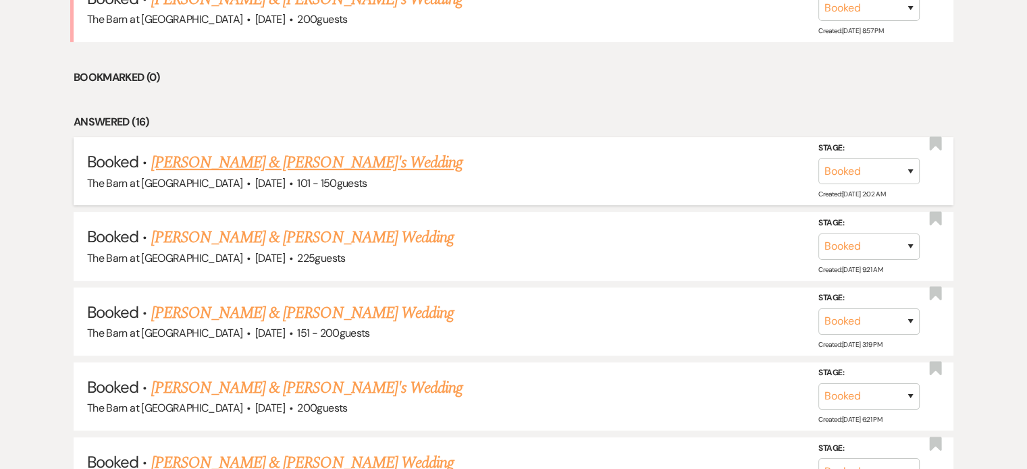
click at [335, 161] on link "[PERSON_NAME] & [PERSON_NAME]'s Wedding" at bounding box center [307, 163] width 312 height 24
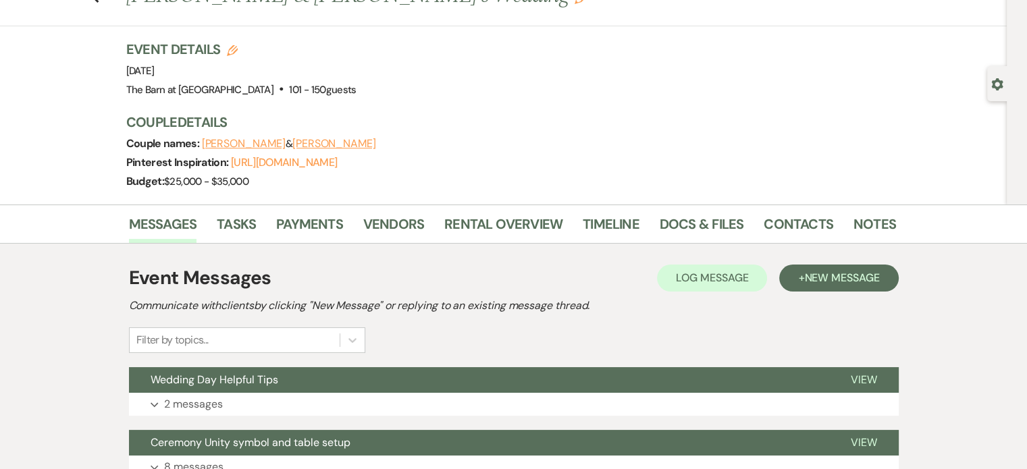
scroll to position [135, 0]
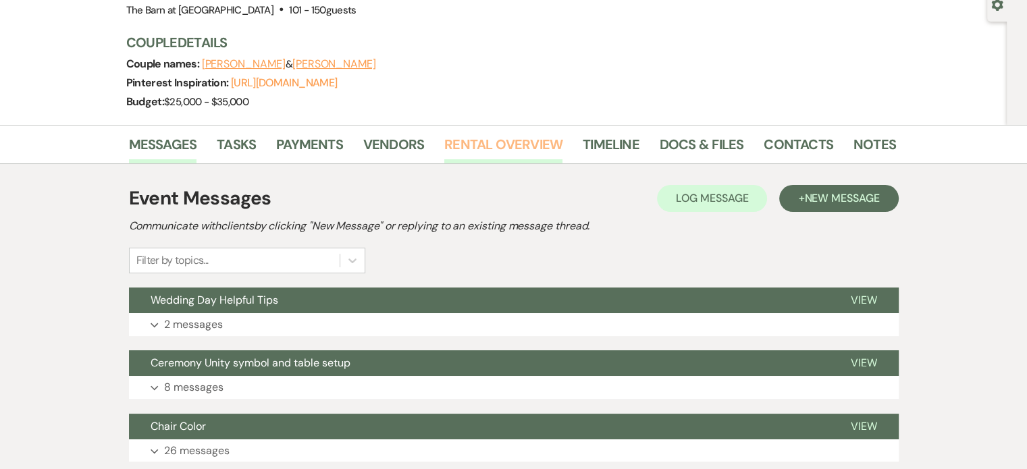
click at [508, 142] on link "Rental Overview" at bounding box center [503, 149] width 118 height 30
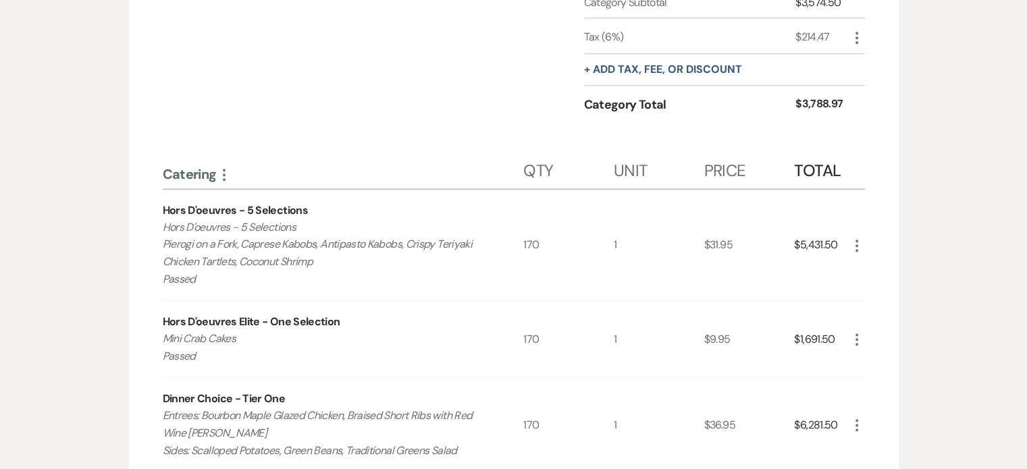
scroll to position [1553, 0]
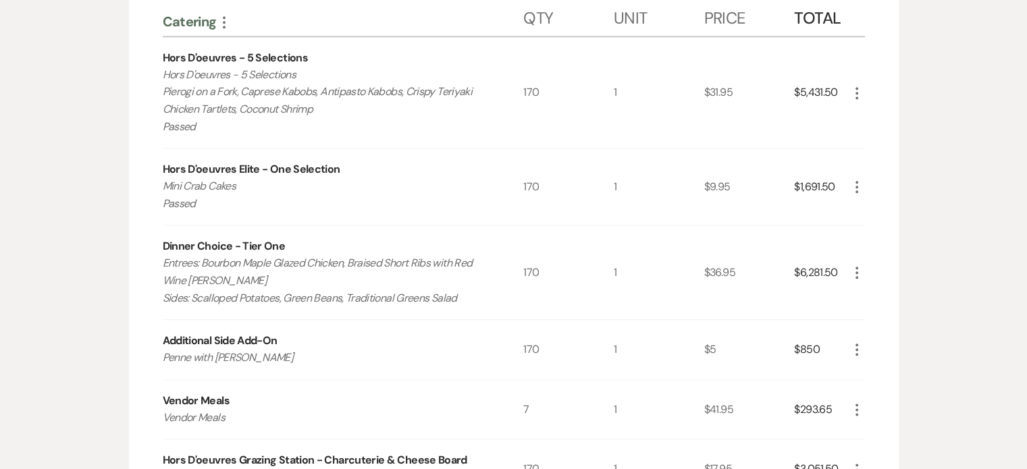
click at [857, 90] on icon "More" at bounding box center [857, 93] width 16 height 16
click at [872, 113] on button "Pencil Edit" at bounding box center [884, 120] width 70 height 22
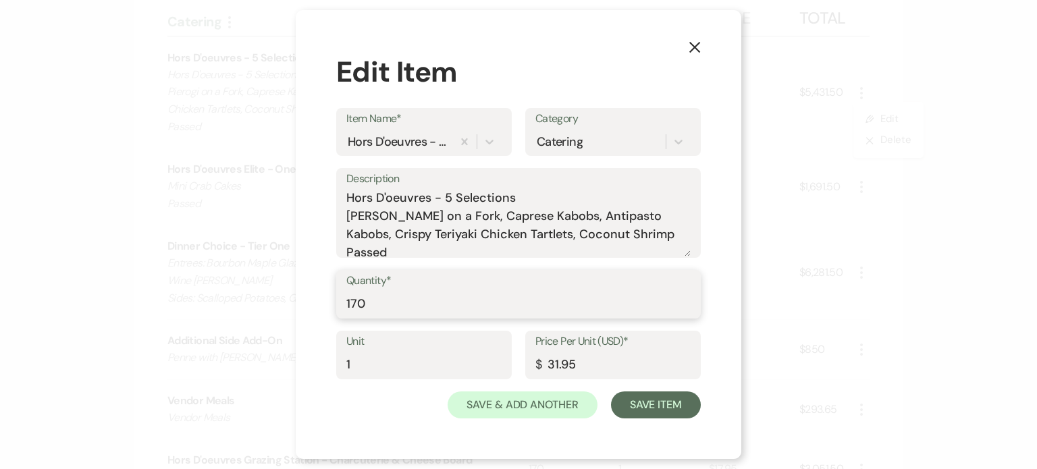
click at [471, 311] on input "170" at bounding box center [518, 304] width 344 height 26
type input "142"
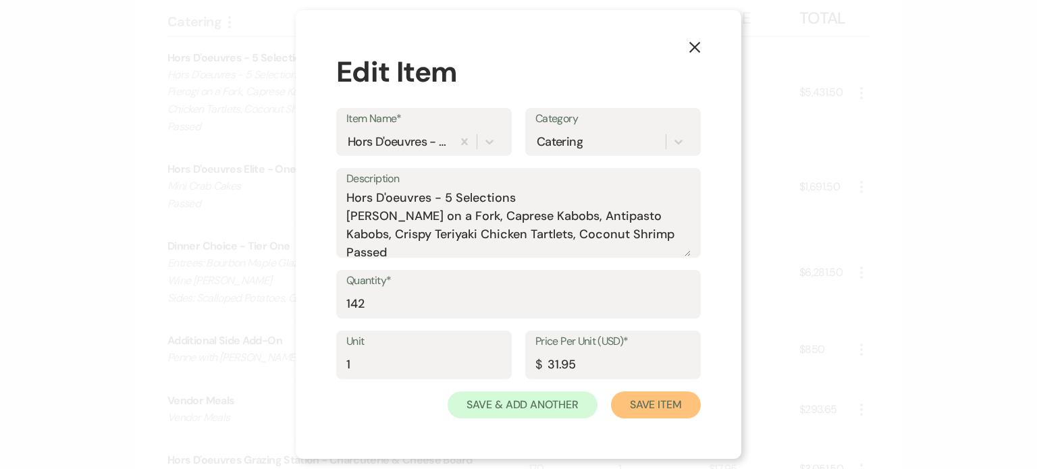
click at [656, 403] on button "Save Item" at bounding box center [656, 405] width 90 height 27
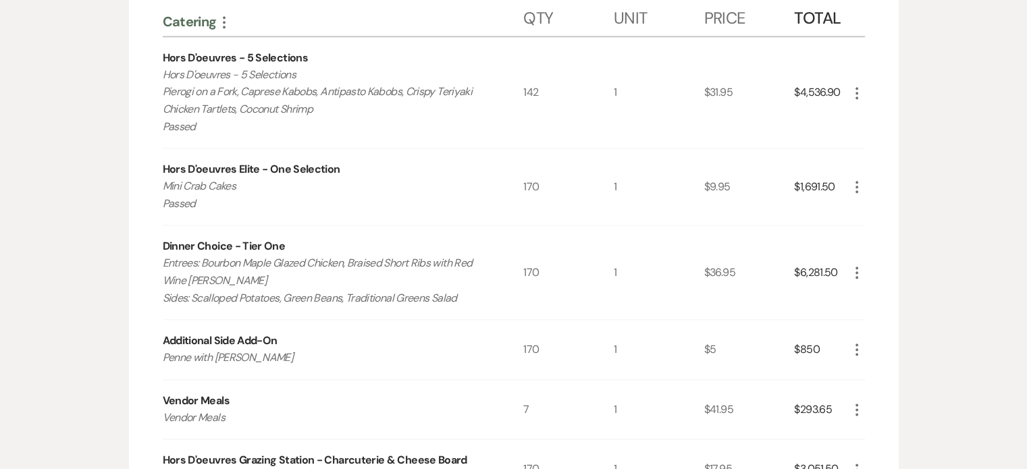
click at [858, 180] on icon "More" at bounding box center [857, 187] width 16 height 16
click at [880, 214] on button "Pencil Edit" at bounding box center [884, 214] width 70 height 22
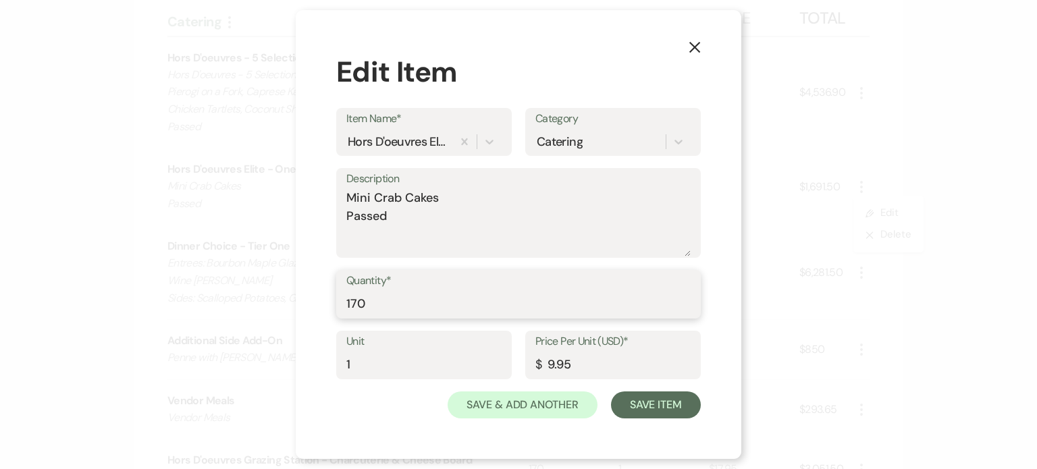
drag, startPoint x: 388, startPoint y: 307, endPoint x: 403, endPoint y: 304, distance: 15.2
click at [393, 305] on input "170" at bounding box center [518, 304] width 344 height 26
type input "142"
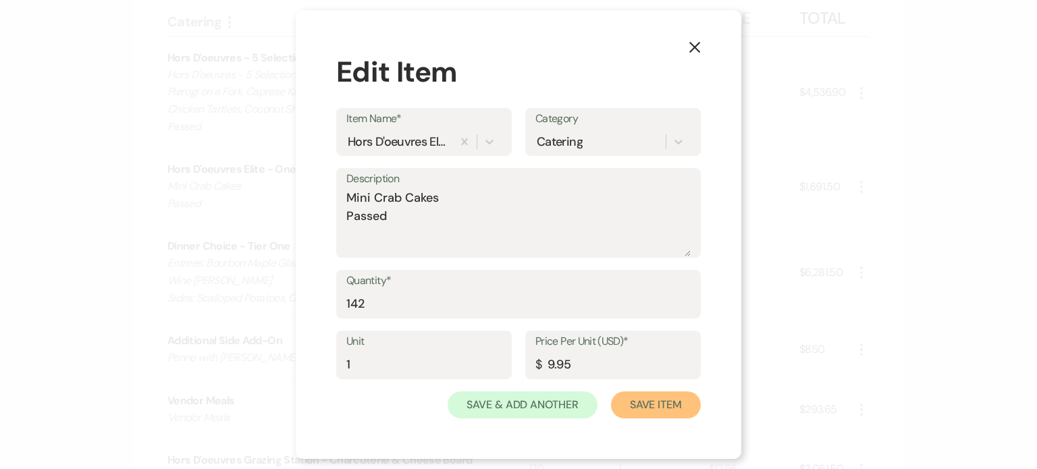
click at [657, 402] on button "Save Item" at bounding box center [656, 405] width 90 height 27
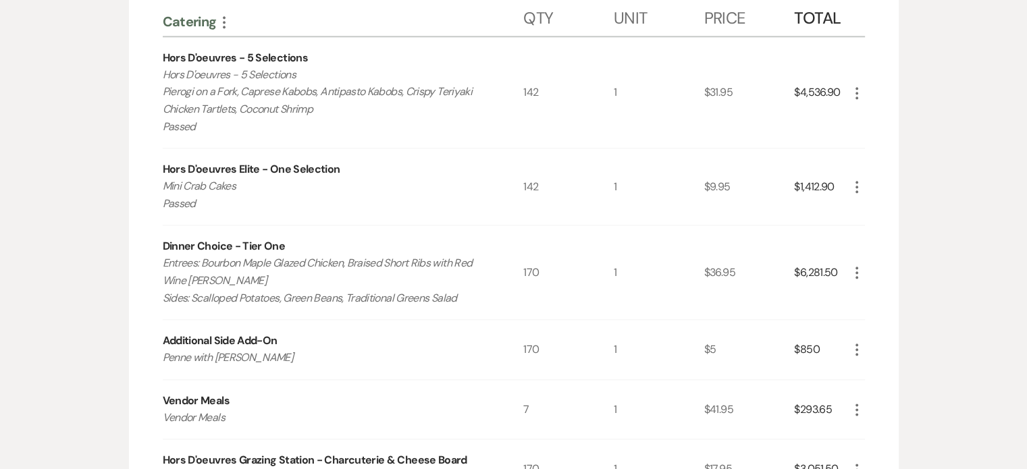
click at [858, 265] on icon "More" at bounding box center [857, 273] width 16 height 16
click at [886, 290] on button "Pencil Edit" at bounding box center [884, 299] width 70 height 22
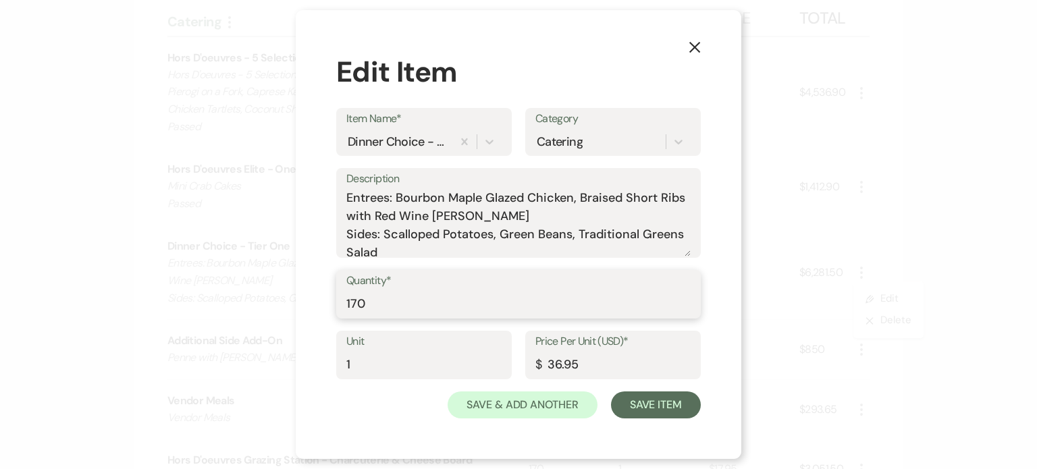
click at [488, 299] on input "170" at bounding box center [518, 304] width 344 height 26
type input "142"
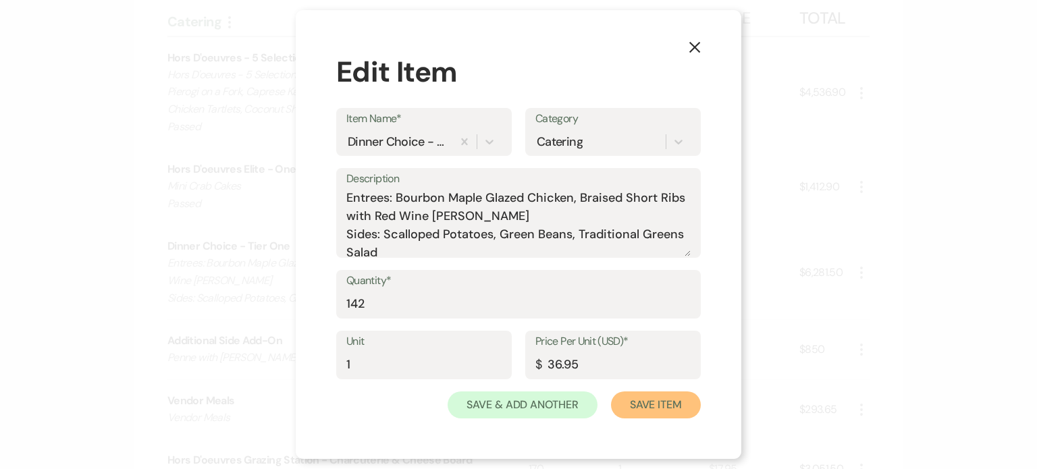
click at [683, 405] on button "Save Item" at bounding box center [656, 405] width 90 height 27
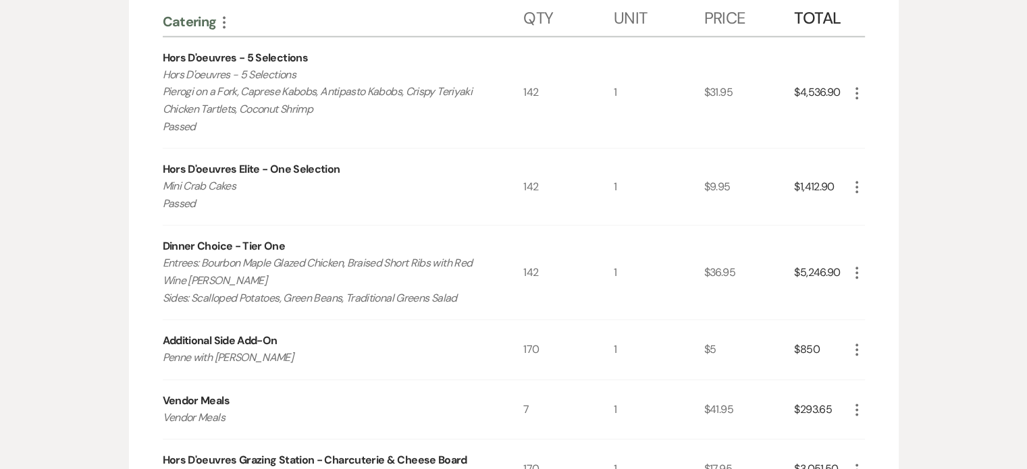
click at [856, 344] on icon "More" at bounding box center [857, 350] width 16 height 16
click at [872, 370] on button "Pencil Edit" at bounding box center [884, 377] width 70 height 22
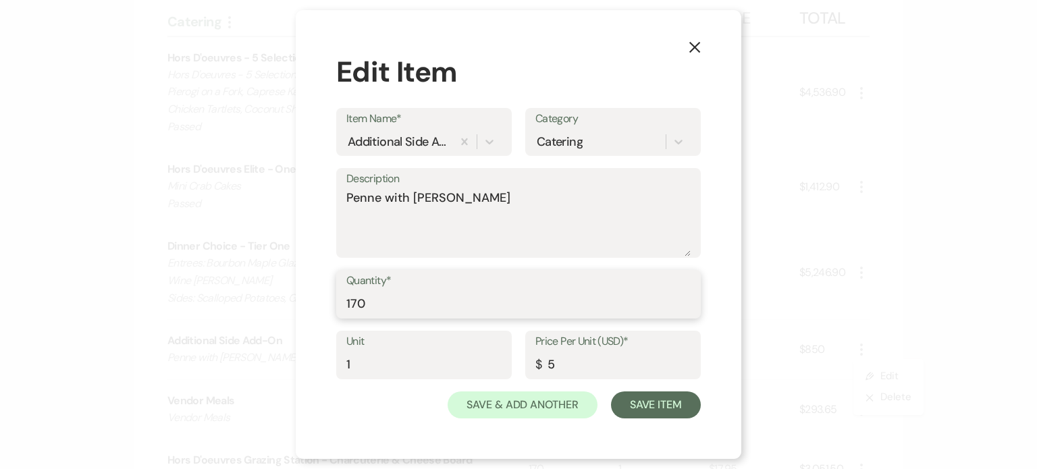
click at [496, 310] on input "170" at bounding box center [518, 304] width 344 height 26
type input "142"
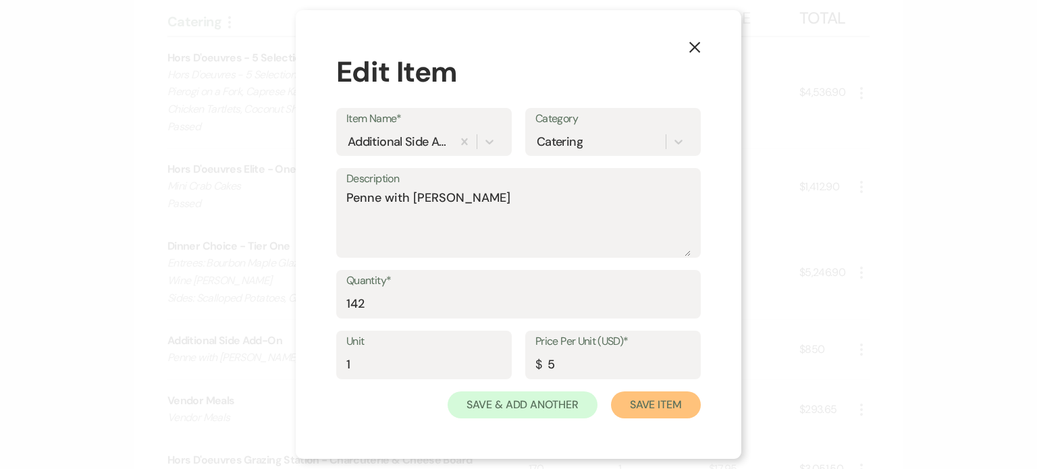
click at [687, 404] on button "Save Item" at bounding box center [656, 405] width 90 height 27
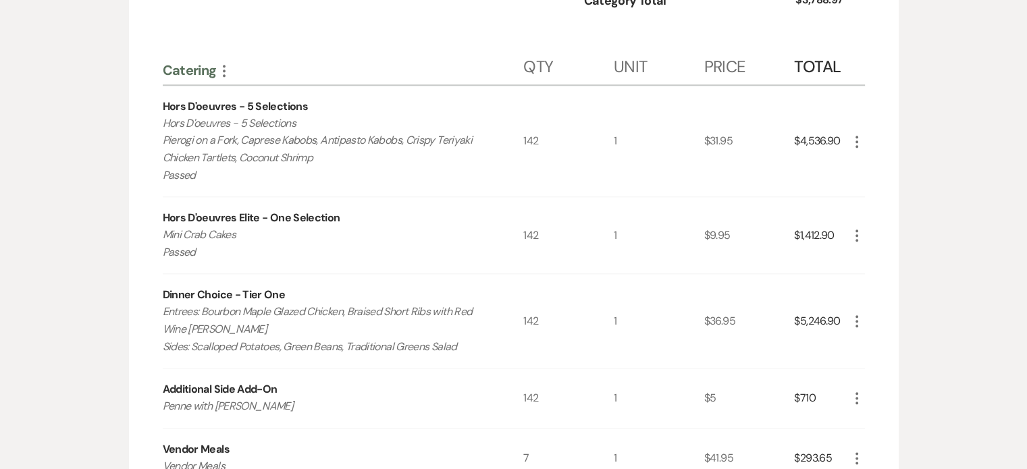
scroll to position [1688, 0]
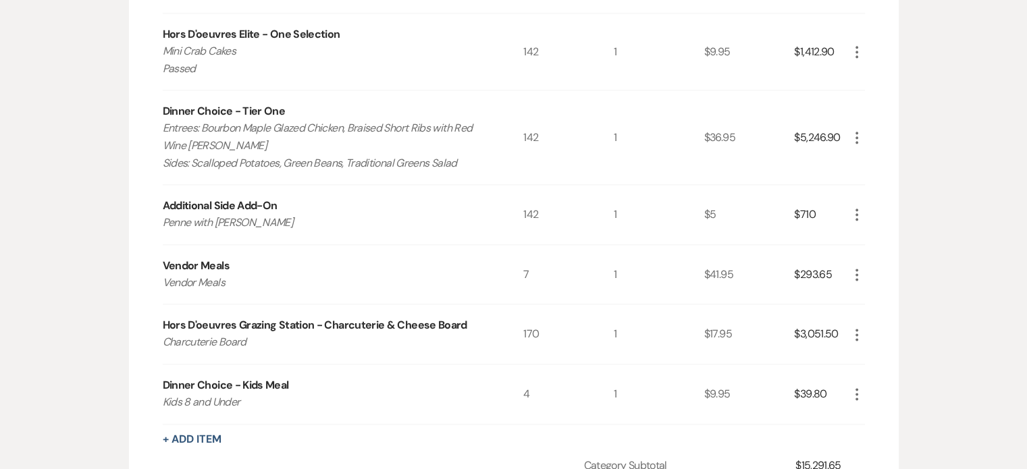
click at [856, 327] on icon "More" at bounding box center [857, 335] width 16 height 16
click at [878, 355] on button "Pencil Edit" at bounding box center [884, 361] width 70 height 22
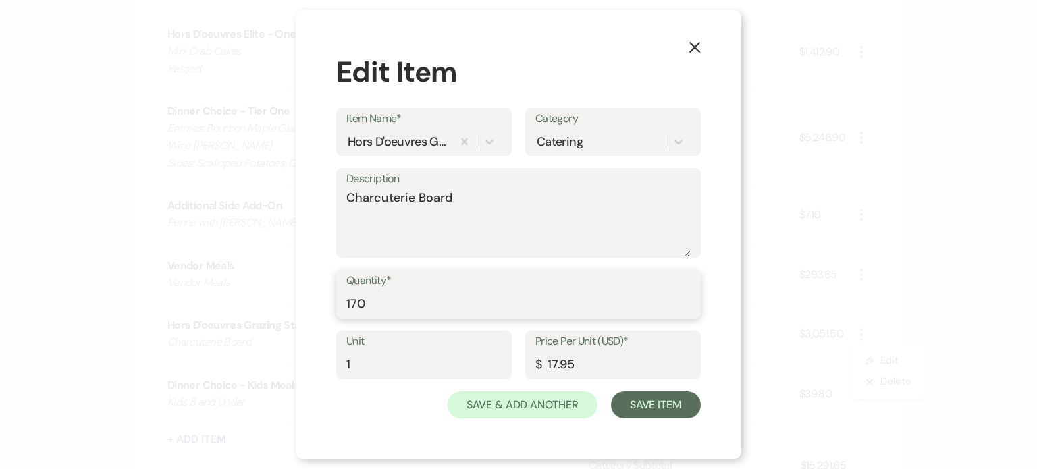
click at [435, 296] on input "170" at bounding box center [518, 304] width 344 height 26
type input "142"
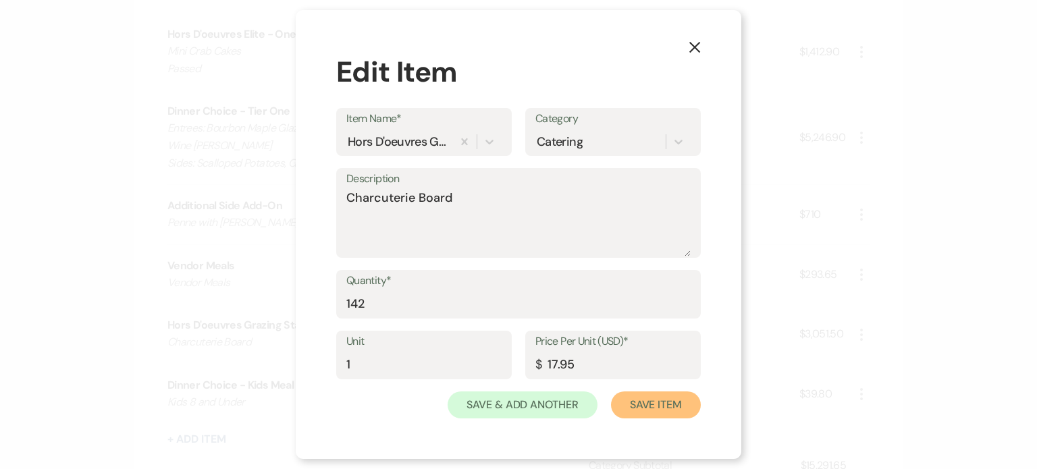
click at [672, 408] on button "Save Item" at bounding box center [656, 405] width 90 height 27
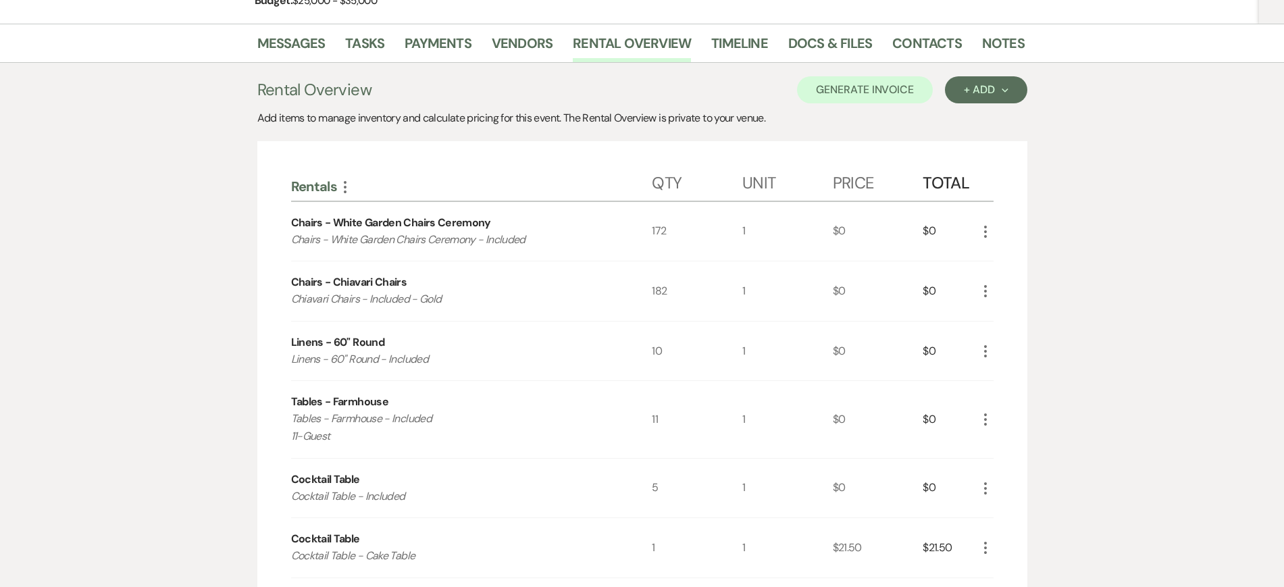
scroll to position [0, 0]
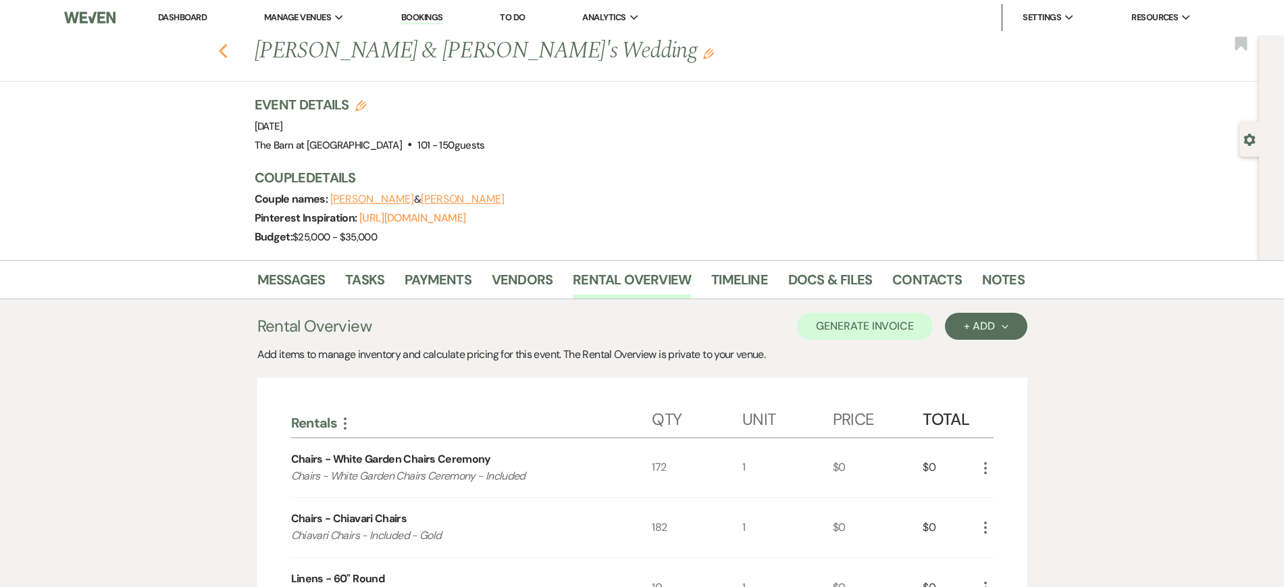
click at [227, 47] on use "button" at bounding box center [222, 51] width 9 height 15
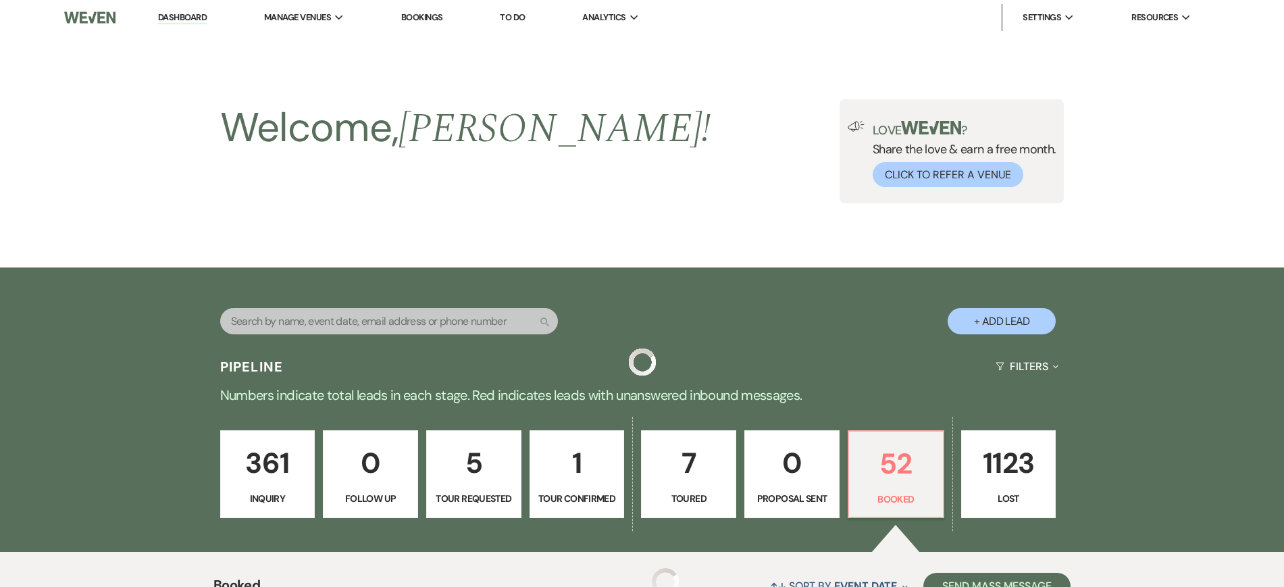
scroll to position [787, 0]
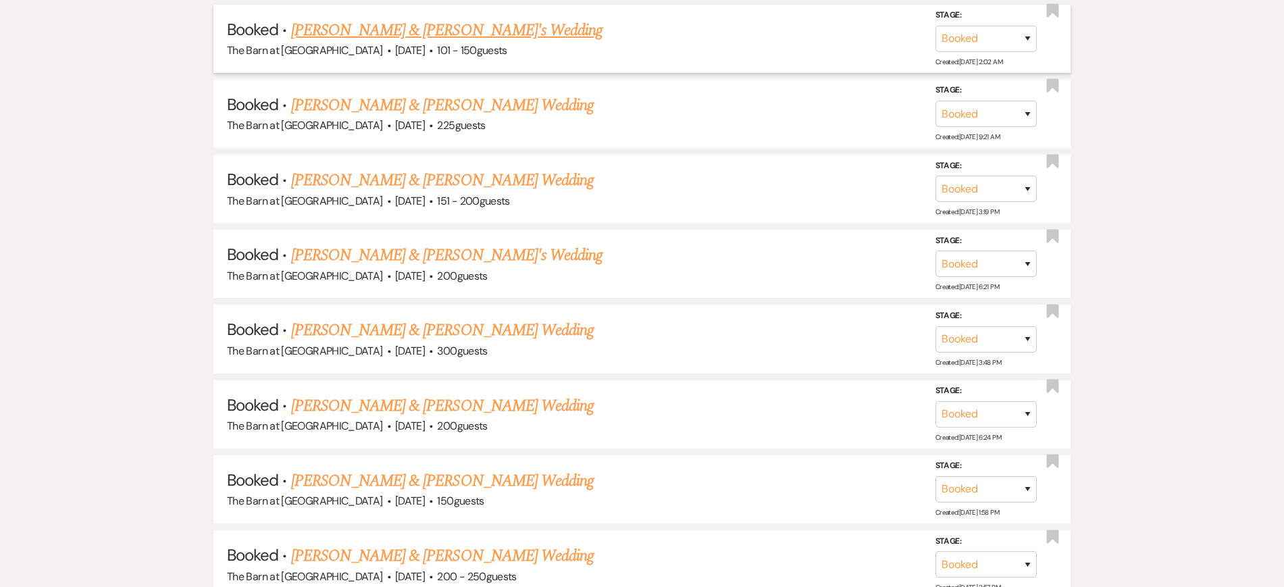
click at [447, 28] on link "[PERSON_NAME] & [PERSON_NAME]'s Wedding" at bounding box center [447, 30] width 312 height 24
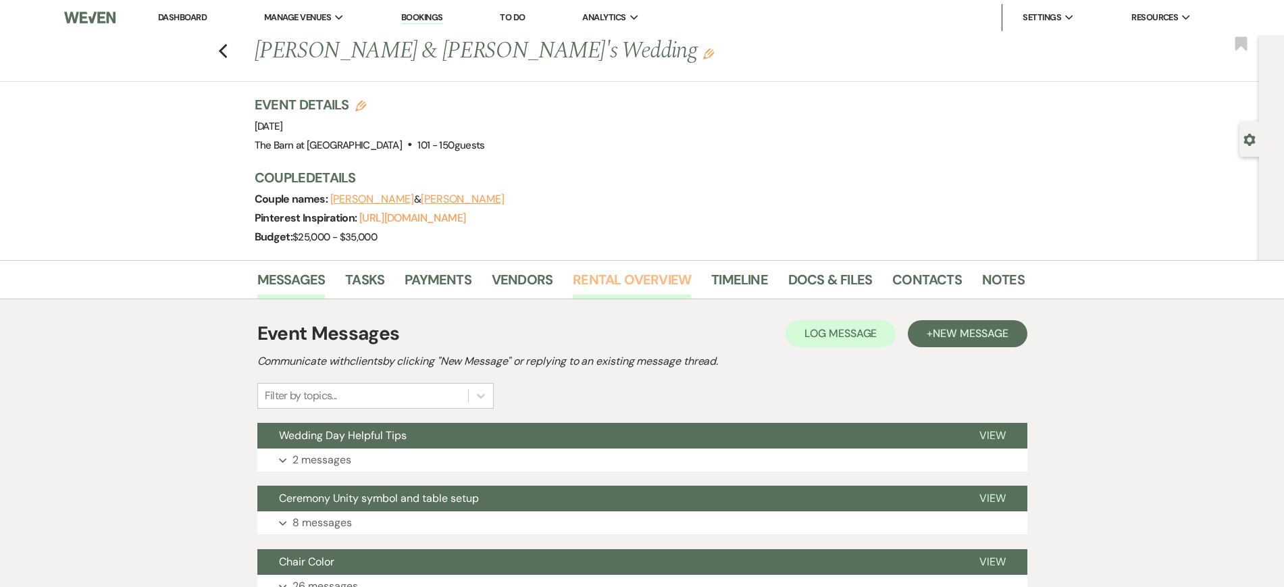
click at [598, 280] on link "Rental Overview" at bounding box center [632, 284] width 118 height 30
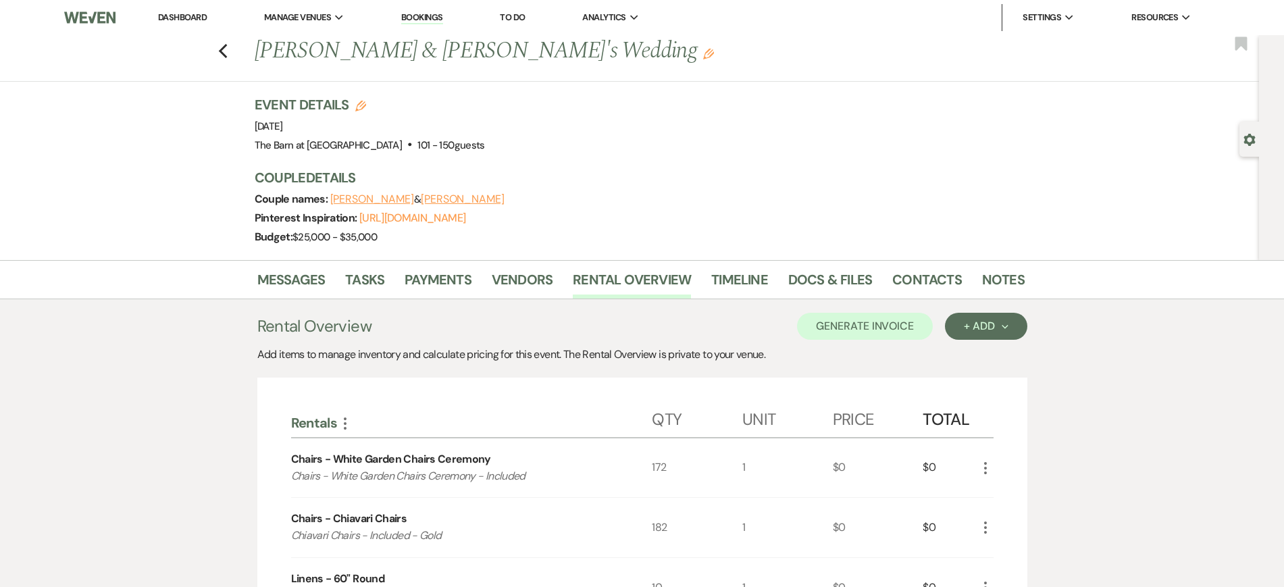
click at [235, 51] on div "Previous Haley Vranich & Jake's Wedding Edit Bookmark" at bounding box center [625, 58] width 1265 height 47
click at [228, 52] on icon "Previous" at bounding box center [223, 51] width 10 height 16
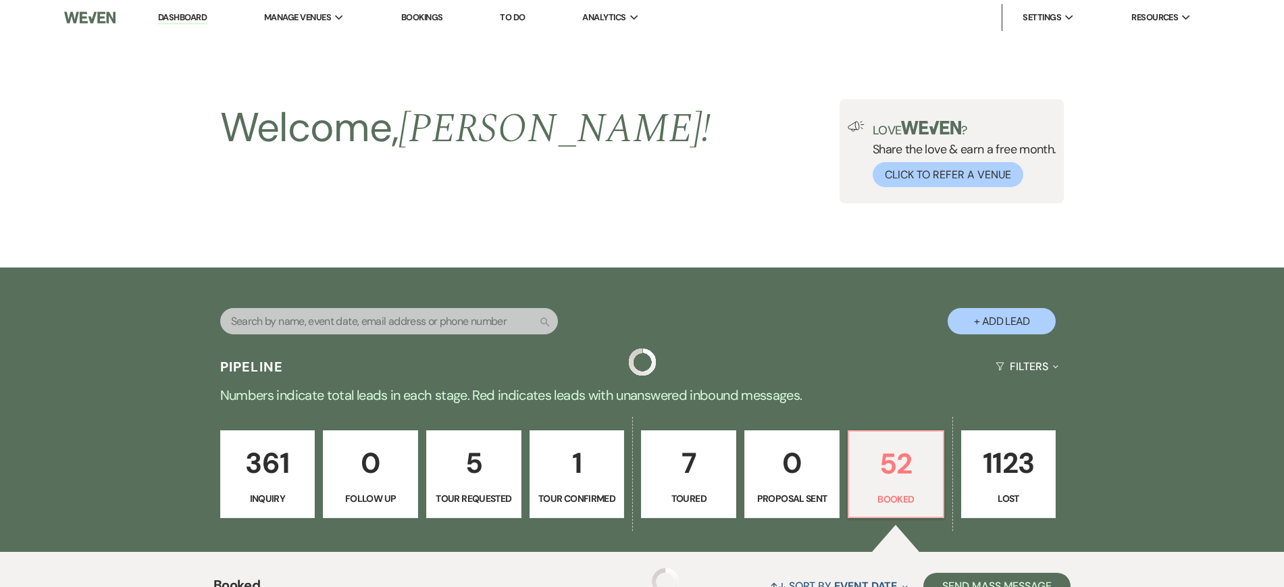
scroll to position [787, 0]
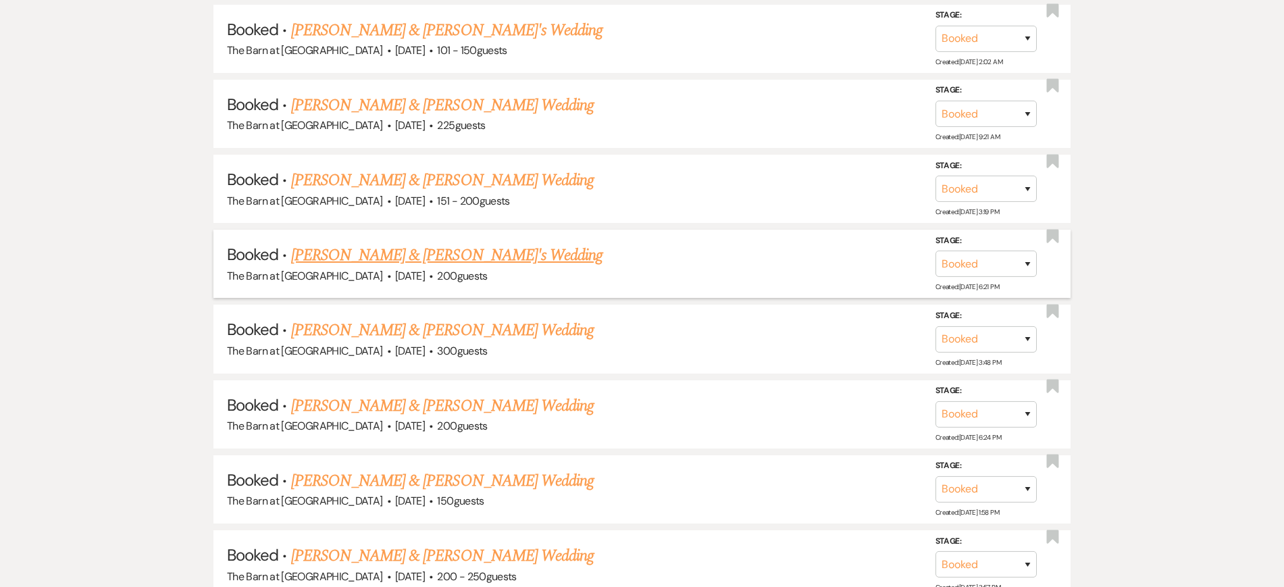
click at [398, 263] on link "[PERSON_NAME] & [PERSON_NAME]'s Wedding" at bounding box center [447, 255] width 312 height 24
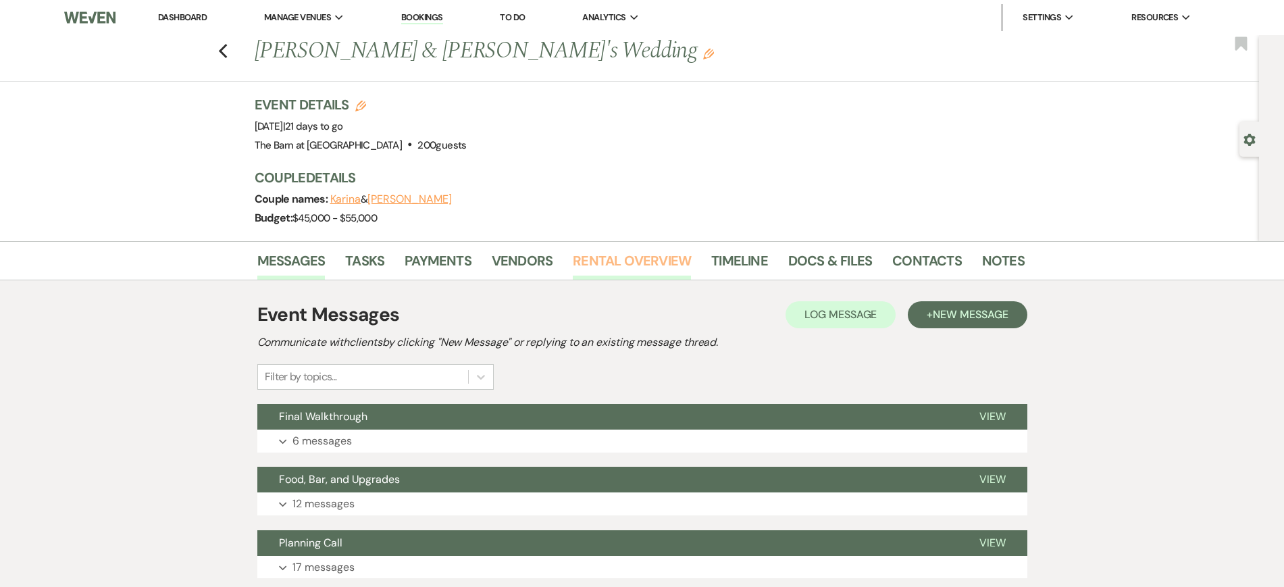
click at [656, 257] on link "Rental Overview" at bounding box center [632, 265] width 118 height 30
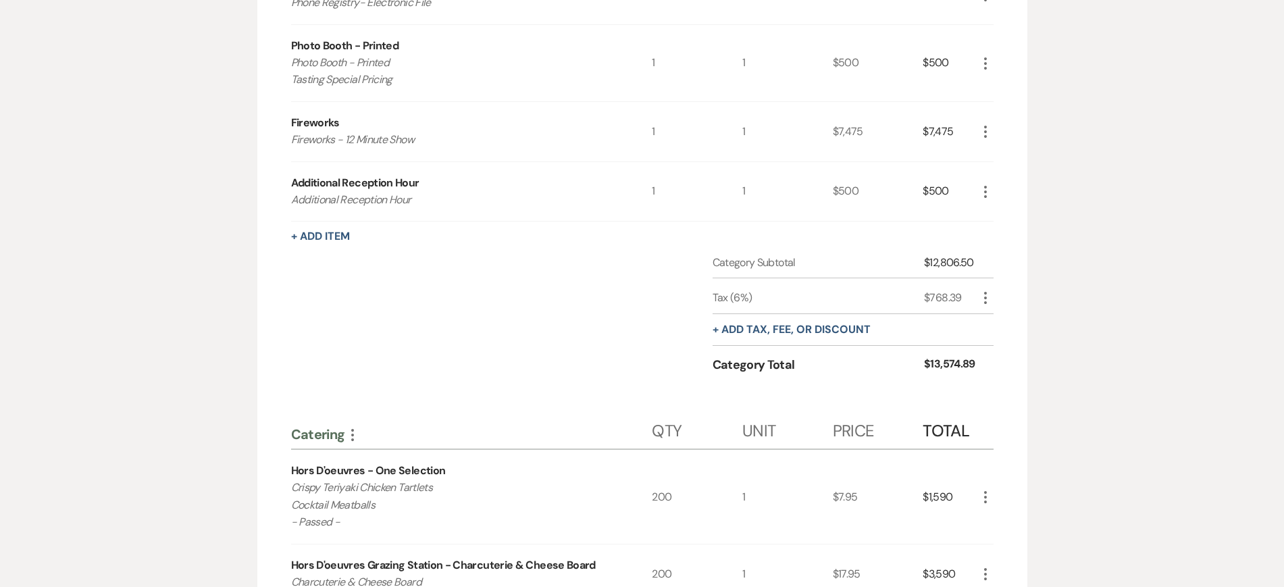
scroll to position [1688, 0]
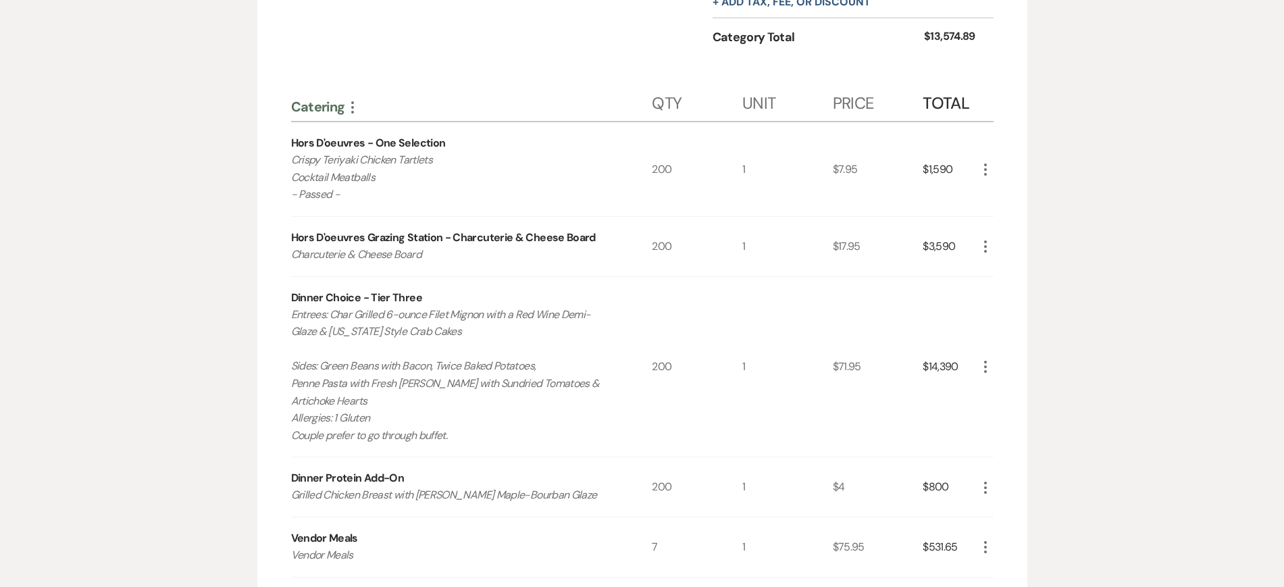
click at [984, 168] on use "button" at bounding box center [985, 169] width 3 height 12
click at [1013, 192] on button "Pencil Edit" at bounding box center [1012, 196] width 70 height 22
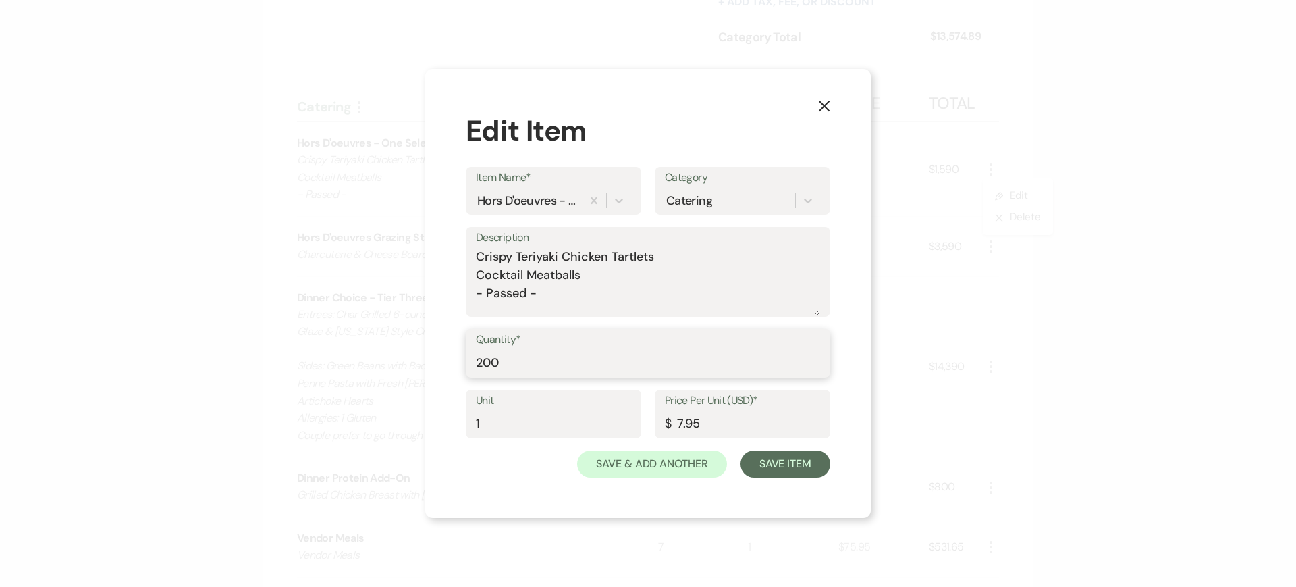
drag, startPoint x: 603, startPoint y: 366, endPoint x: 614, endPoint y: 360, distance: 13.0
click at [610, 361] on input "200" at bounding box center [648, 363] width 344 height 26
type input "2"
type input "142"
click at [790, 460] on button "Save Item" at bounding box center [786, 463] width 90 height 27
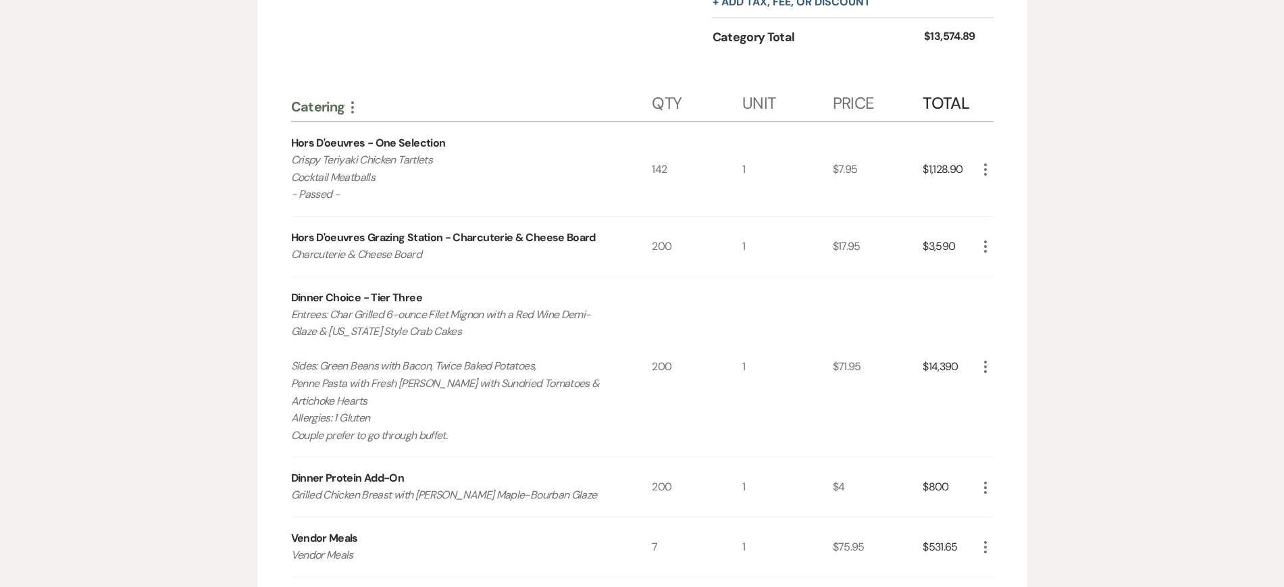
drag, startPoint x: 994, startPoint y: 246, endPoint x: 984, endPoint y: 247, distance: 10.2
click at [993, 245] on div "Rentals More Qty Unit Price Total Chairs - White Garden Chairs Ceremony Chairs …" at bounding box center [642, 492] width 770 height 3642
click at [983, 248] on icon "More" at bounding box center [985, 246] width 16 height 16
click at [992, 270] on icon "Pencil" at bounding box center [996, 273] width 8 height 10
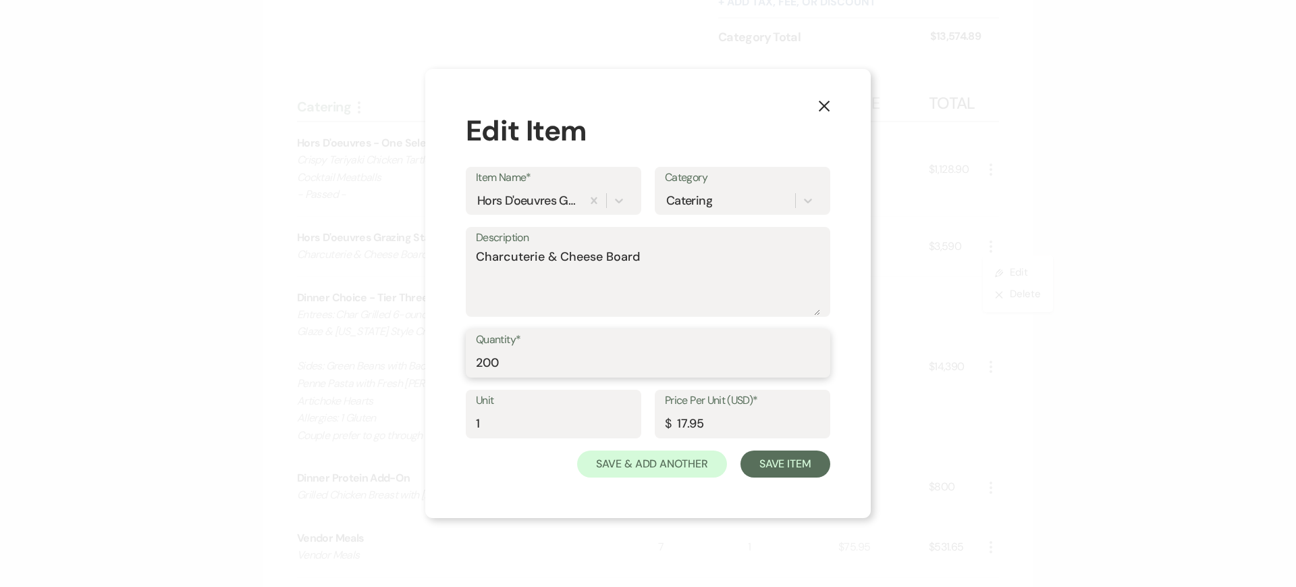
drag, startPoint x: 527, startPoint y: 356, endPoint x: 251, endPoint y: 303, distance: 280.5
click at [245, 328] on div "X Edit Item Item Name* Hors D'oeuvres Grazing Station - Charcuterie & Cheese Bo…" at bounding box center [648, 293] width 1296 height 587
type input "142"
click at [786, 465] on button "Save Item" at bounding box center [786, 463] width 90 height 27
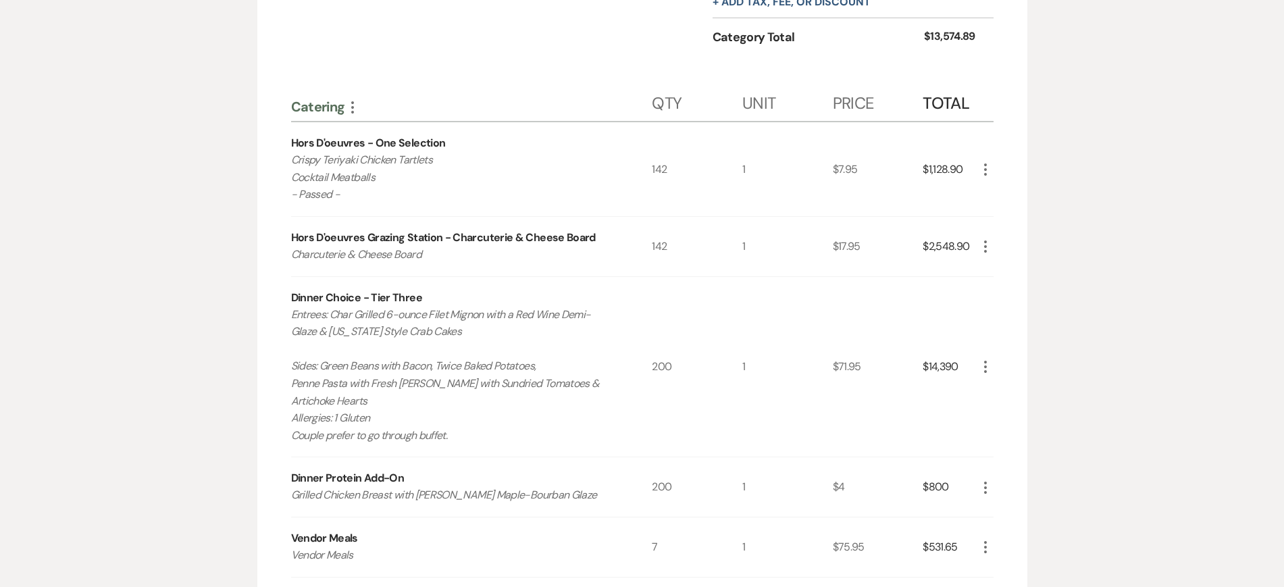
click at [984, 360] on icon "More" at bounding box center [985, 367] width 16 height 16
click at [992, 388] on icon "Pencil" at bounding box center [996, 393] width 8 height 10
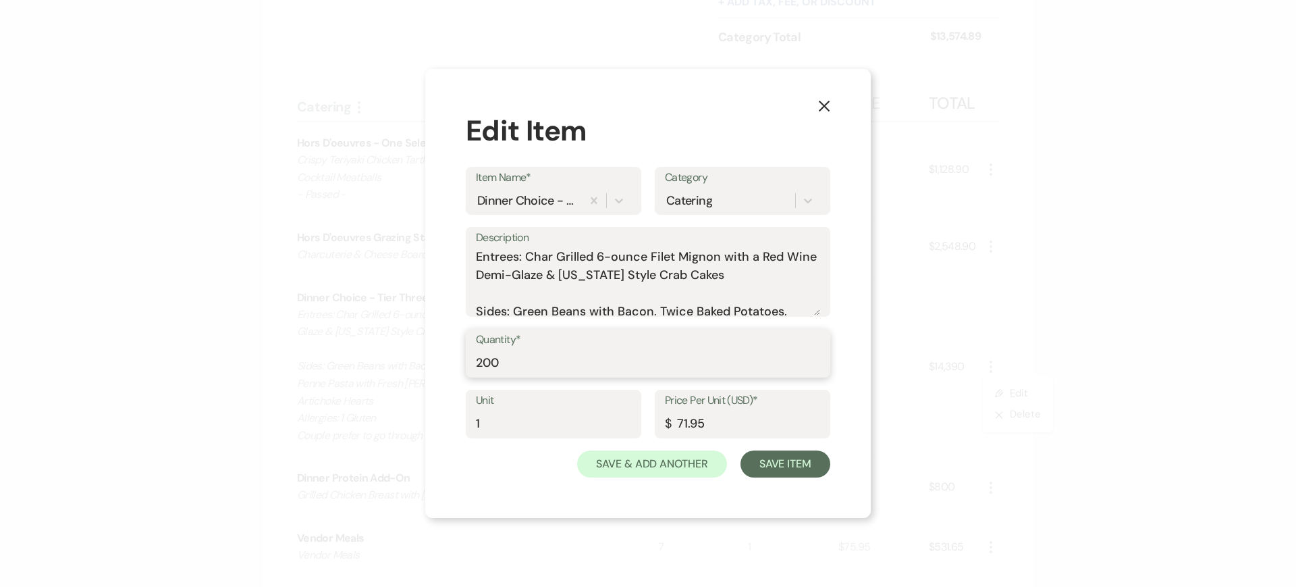
drag, startPoint x: 640, startPoint y: 369, endPoint x: 317, endPoint y: 320, distance: 326.4
click at [317, 320] on div "X Edit Item Item Name* Dinner Choice - Tier Three Category Catering Description…" at bounding box center [648, 293] width 1296 height 587
type input "142"
click at [800, 464] on button "Save Item" at bounding box center [786, 463] width 90 height 27
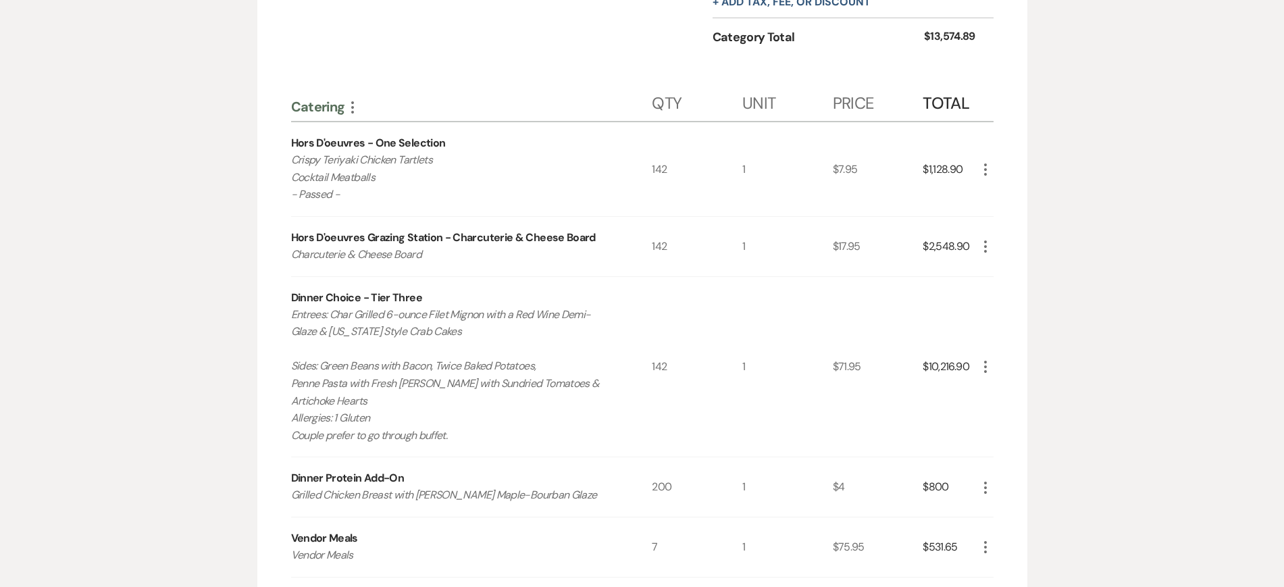
click at [984, 469] on use "button" at bounding box center [985, 487] width 3 height 12
click at [1005, 469] on button "Pencil Edit" at bounding box center [1012, 514] width 70 height 22
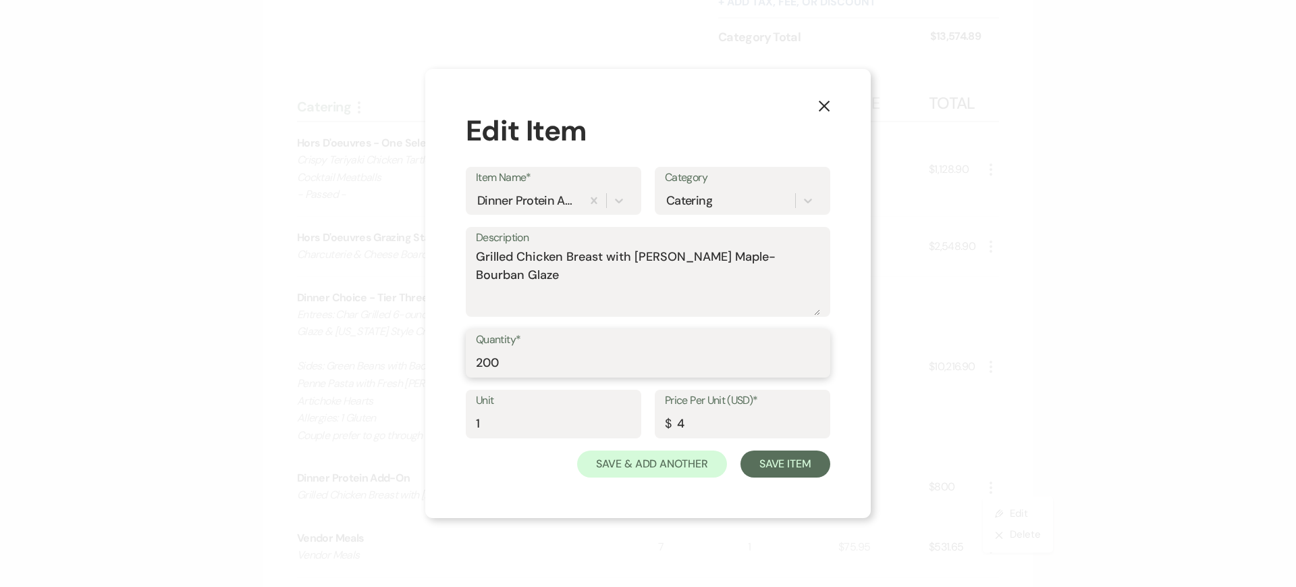
drag, startPoint x: 583, startPoint y: 363, endPoint x: 326, endPoint y: 330, distance: 259.4
click at [326, 330] on div "X Edit Item Item Name* Dinner Protein Add-On Category Catering Description Gril…" at bounding box center [648, 293] width 1296 height 587
type input "142"
click at [801, 466] on button "Save Item" at bounding box center [786, 463] width 90 height 27
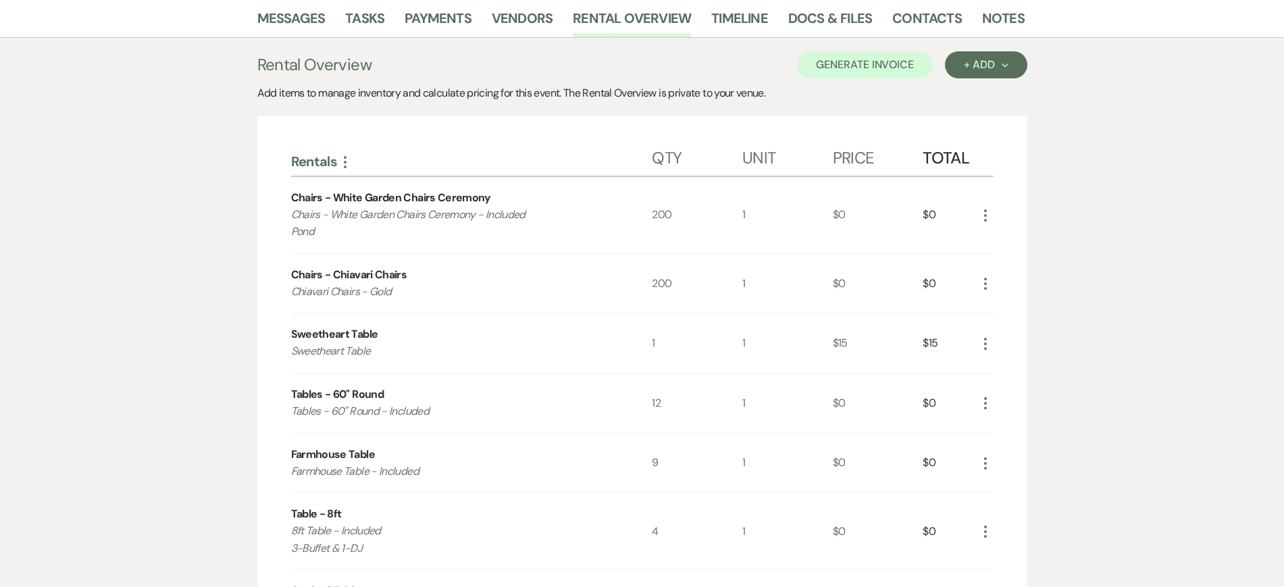
scroll to position [169, 0]
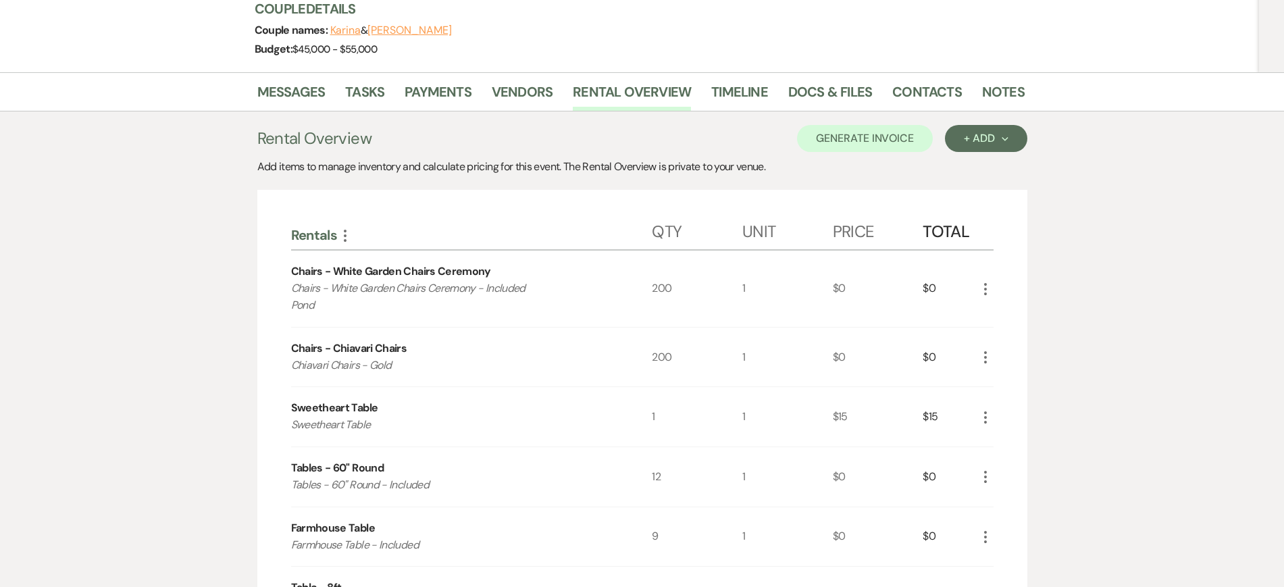
click at [989, 289] on icon "More" at bounding box center [985, 289] width 16 height 16
click at [1003, 317] on button "Pencil Edit" at bounding box center [1012, 316] width 70 height 22
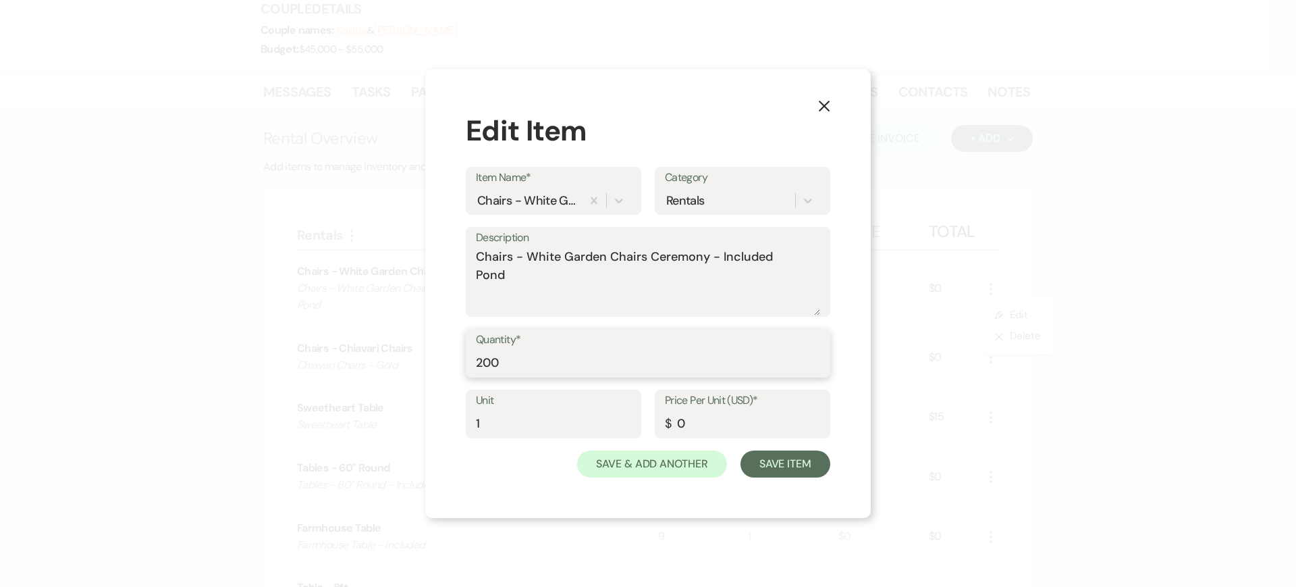
click at [701, 359] on input "200" at bounding box center [648, 363] width 344 height 26
type input "2"
type input "142"
click at [812, 465] on button "Save Item" at bounding box center [786, 463] width 90 height 27
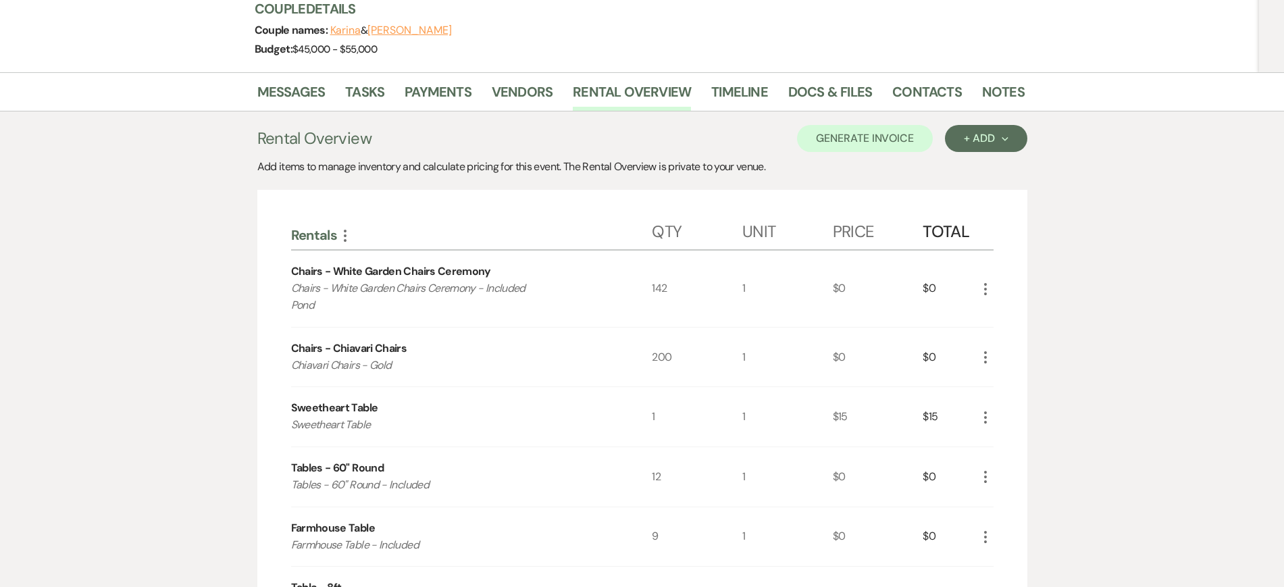
click at [986, 357] on use "button" at bounding box center [985, 357] width 3 height 12
click at [1004, 380] on button "Pencil Edit" at bounding box center [1012, 384] width 70 height 22
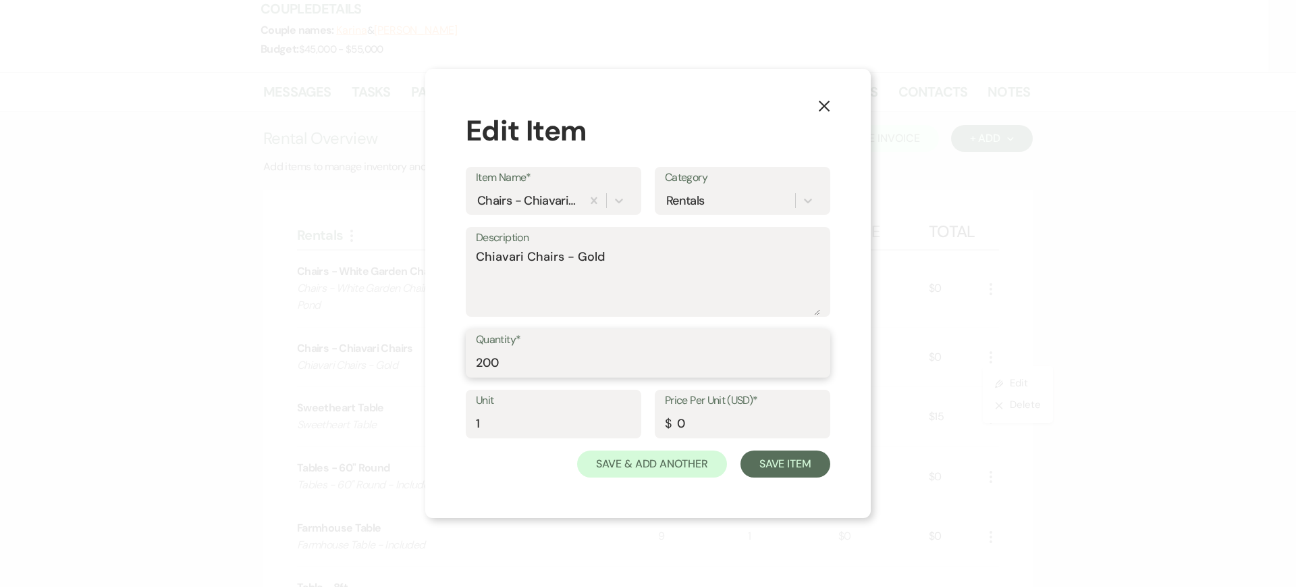
click at [530, 356] on input "200" at bounding box center [648, 363] width 344 height 26
type input "2"
type input "170"
click at [793, 469] on button "Save Item" at bounding box center [786, 463] width 90 height 27
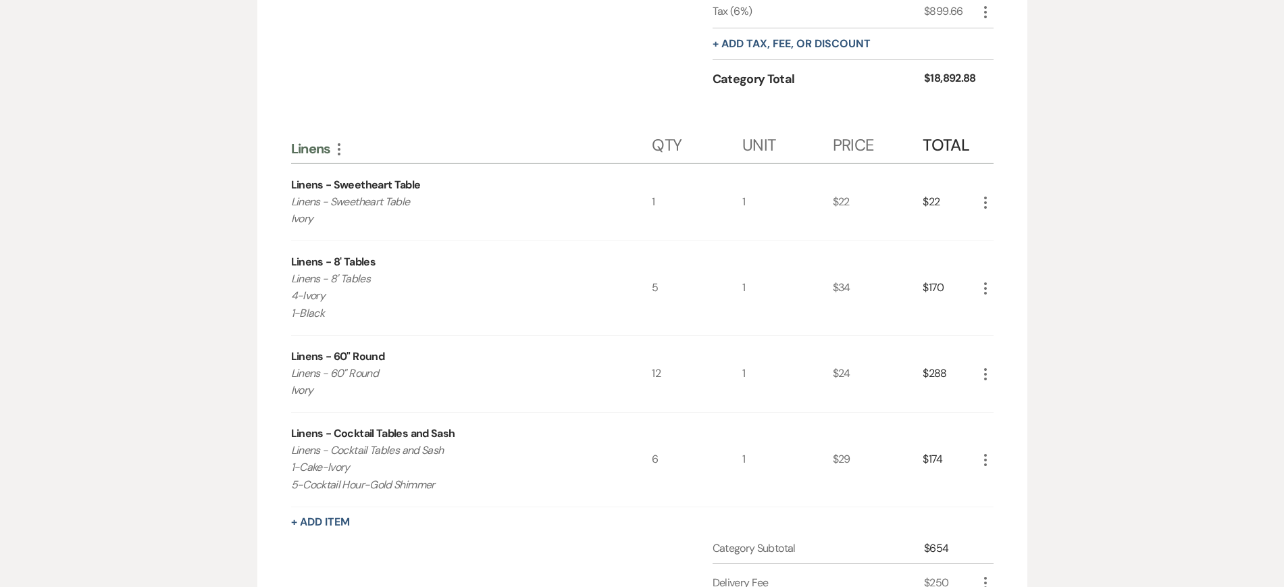
scroll to position [2363, 0]
click at [988, 292] on icon "More" at bounding box center [985, 290] width 16 height 16
click at [1007, 304] on ul "Pencil Edit X Delete" at bounding box center [1012, 327] width 70 height 56
click at [1005, 311] on button "Pencil Edit" at bounding box center [1012, 317] width 70 height 22
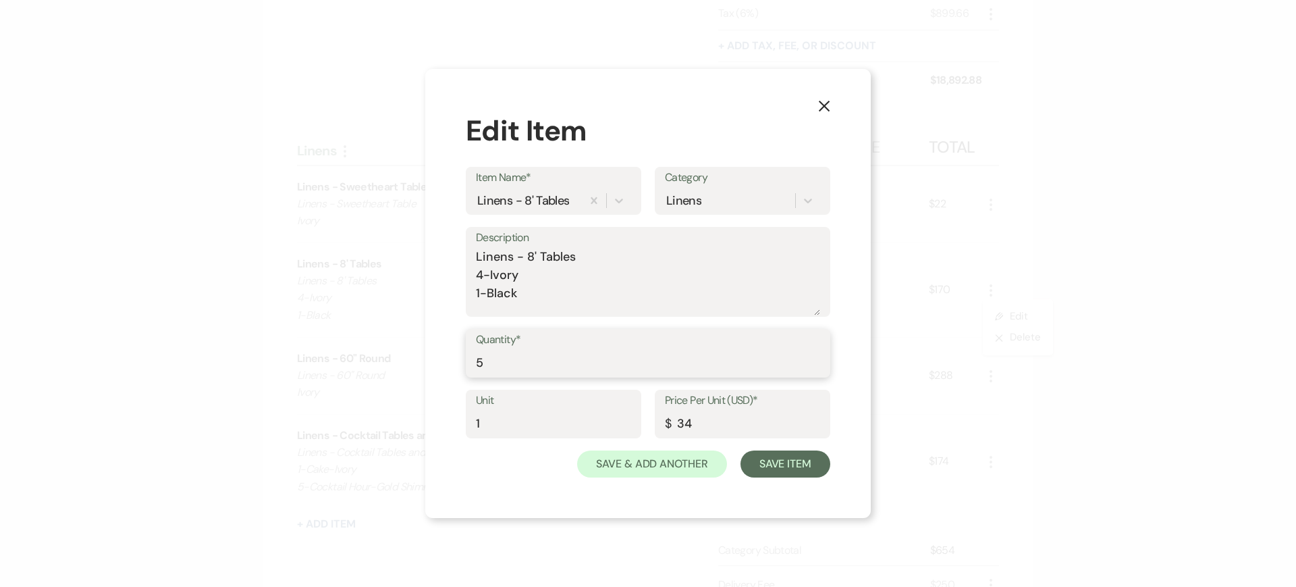
click at [596, 368] on input "5" at bounding box center [648, 363] width 344 height 26
type input "4"
click at [484, 271] on textarea "Linens - 8' Tables 4-Ivory 1-Black" at bounding box center [648, 282] width 344 height 68
type textarea "Linens - 8' Tables 3-Ivory 1-Black"
click at [776, 465] on button "Save Item" at bounding box center [786, 463] width 90 height 27
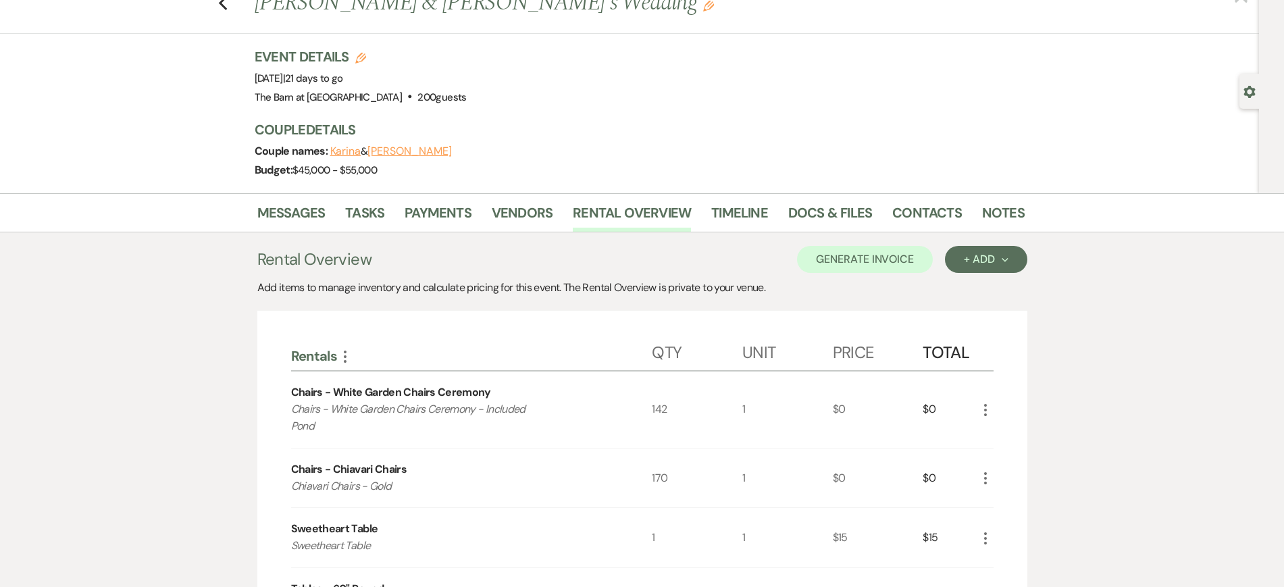
scroll to position [0, 0]
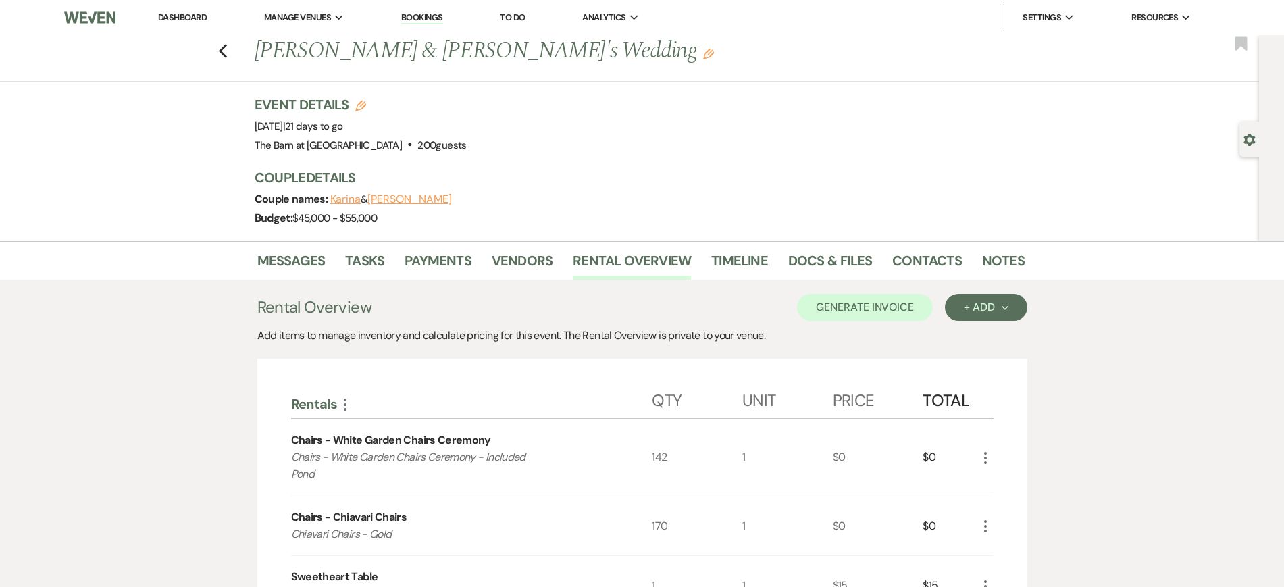
click at [560, 147] on div "Event Details Edit Event Date: Saturday, October 4th, 2025 | 21 days to go Venu…" at bounding box center [633, 124] width 756 height 59
click at [228, 45] on icon "Previous" at bounding box center [223, 51] width 10 height 16
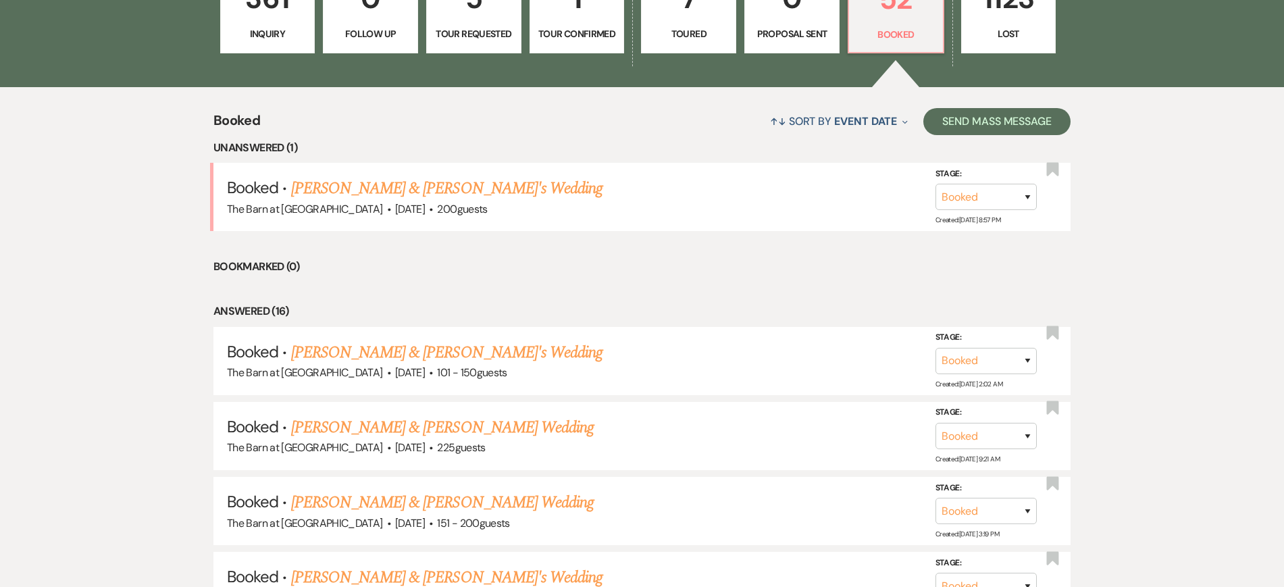
scroll to position [506, 0]
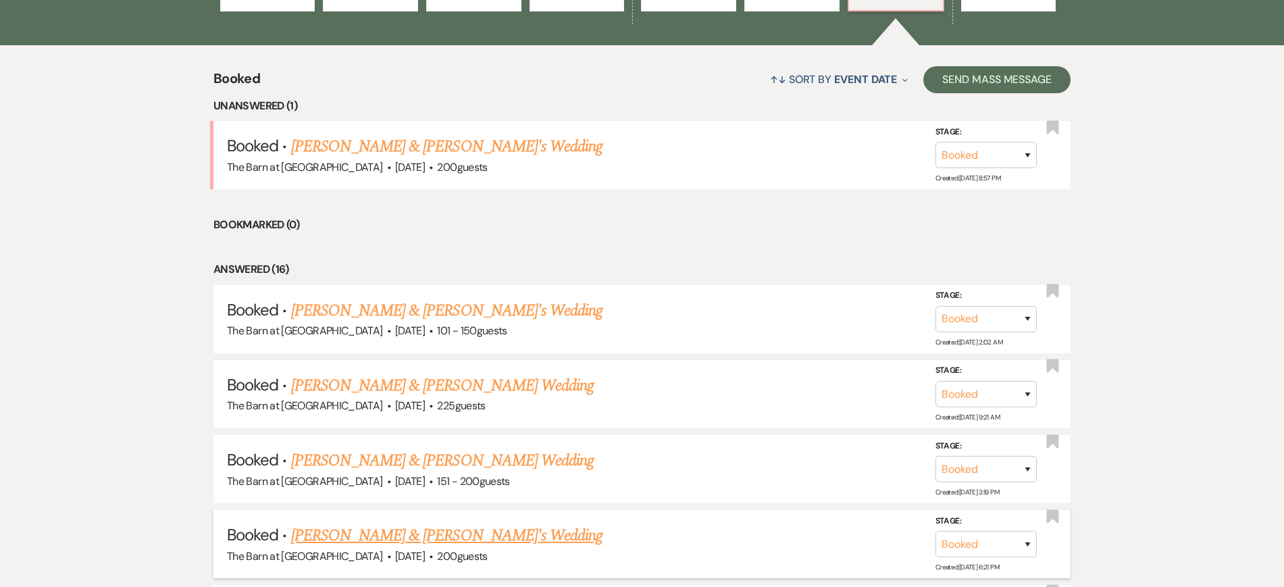
click at [399, 469] on link "[PERSON_NAME] & [PERSON_NAME]'s Wedding" at bounding box center [447, 535] width 312 height 24
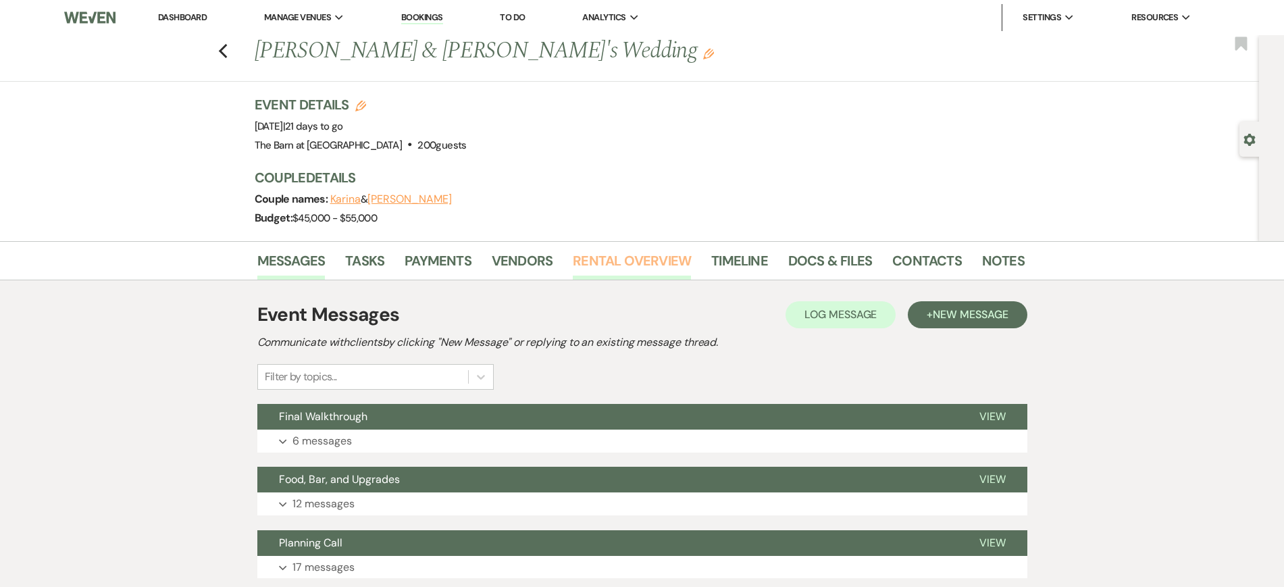
click at [626, 264] on link "Rental Overview" at bounding box center [632, 265] width 118 height 30
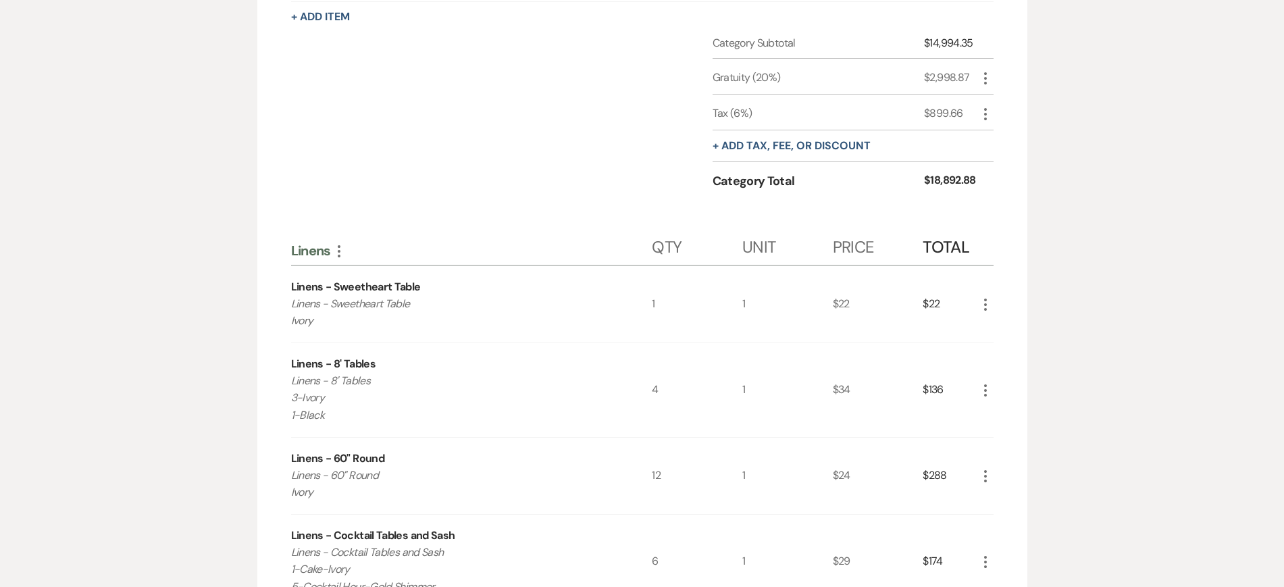
scroll to position [2448, 0]
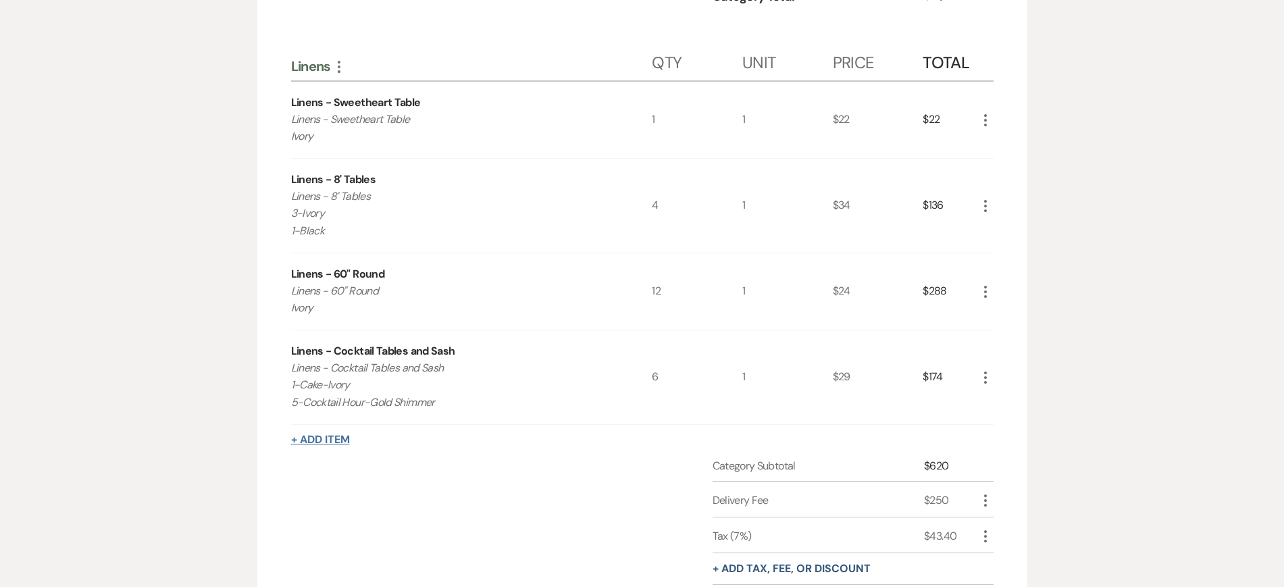
click at [343, 438] on button "+ Add Item" at bounding box center [320, 439] width 59 height 11
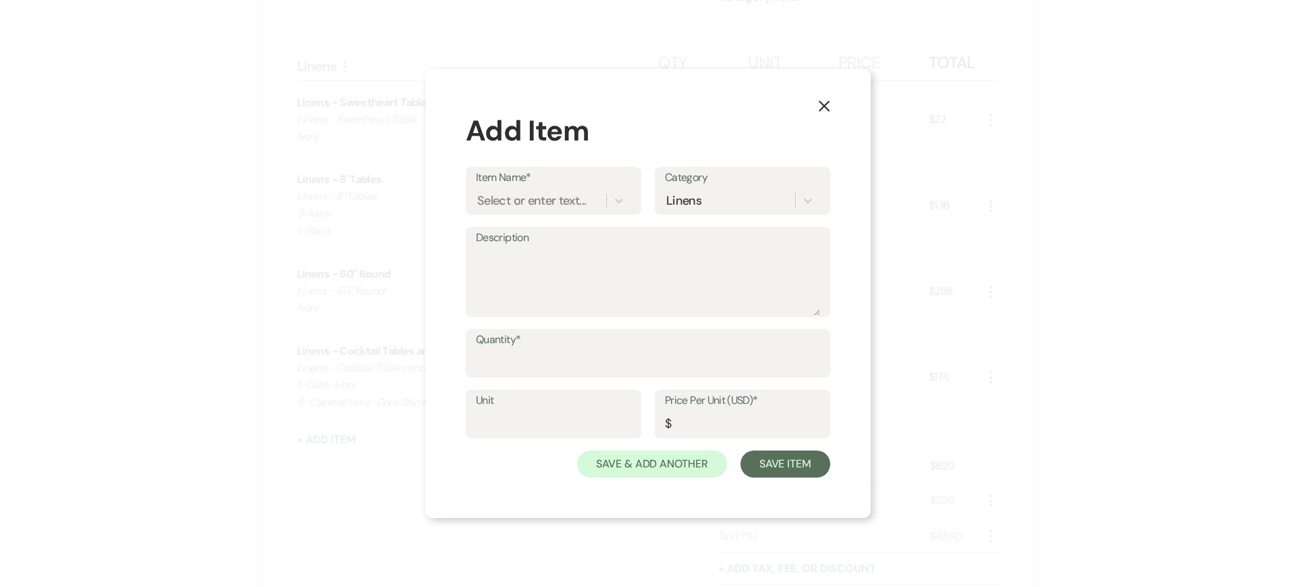
click at [823, 112] on button "X" at bounding box center [824, 105] width 20 height 24
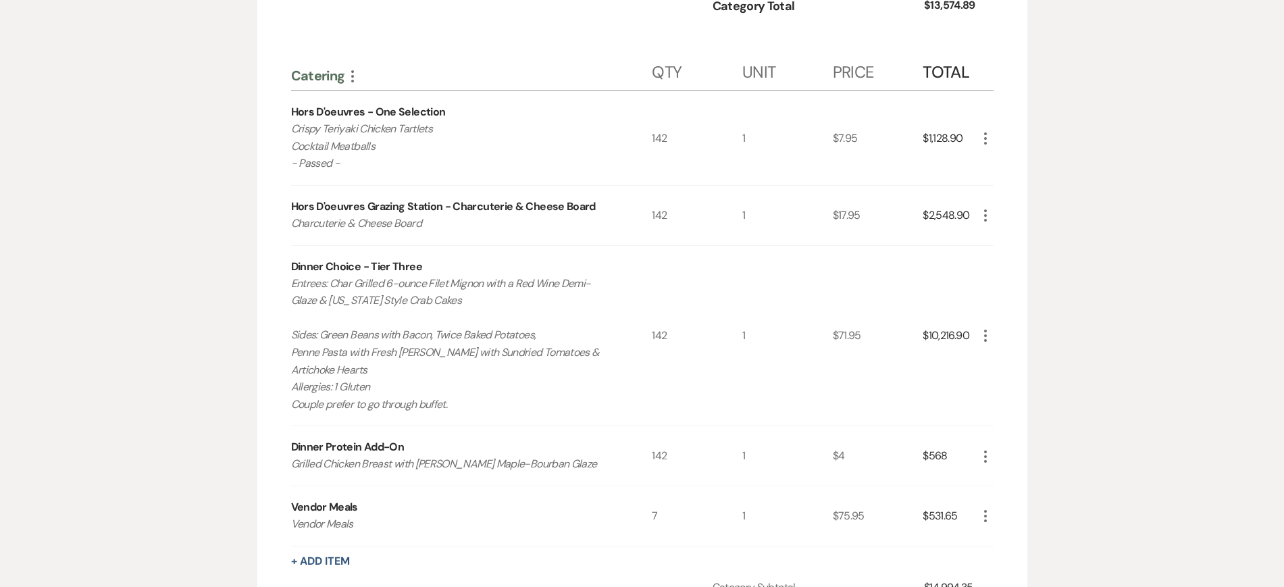
scroll to position [1941, 0]
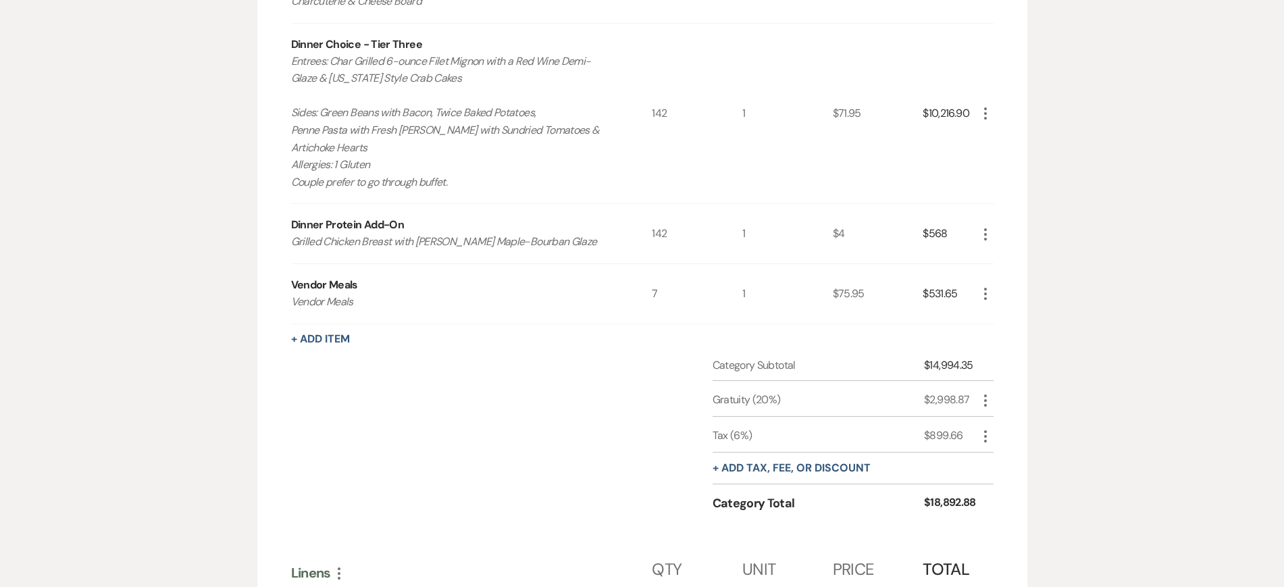
drag, startPoint x: 292, startPoint y: 58, endPoint x: 510, endPoint y: 141, distance: 232.7
click at [510, 141] on p "Entrees: Char Grilled 6-ounce Filet Mignon with a Red Wine Demi-Glaze & Marylan…" at bounding box center [453, 122] width 325 height 138
copy p "Entrees: Char Grilled 6-ounce Filet Mignon with a Red Wine Demi-Glaze & Marylan…"
click at [523, 425] on div "Category Subtotal $14,994.35 Gratuity (20%) $2,998.87 More Tax (6%) $899.66 Mor…" at bounding box center [642, 446] width 702 height 179
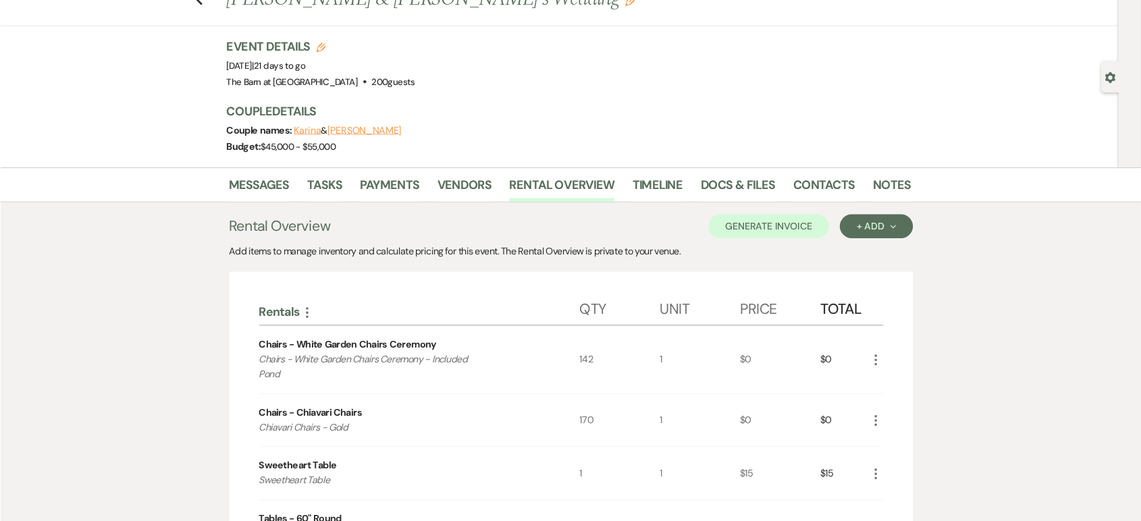
scroll to position [0, 0]
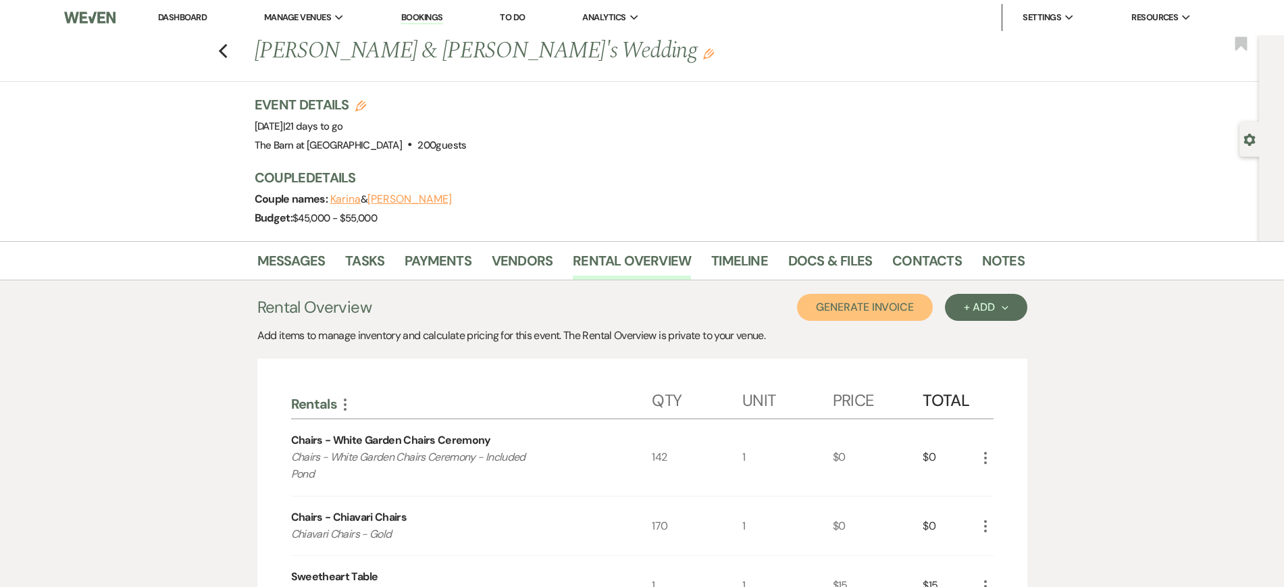
click at [860, 299] on button "Generate Invoice" at bounding box center [865, 307] width 136 height 27
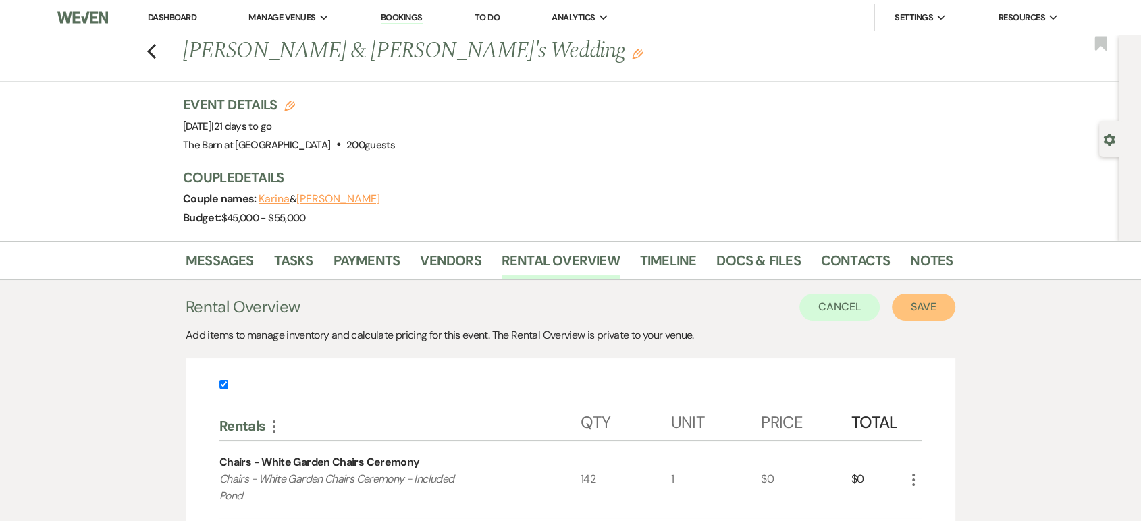
click at [918, 309] on button "Save" at bounding box center [923, 307] width 63 height 27
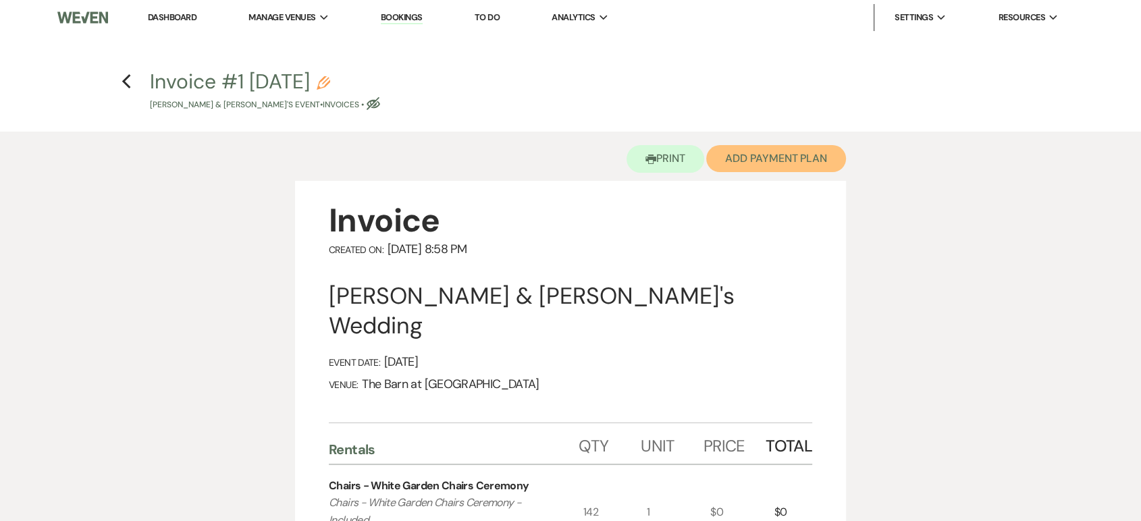
click at [787, 154] on button "Add Payment Plan" at bounding box center [776, 158] width 140 height 27
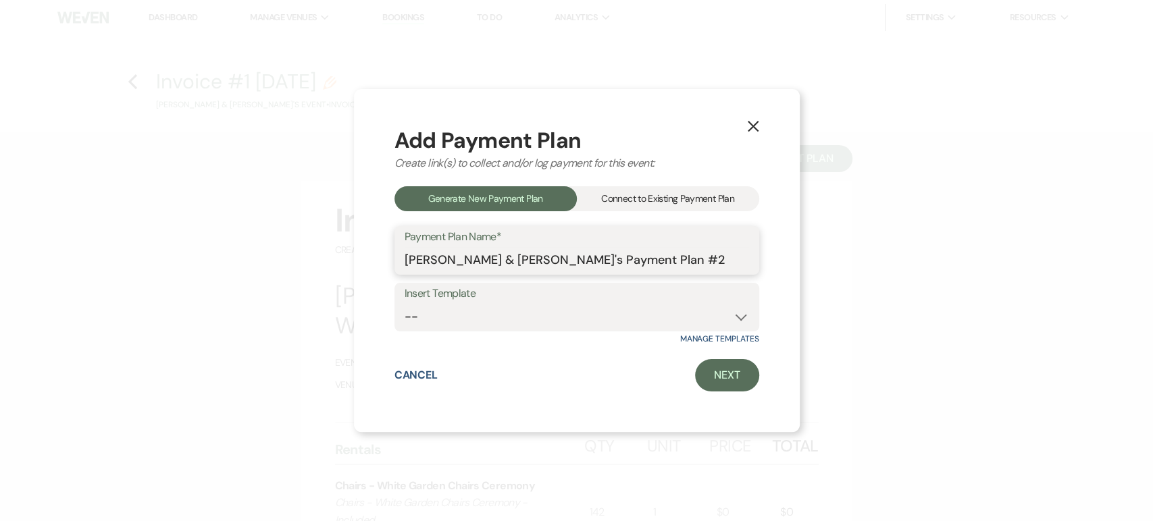
drag, startPoint x: 630, startPoint y: 269, endPoint x: 494, endPoint y: 261, distance: 136.6
click at [494, 261] on input "Karina & Jake's Payment Plan #2" at bounding box center [576, 260] width 344 height 26
type input "Karina & Jake's Final Invoice"
click at [620, 325] on select "-- Final Payment" at bounding box center [576, 317] width 344 height 26
select select "435"
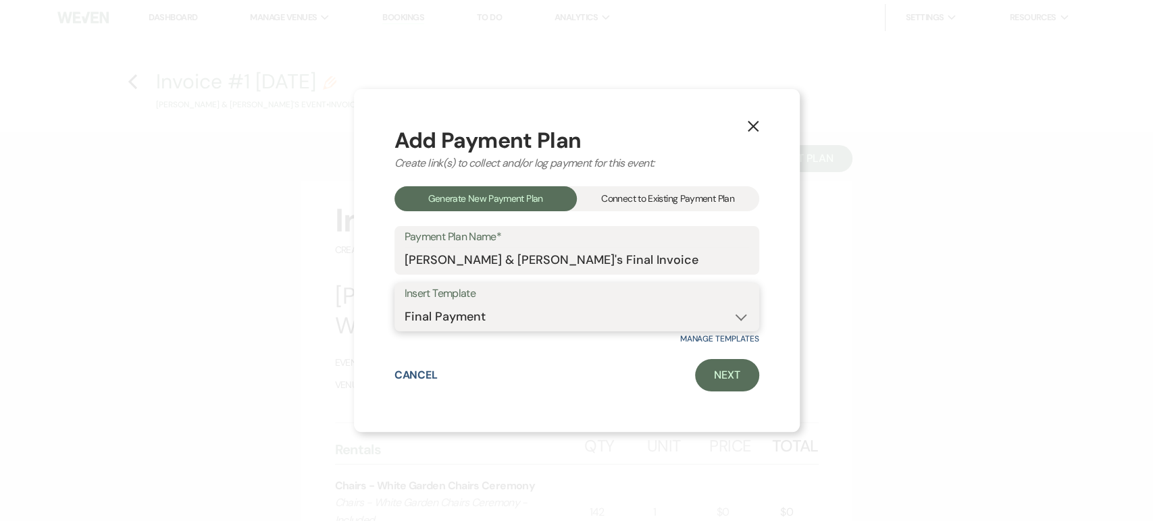
click at [404, 304] on select "-- Final Payment" at bounding box center [576, 317] width 344 height 26
click at [710, 372] on link "Next" at bounding box center [727, 375] width 64 height 32
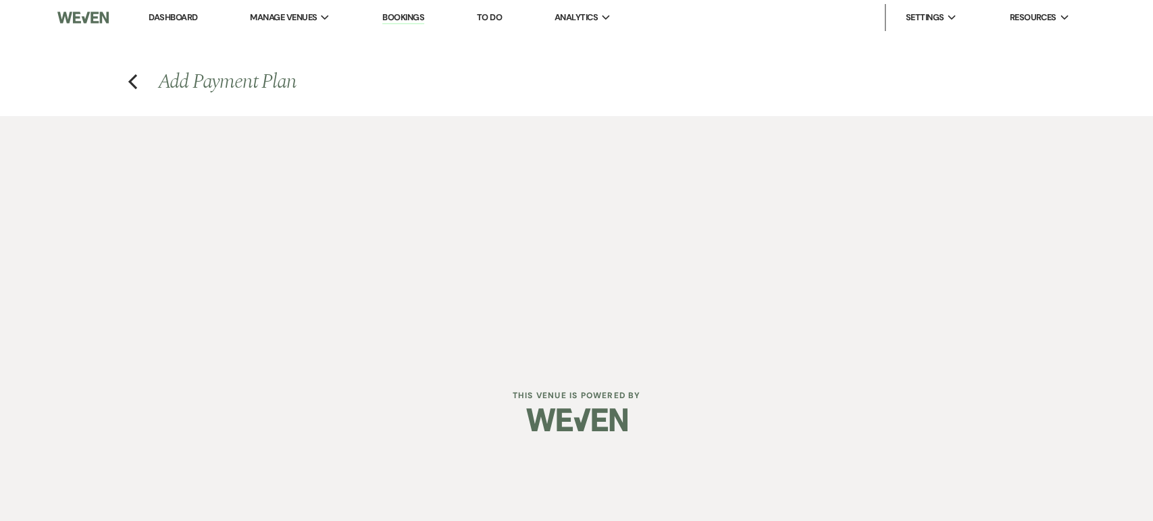
select select "28558"
select select "2"
select select "percentage"
select select "true"
select select "client"
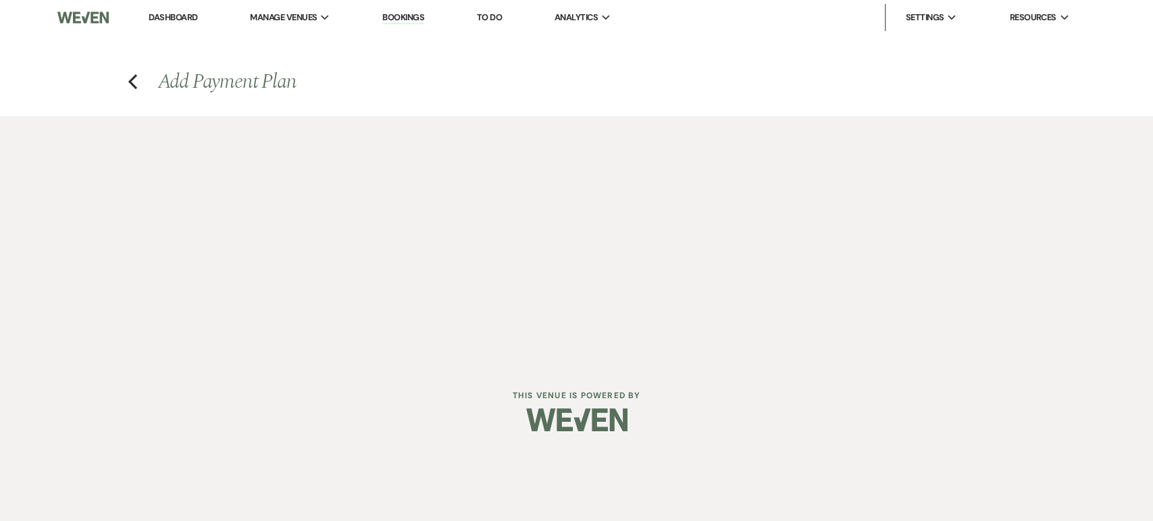
select select "weeks"
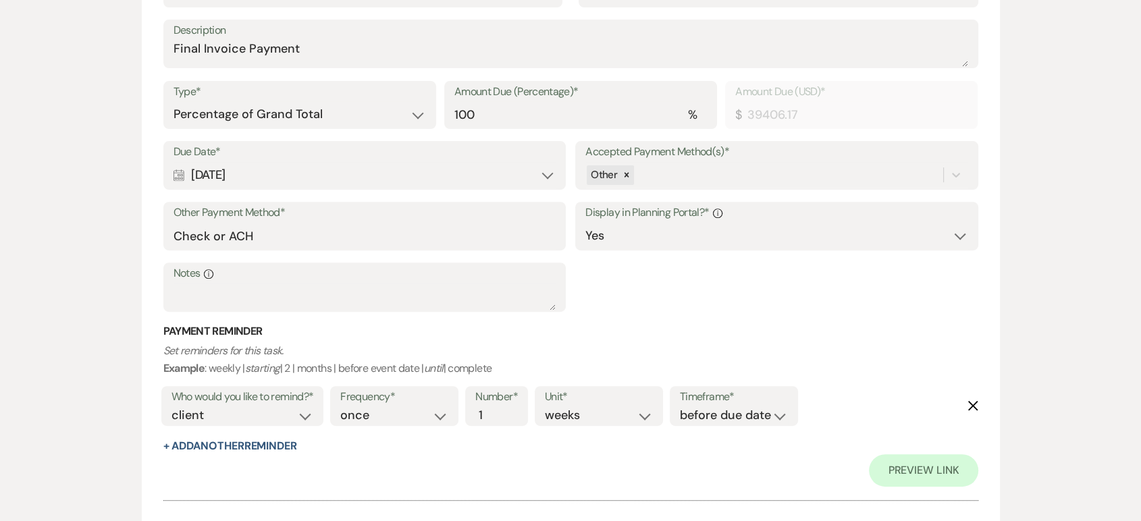
scroll to position [598, 0]
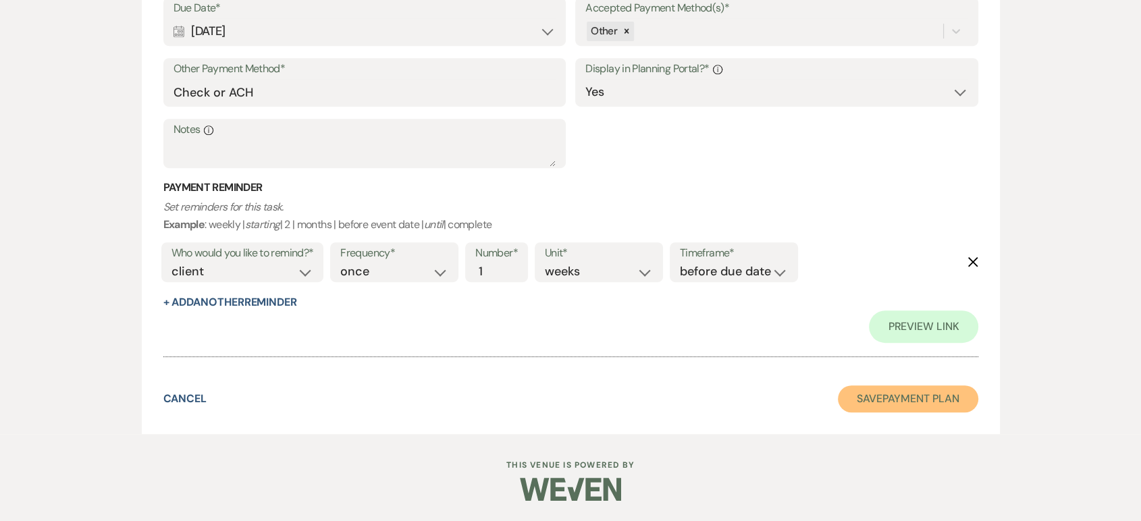
click at [900, 398] on button "Save Payment Plan" at bounding box center [908, 399] width 140 height 27
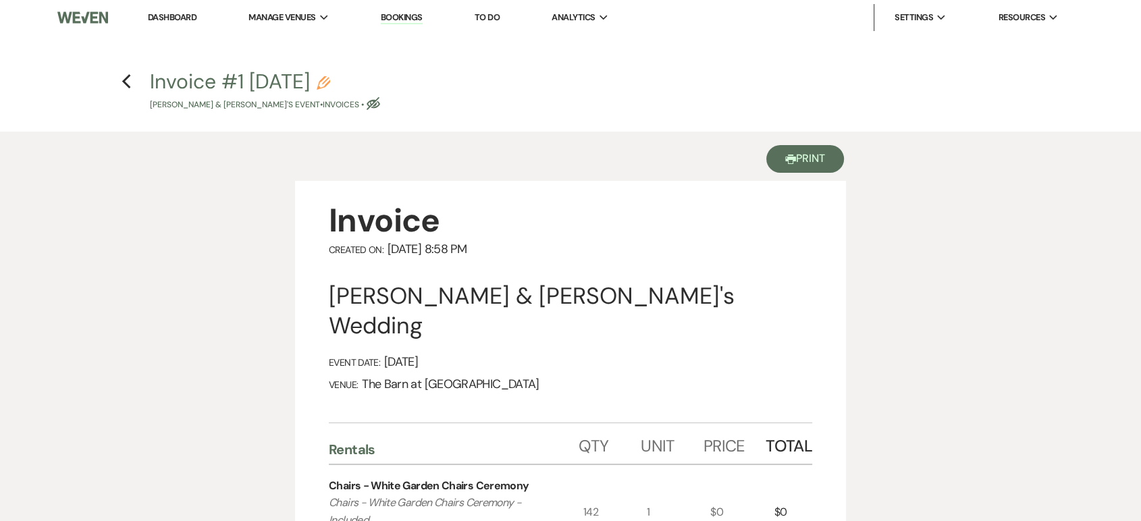
click at [799, 144] on div "Printer Print" at bounding box center [570, 156] width 551 height 49
click at [805, 158] on button "Printer Print" at bounding box center [805, 159] width 78 height 28
click at [825, 159] on button "Printer Print" at bounding box center [805, 159] width 78 height 28
click at [129, 80] on icon "Previous" at bounding box center [127, 82] width 10 height 16
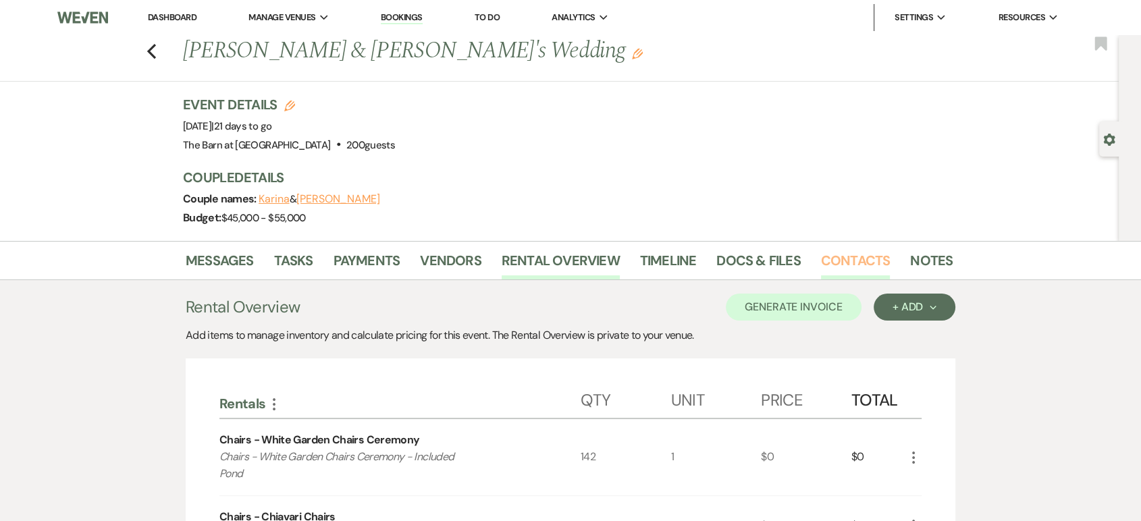
click at [829, 258] on link "Contacts" at bounding box center [856, 265] width 70 height 30
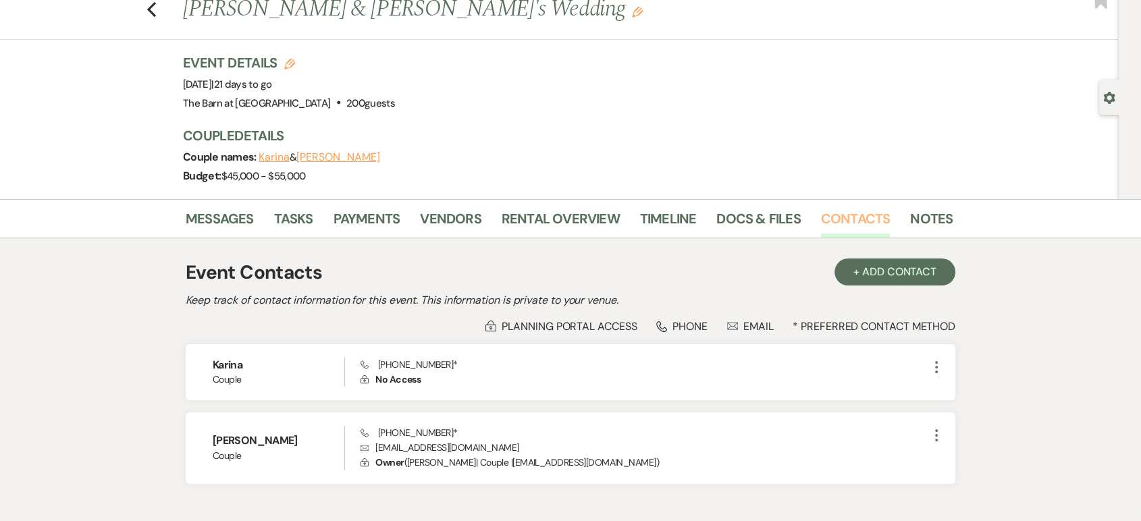
scroll to position [123, 0]
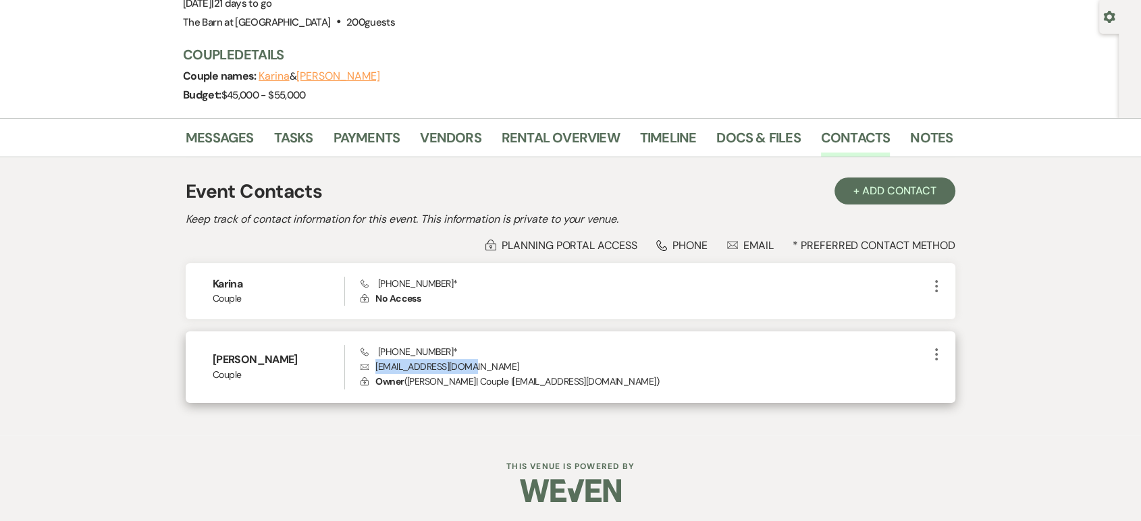
drag, startPoint x: 469, startPoint y: 367, endPoint x: 370, endPoint y: 371, distance: 99.4
click at [370, 371] on p "Envelope frydufford@gmail.com" at bounding box center [645, 366] width 568 height 15
copy p "frydufford@gmail.com"
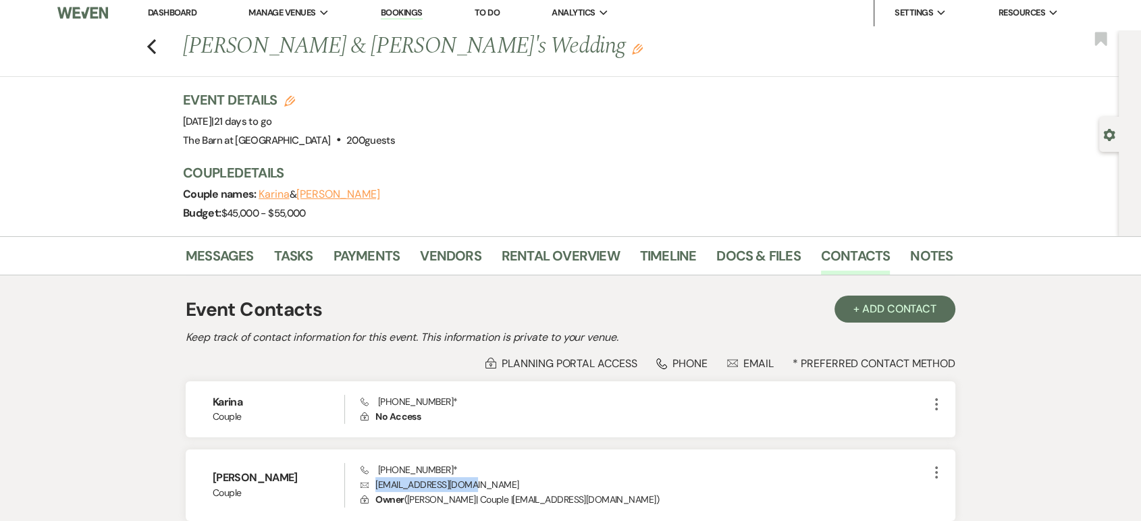
scroll to position [0, 0]
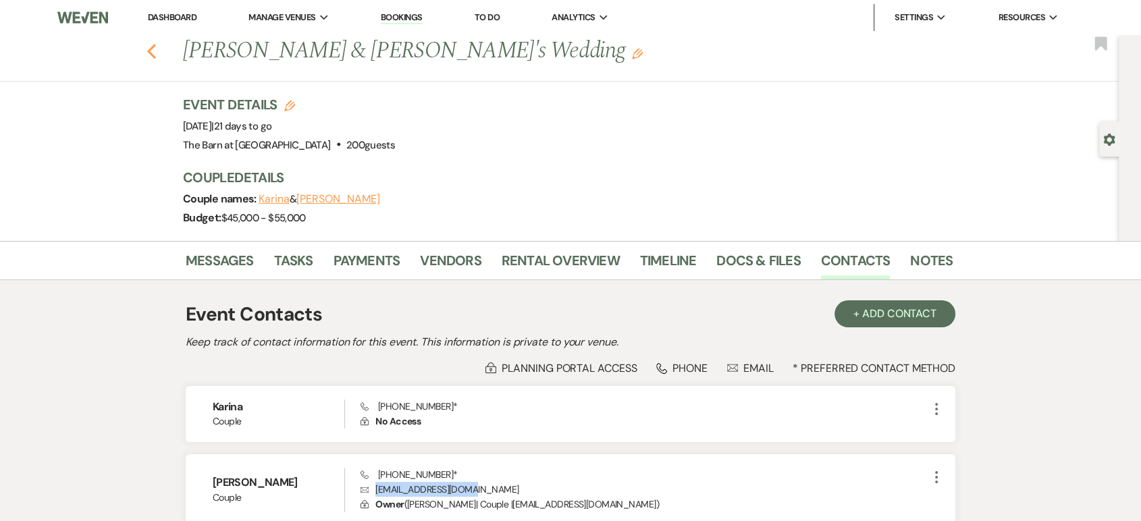
click at [156, 50] on use "button" at bounding box center [151, 51] width 9 height 15
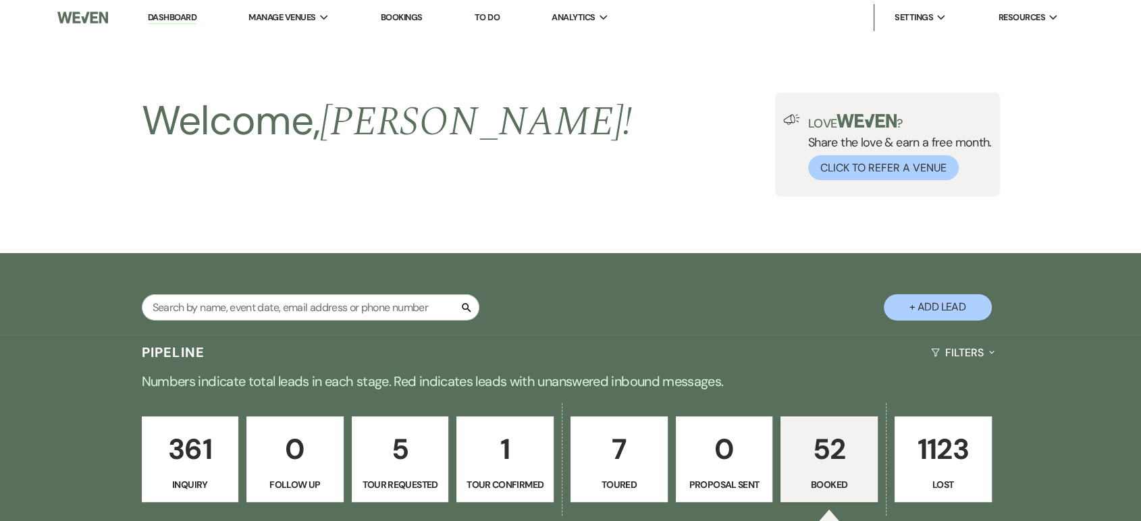
scroll to position [450, 0]
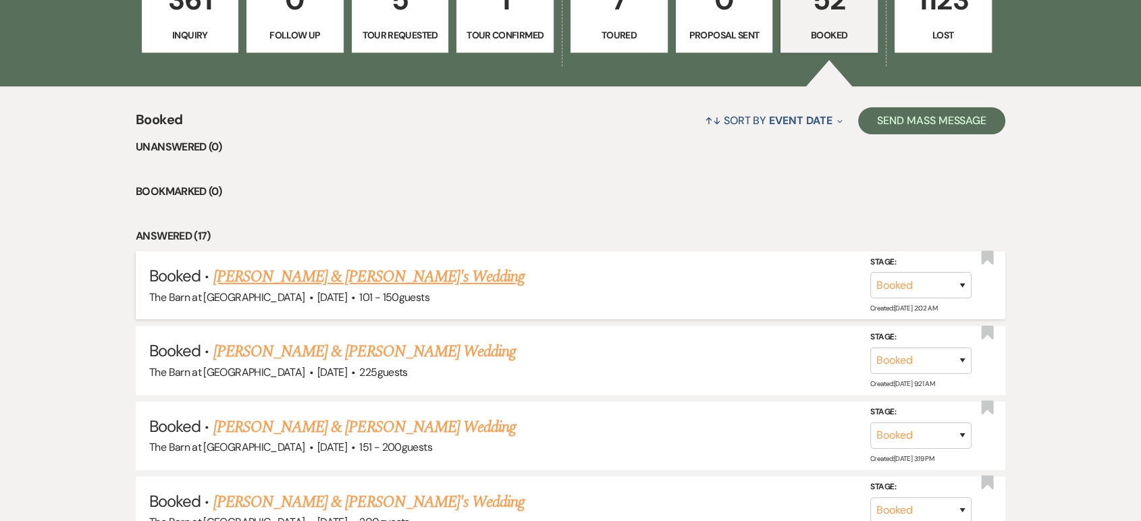
click at [380, 285] on link "[PERSON_NAME] & [PERSON_NAME]'s Wedding" at bounding box center [369, 277] width 312 height 24
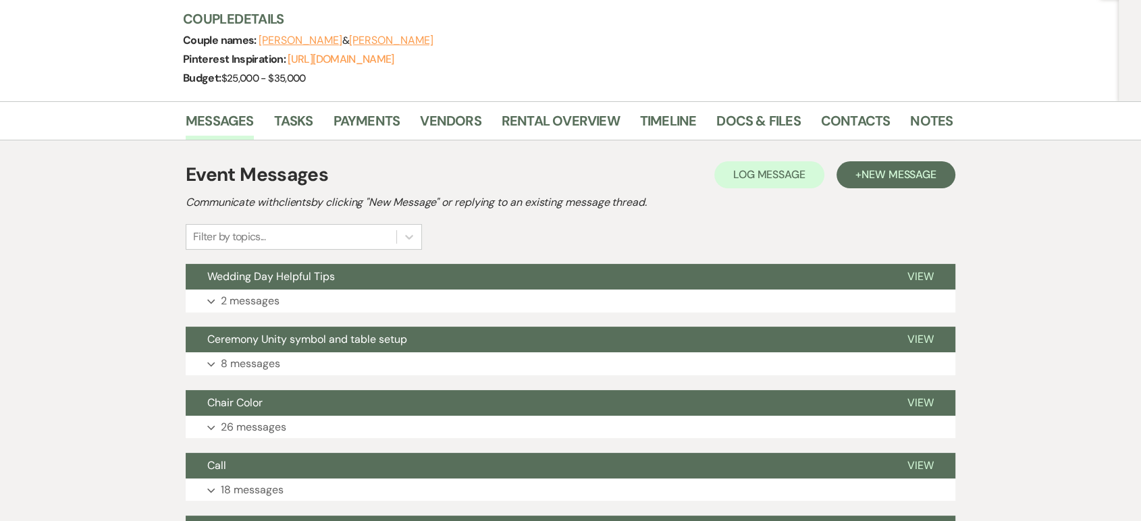
scroll to position [75, 0]
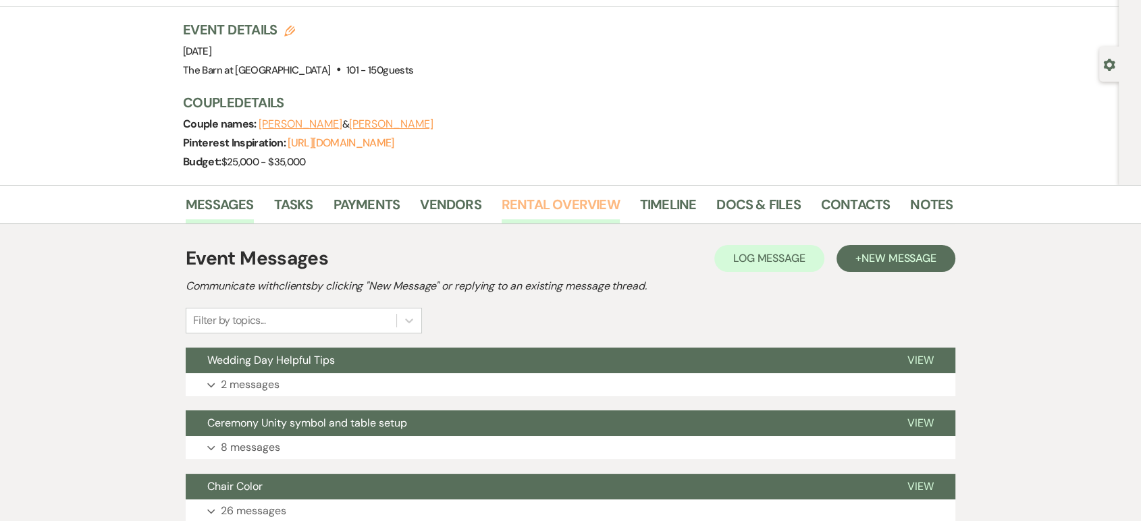
click at [572, 202] on link "Rental Overview" at bounding box center [561, 209] width 118 height 30
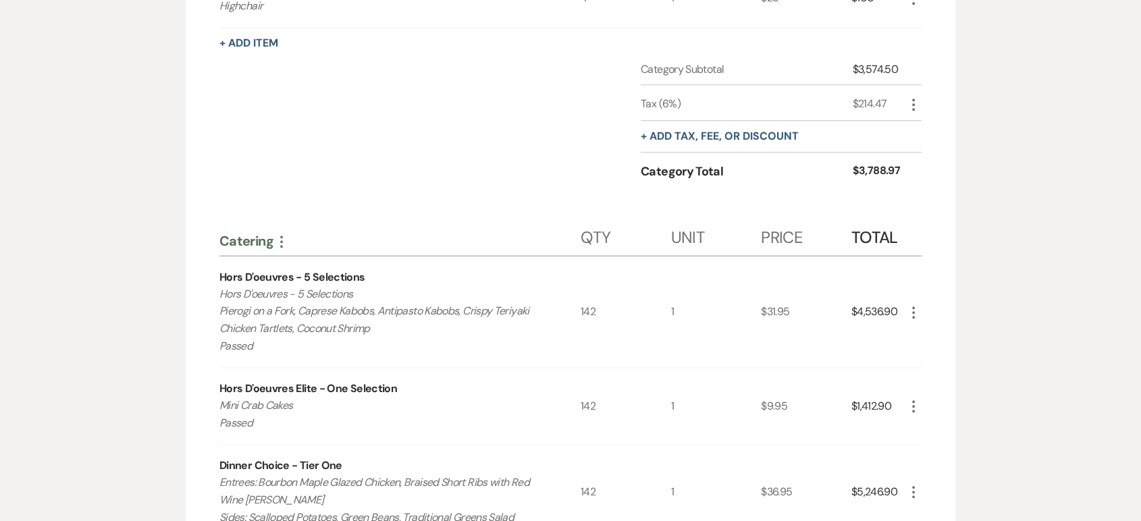
scroll to position [1425, 0]
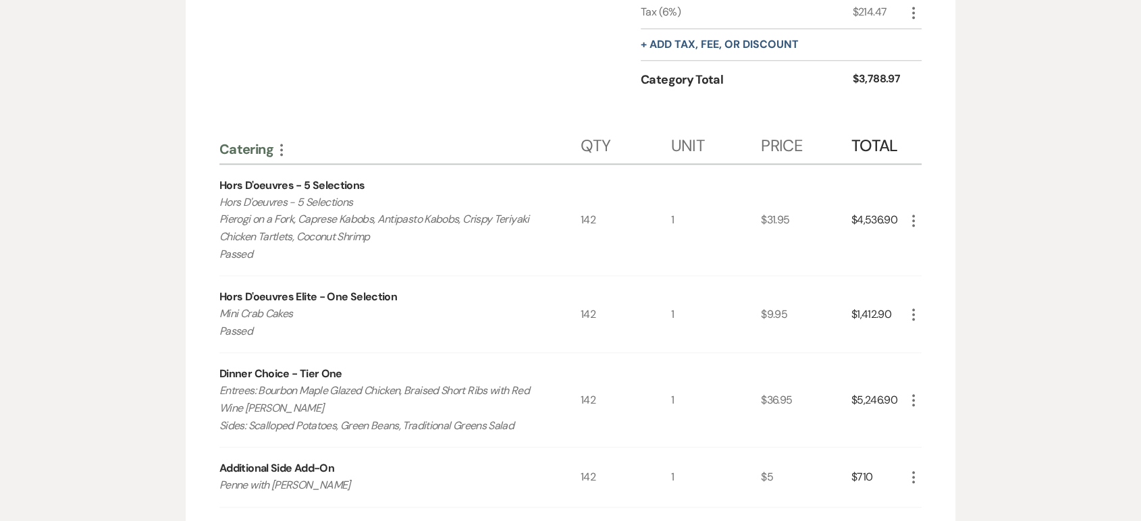
click at [918, 216] on icon "More" at bounding box center [913, 221] width 16 height 16
click at [917, 239] on button "Pencil Edit" at bounding box center [940, 247] width 70 height 22
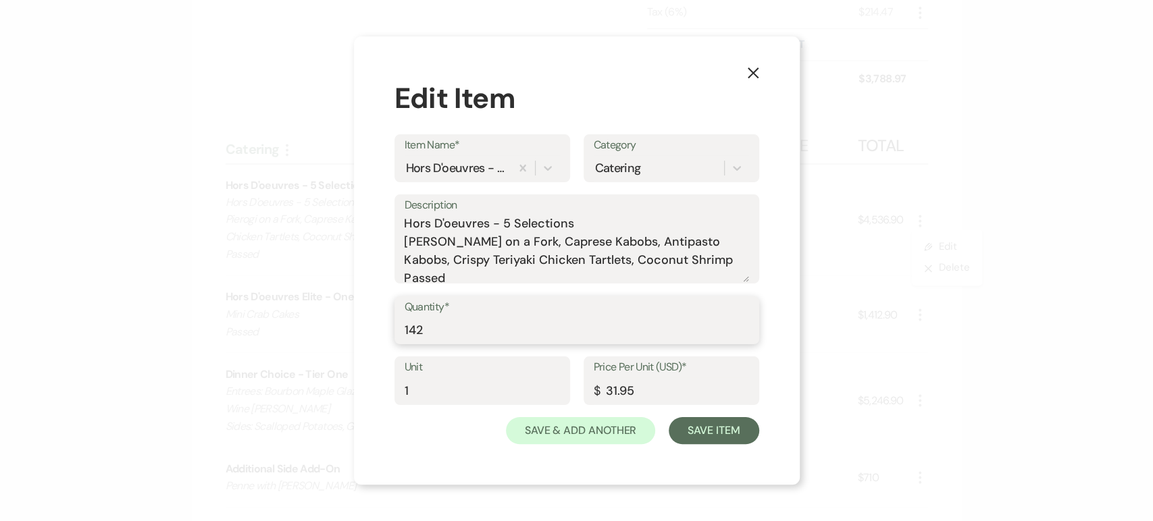
click at [543, 326] on input "142" at bounding box center [576, 330] width 344 height 26
type input "170"
click at [715, 433] on button "Save Item" at bounding box center [713, 430] width 90 height 27
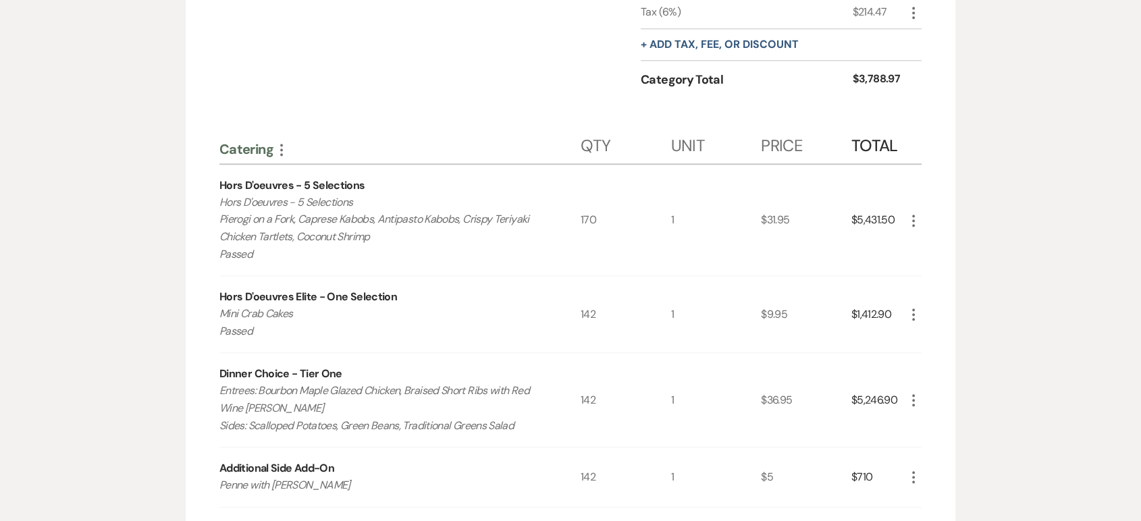
click at [907, 301] on div "More" at bounding box center [913, 314] width 16 height 76
click at [911, 307] on icon "More" at bounding box center [913, 315] width 16 height 16
click at [929, 331] on button "Pencil Edit" at bounding box center [940, 341] width 70 height 22
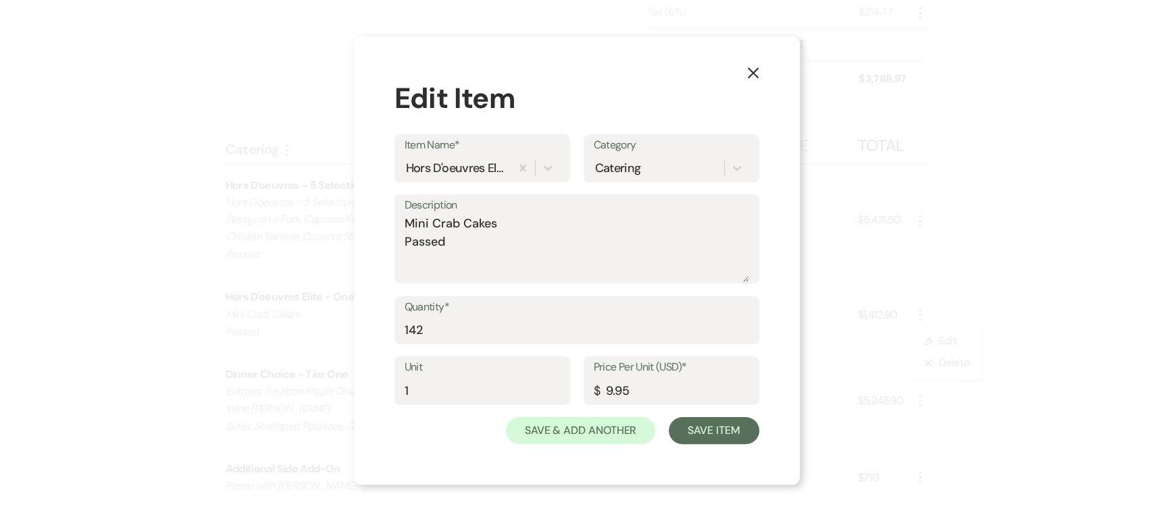
drag, startPoint x: 553, startPoint y: 297, endPoint x: 544, endPoint y: 313, distance: 18.2
click at [548, 305] on label "Quantity*" at bounding box center [576, 308] width 344 height 20
click at [548, 317] on input "142" at bounding box center [576, 330] width 344 height 26
click at [538, 323] on input "142" at bounding box center [576, 330] width 344 height 26
type input "170"
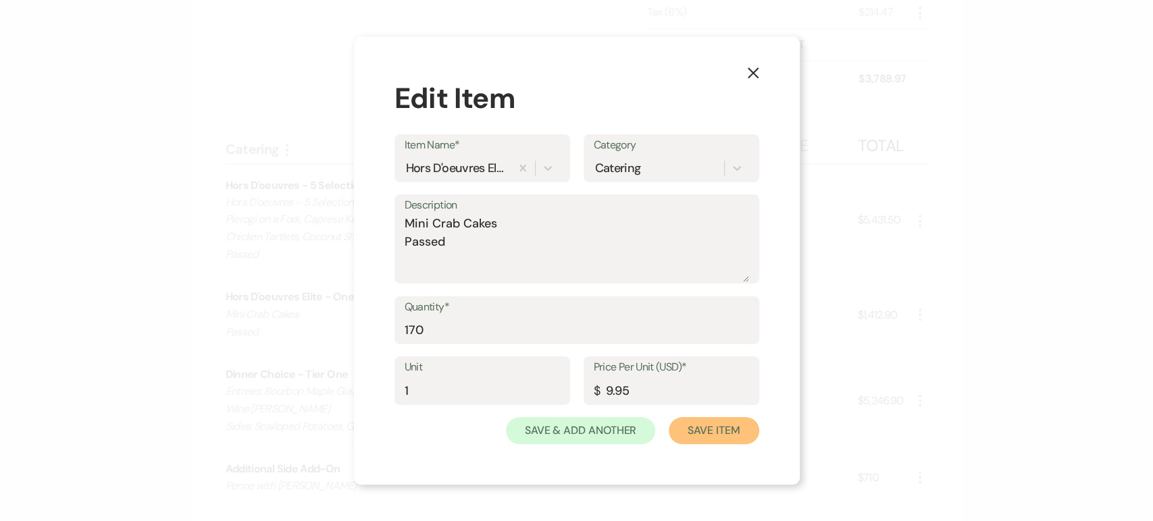
click at [708, 432] on button "Save Item" at bounding box center [713, 430] width 90 height 27
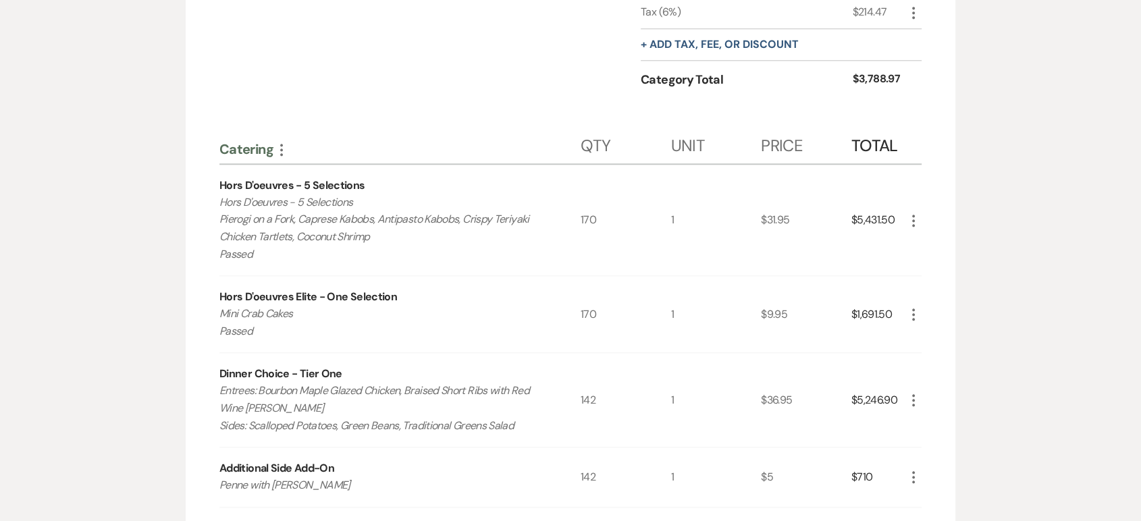
click at [912, 399] on icon "More" at bounding box center [913, 400] width 16 height 16
click at [932, 427] on button "Pencil Edit" at bounding box center [940, 427] width 70 height 22
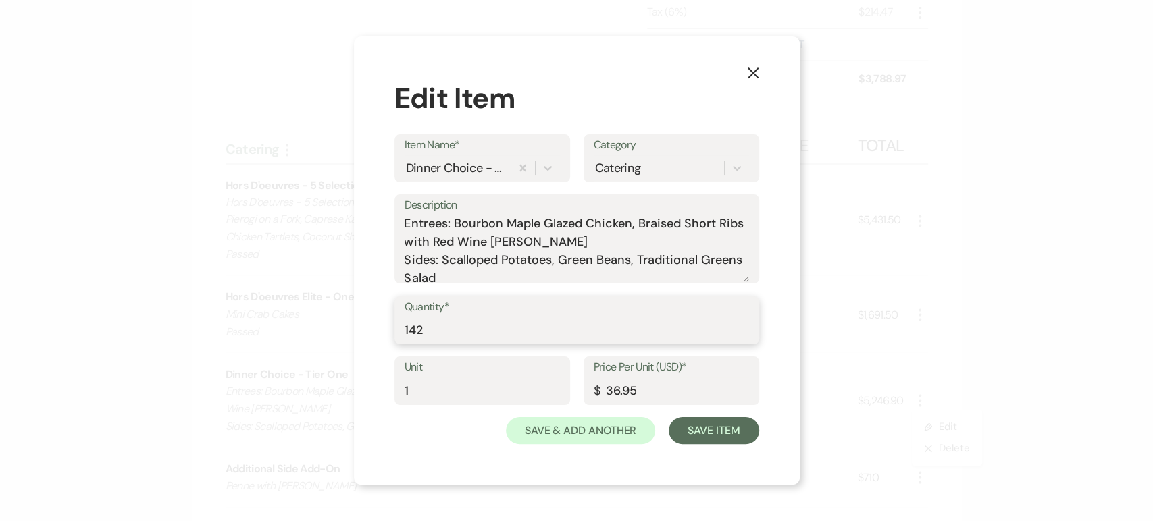
click at [527, 330] on input "142" at bounding box center [576, 330] width 344 height 26
type input "170"
click at [720, 425] on button "Save Item" at bounding box center [713, 430] width 90 height 27
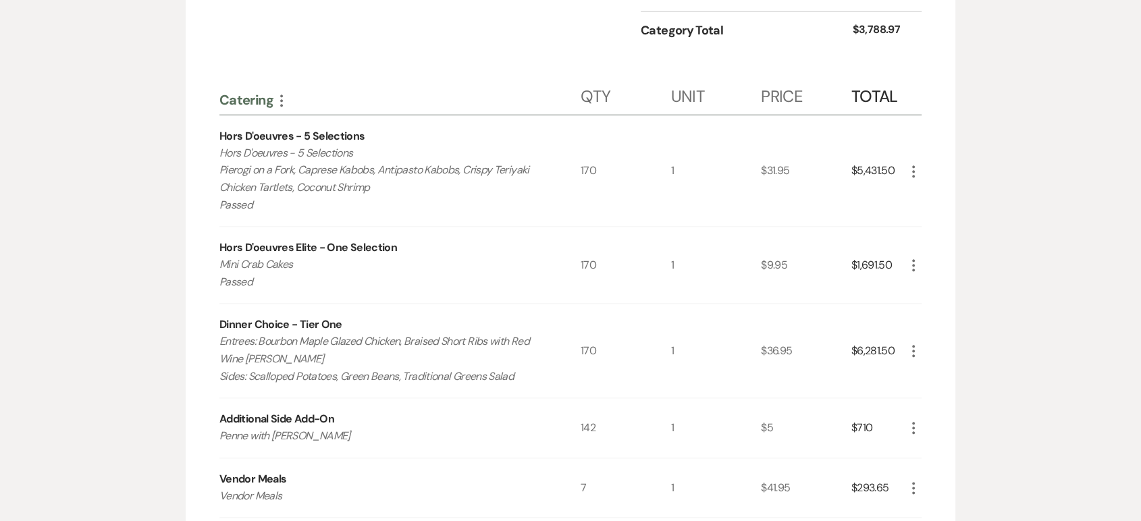
scroll to position [1500, 0]
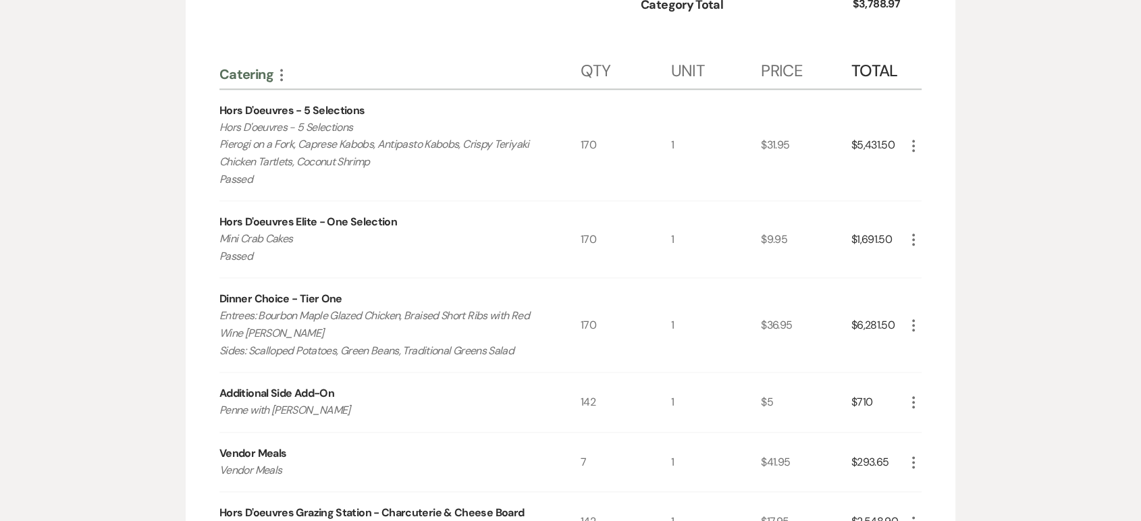
click at [913, 401] on use "button" at bounding box center [913, 402] width 3 height 12
click at [932, 423] on button "Pencil Edit" at bounding box center [940, 430] width 70 height 22
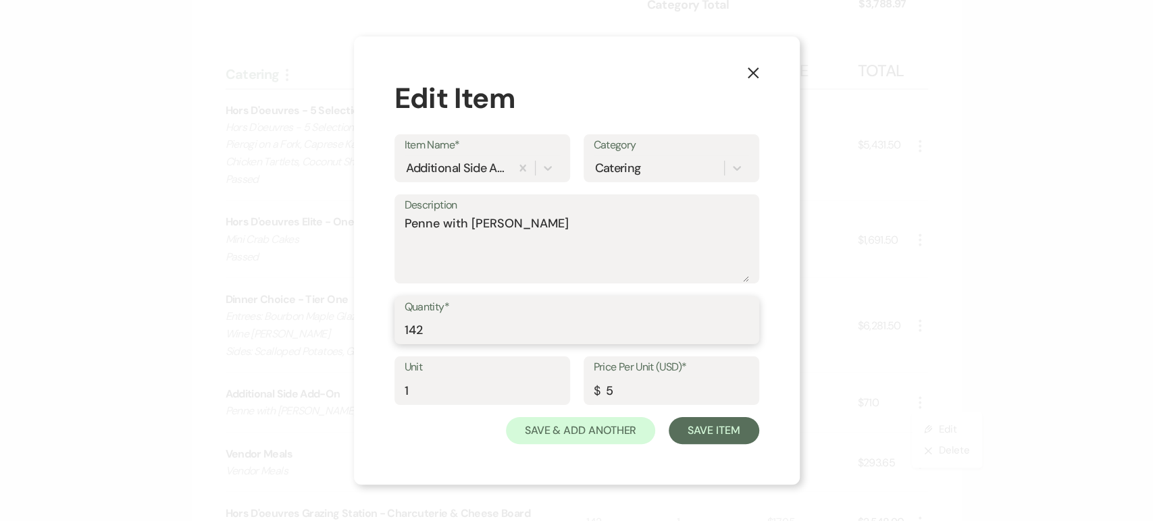
click at [542, 337] on input "142" at bounding box center [576, 330] width 344 height 26
type input "170"
click at [707, 425] on button "Save Item" at bounding box center [713, 430] width 90 height 27
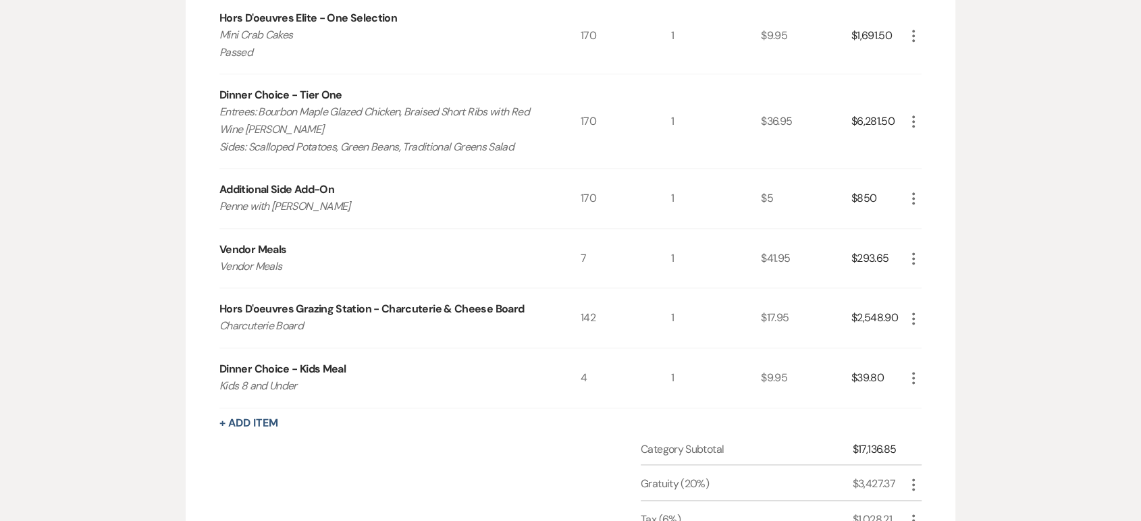
scroll to position [1725, 0]
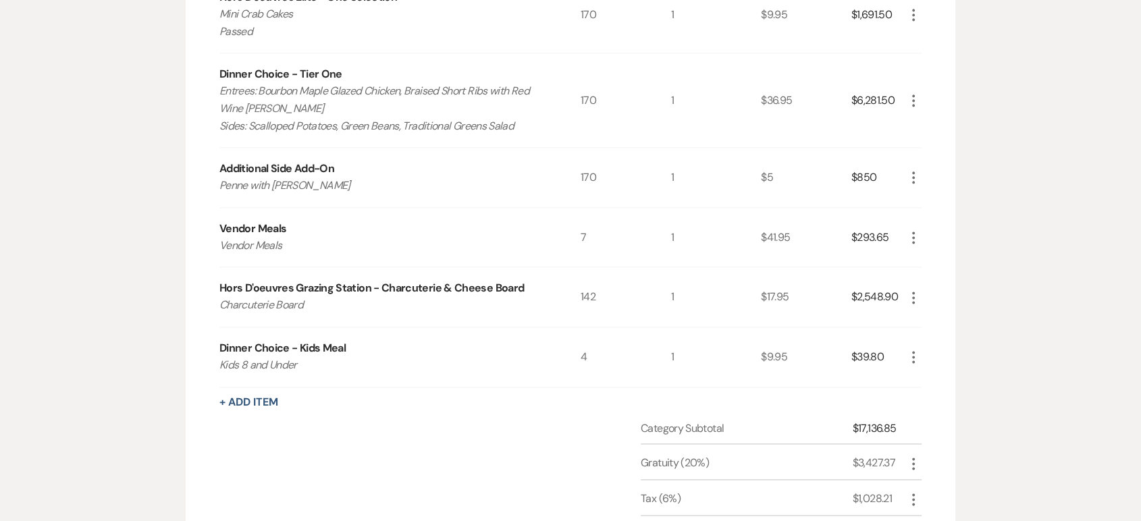
click at [911, 294] on icon "More" at bounding box center [913, 298] width 16 height 16
click at [932, 321] on button "Pencil Edit" at bounding box center [940, 324] width 70 height 22
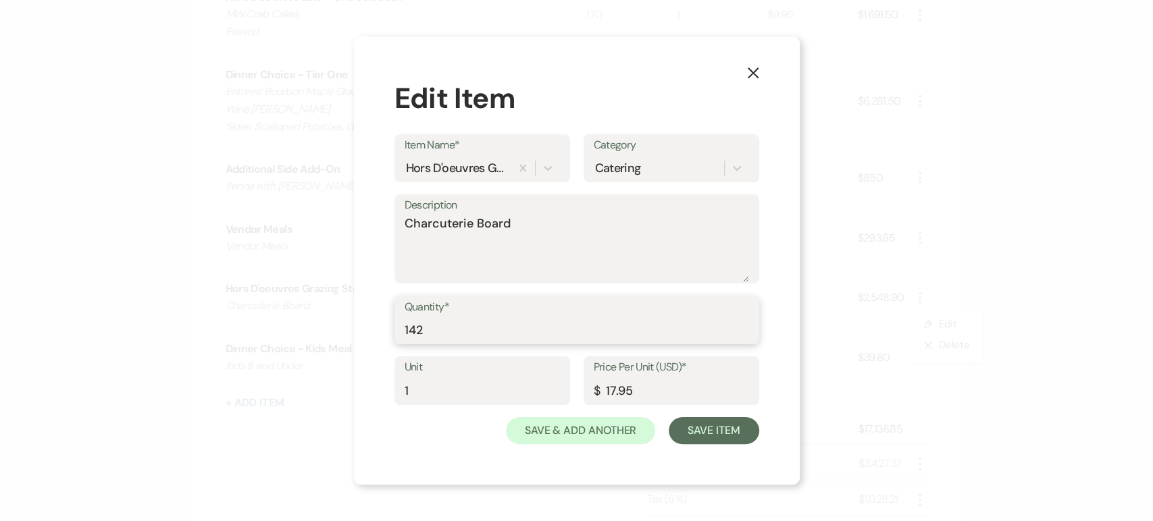
click at [577, 324] on input "142" at bounding box center [576, 330] width 344 height 26
type input "170"
click at [731, 424] on button "Save Item" at bounding box center [713, 430] width 90 height 27
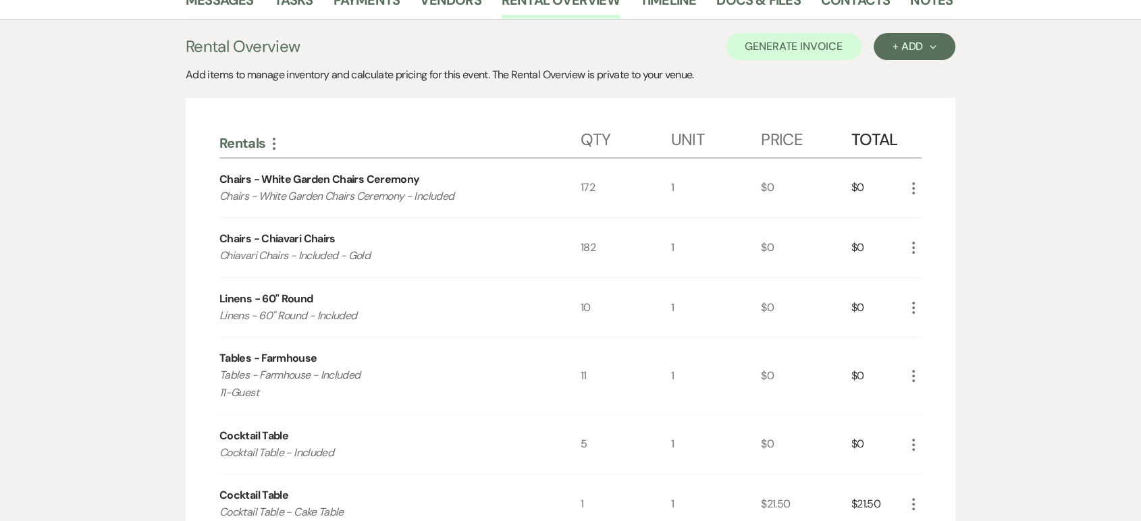
scroll to position [225, 0]
